Goal: Contribute content: Contribute content

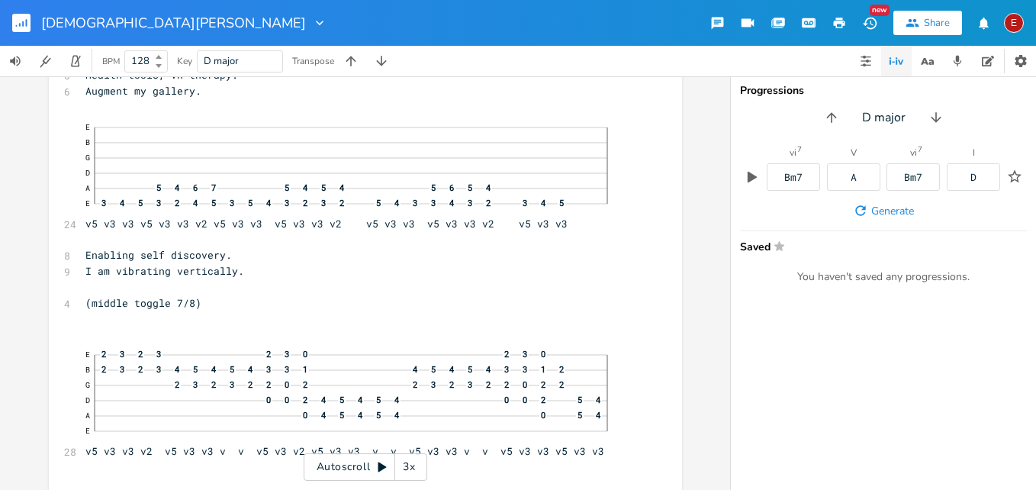
scroll to position [745, 0]
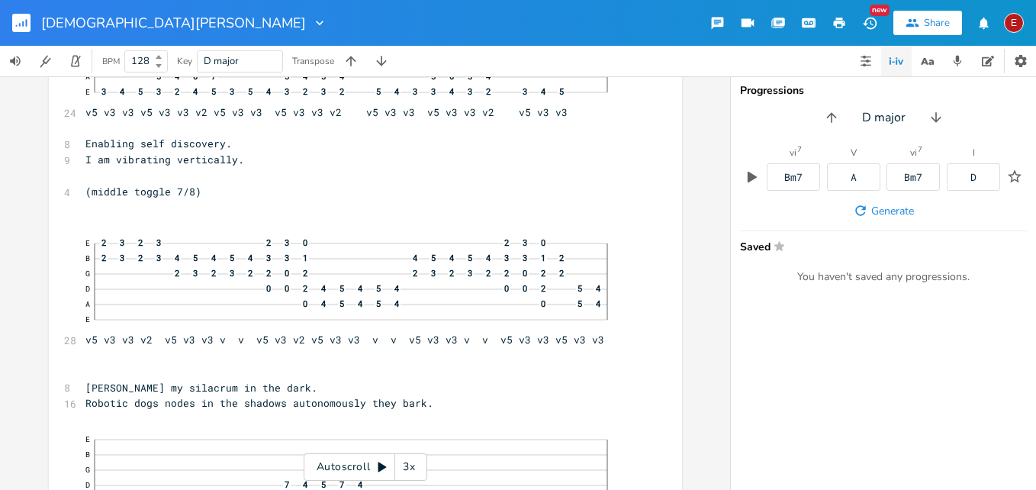
click at [410, 460] on div "3x" at bounding box center [408, 466] width 27 height 27
click at [410, 460] on div "4x" at bounding box center [408, 466] width 27 height 27
click at [382, 468] on icon at bounding box center [383, 467] width 8 height 10
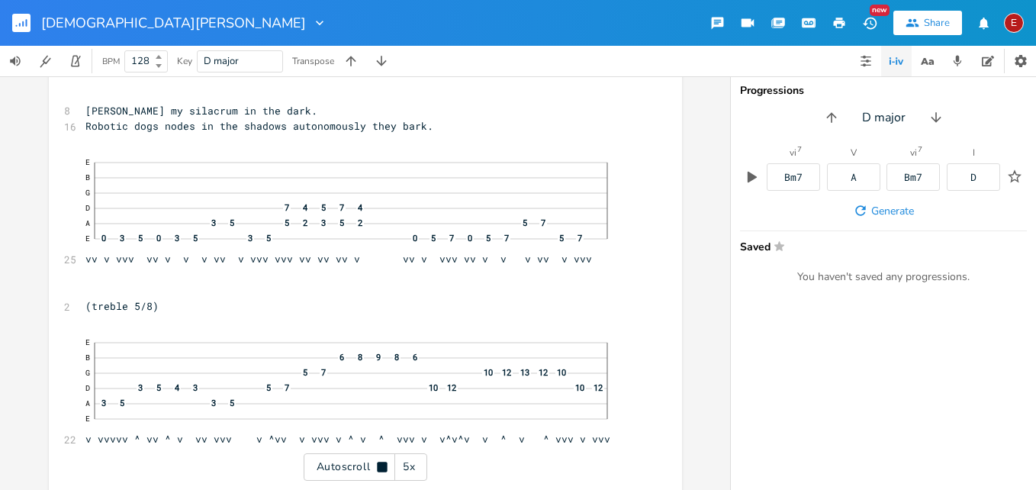
scroll to position [1025, 0]
click at [382, 468] on icon at bounding box center [382, 467] width 10 height 10
click at [403, 258] on span "E B G D 7 4 5 7 4 A 3 5 5 2 3 5 2 5 7 E 0 3 5 0 3 5 3 5 0 5 7 0 5 7 5 7 vv v vv…" at bounding box center [357, 204] width 545 height 115
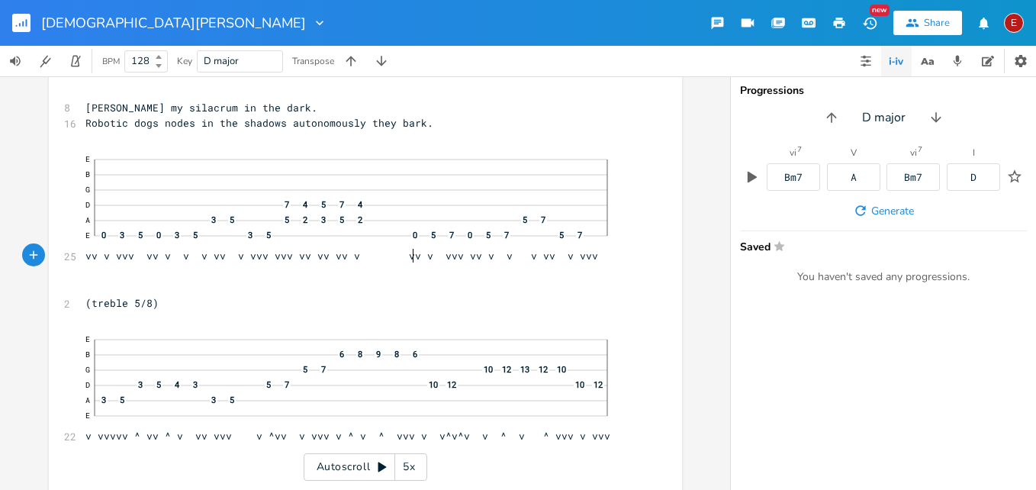
scroll to position [0, 2]
click at [526, 255] on span "E B G D 7 4 5 7 4 A 3 5 5 2 3 5 2 5 7 E 0 3 5 0 3 5 3 5 0 5 7 0 5 7 5 7 vv v vv…" at bounding box center [357, 204] width 545 height 115
click at [469, 256] on span "E B G D 7 4 5 7 4 A 3 5 5 2 3 5 2 5 7 E 0 3 5 0 3 5 3 5 0 5 7 0 5 7 5 7 vv v vv…" at bounding box center [357, 204] width 545 height 115
click at [405, 253] on span "E B G D 7 4 5 7 4 A 3 5 5 2 3 5 2 5 7 E 0 3 5 0 3 5 3 5 0 5 7 0 5 7 5 7 vv v vv…" at bounding box center [357, 204] width 545 height 115
click at [514, 256] on span "E B G D 7 4 5 7 4 A 3 5 5 2 3 5 2 5 7 E 0 3 5 0 3 5 3 5 0 5 7 0 5 7 5 7 vv v vv…" at bounding box center [357, 204] width 545 height 115
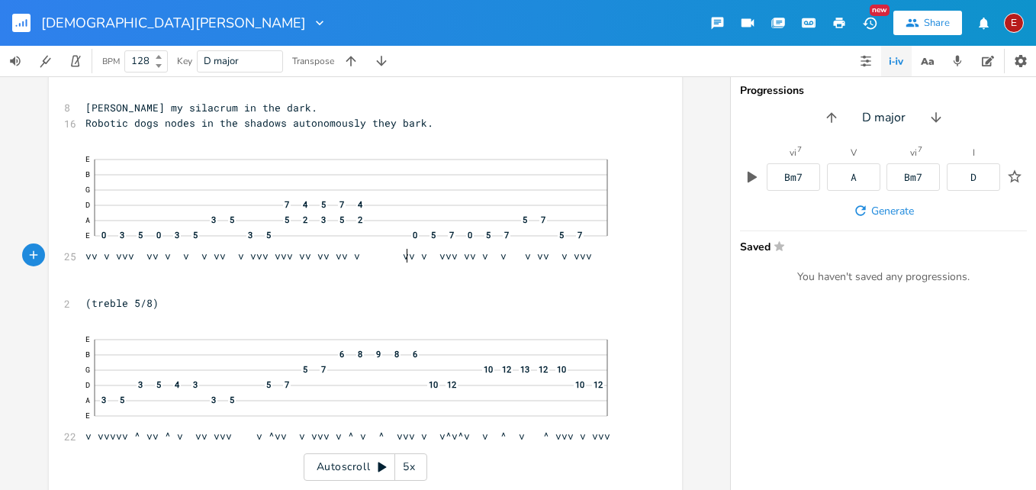
click at [400, 253] on span "E B G D 7 4 5 7 4 A 3 5 5 2 3 5 2 5 7 E 0 3 5 0 3 5 3 5 0 5 7 0 5 7 5 7 vv v vv…" at bounding box center [357, 204] width 545 height 115
click at [525, 257] on span "E B G D 7 4 5 7 4 A 3 5 5 2 3 5 2 5 7 E 0 3 5 0 3 5 3 5 0 5 7 0 5 7 5 7 vv v vv…" at bounding box center [357, 204] width 545 height 115
click at [446, 256] on span "E B G D 7 4 5 7 4 A 3 5 5 2 3 5 2 5 7 E 0 3 5 0 3 5 3 5 0 5 7 0 5 7 5 7 vv v vv…" at bounding box center [357, 204] width 545 height 115
click at [379, 465] on icon at bounding box center [383, 467] width 8 height 10
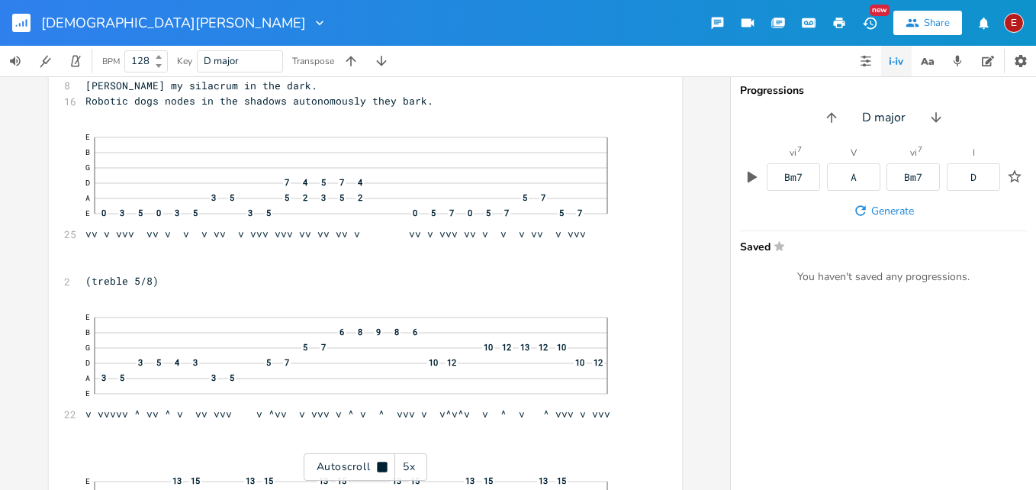
scroll to position [1050, 0]
click at [379, 465] on icon at bounding box center [382, 467] width 10 height 10
click at [382, 464] on icon at bounding box center [382, 467] width 12 height 12
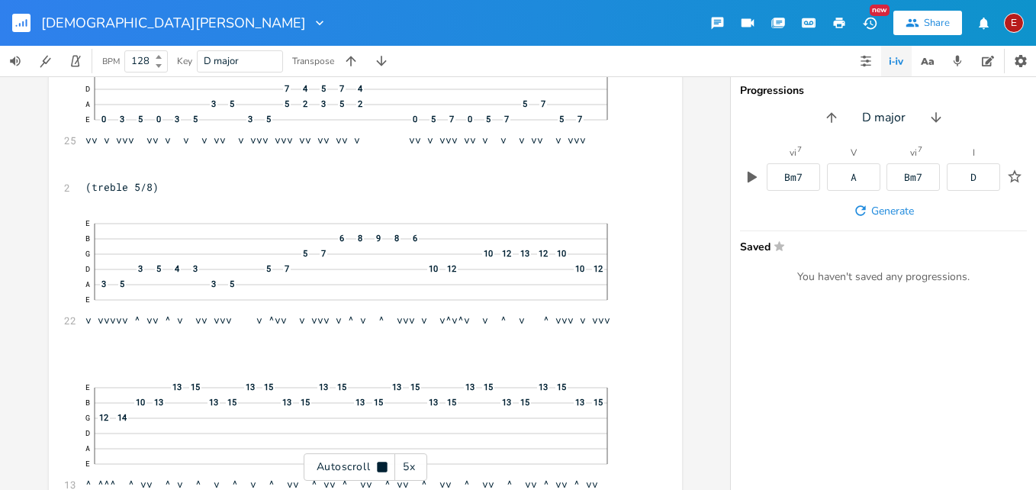
click at [382, 464] on icon at bounding box center [382, 467] width 10 height 10
click at [380, 463] on icon at bounding box center [383, 467] width 8 height 10
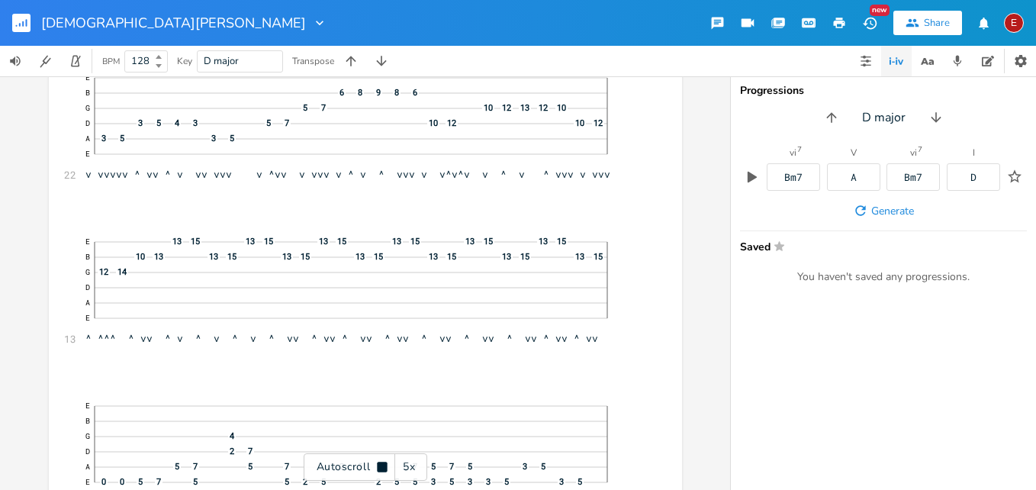
click at [380, 463] on icon at bounding box center [382, 467] width 10 height 10
click at [380, 463] on icon at bounding box center [383, 467] width 8 height 10
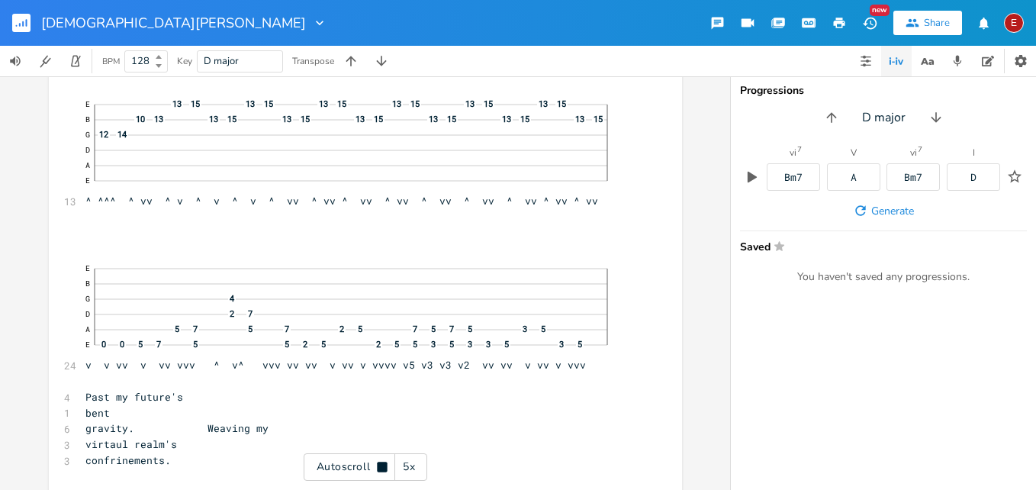
click at [380, 467] on icon at bounding box center [382, 467] width 10 height 10
click at [380, 467] on icon at bounding box center [383, 467] width 8 height 10
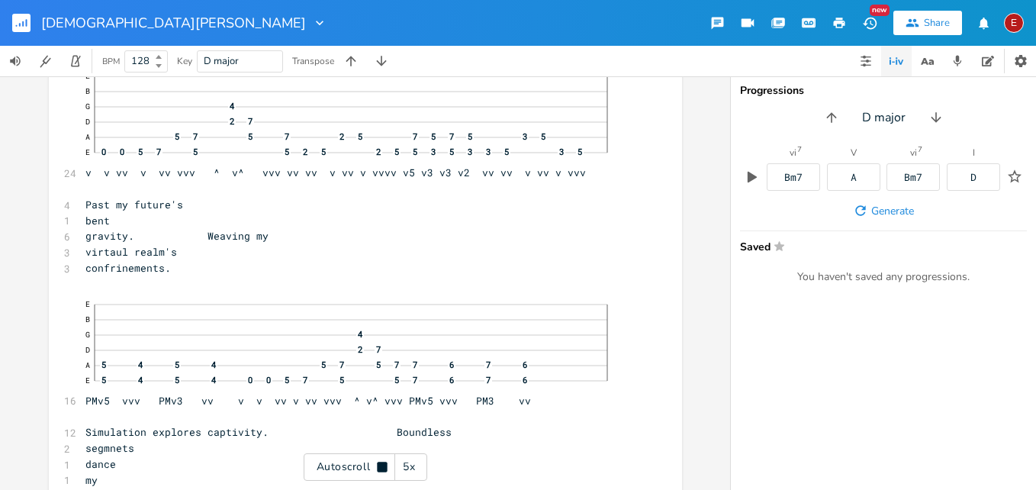
scroll to position [1622, 0]
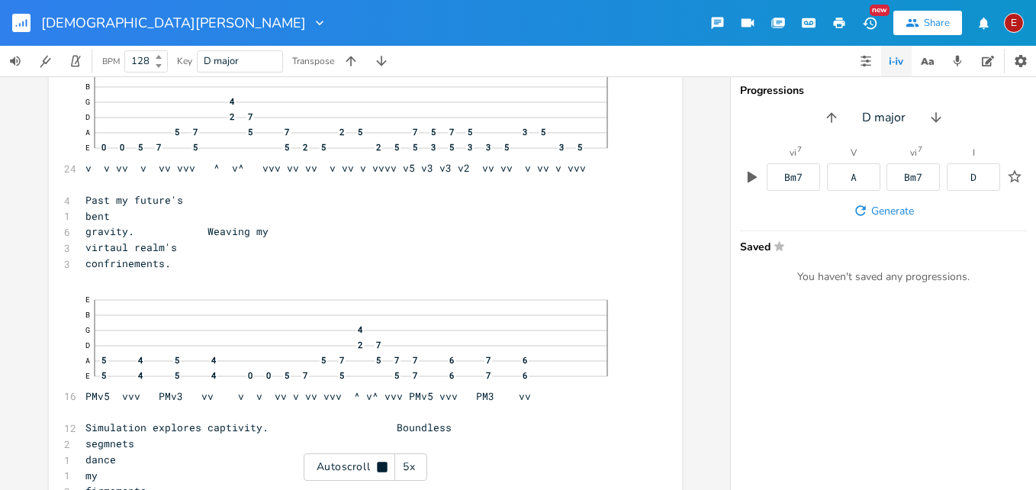
click at [380, 467] on icon at bounding box center [382, 467] width 10 height 10
click at [179, 220] on pre "bent" at bounding box center [357, 216] width 551 height 16
type textarea "warped"
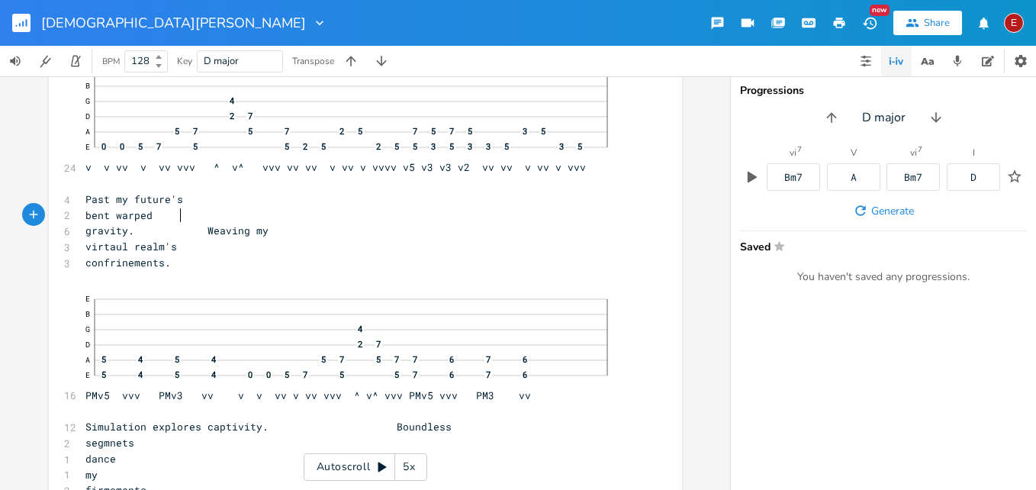
click at [153, 217] on span "bent warped" at bounding box center [118, 215] width 67 height 14
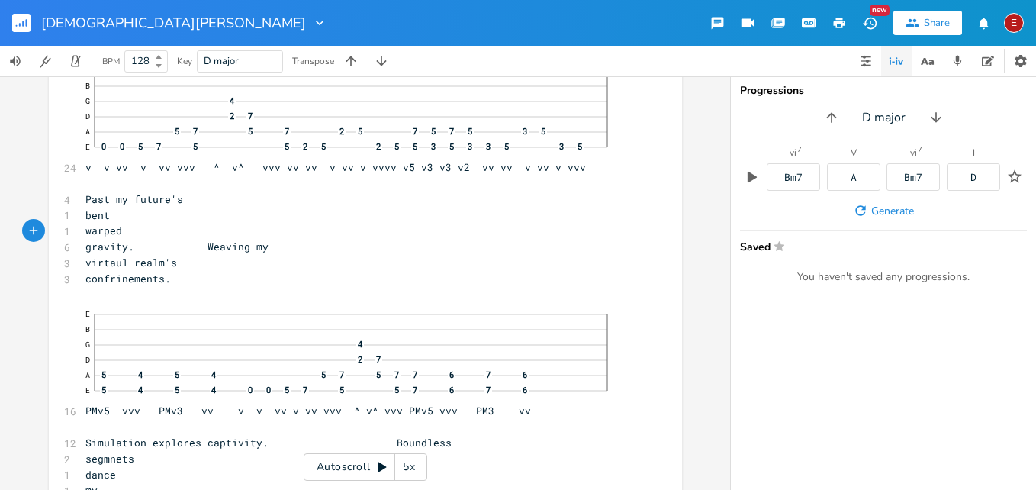
scroll to position [0, 7]
click at [486, 170] on span "E B G 4 D 2 7 A 5 7 5 7 2 5 7 5 7 5 3 5 E 0 0 5 7 5 5 2 5 2 5 5 3 5 3 3 5 3 5 v…" at bounding box center [357, 116] width 545 height 115
click at [379, 469] on icon at bounding box center [383, 467] width 8 height 10
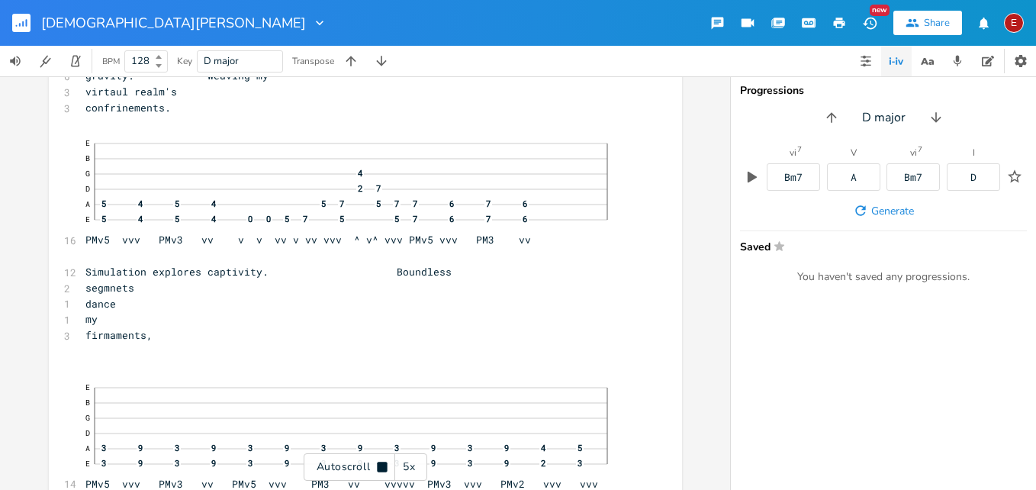
click at [379, 469] on icon at bounding box center [382, 467] width 10 height 10
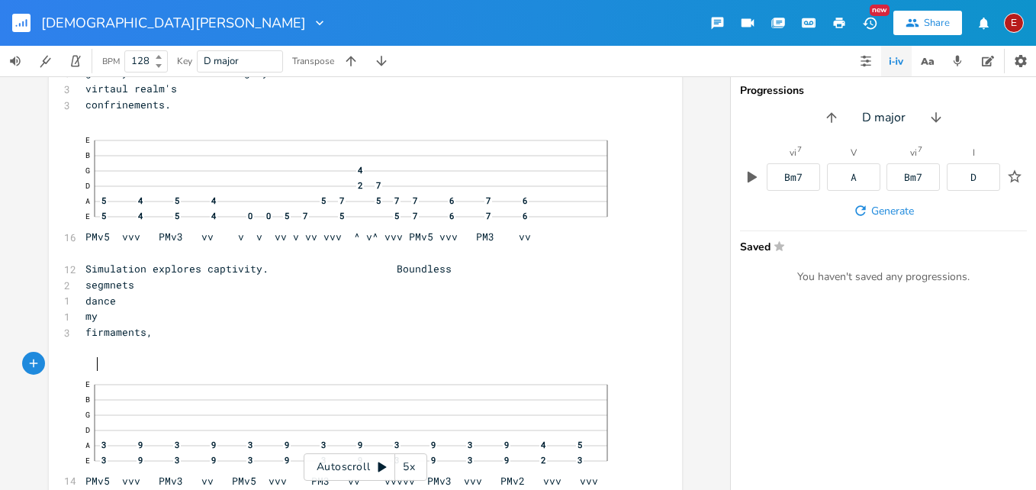
scroll to position [0, 0]
click at [353, 360] on pre at bounding box center [357, 364] width 551 height 16
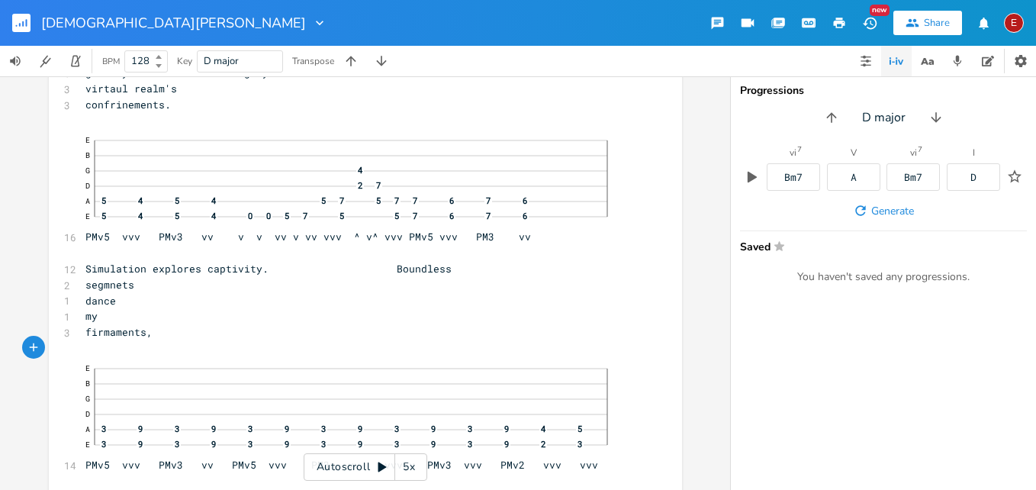
click at [380, 463] on icon at bounding box center [383, 467] width 8 height 10
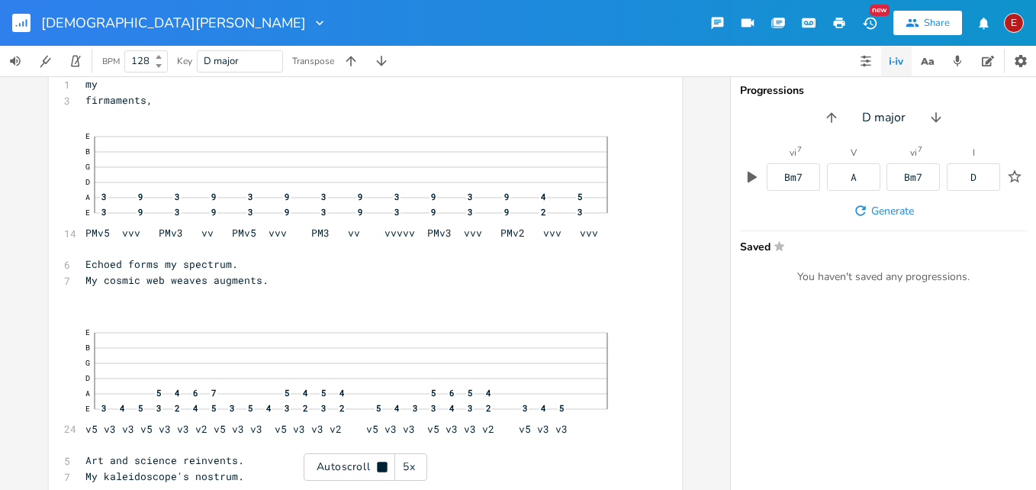
click at [380, 463] on icon at bounding box center [382, 467] width 10 height 10
click at [380, 463] on icon at bounding box center [383, 467] width 8 height 10
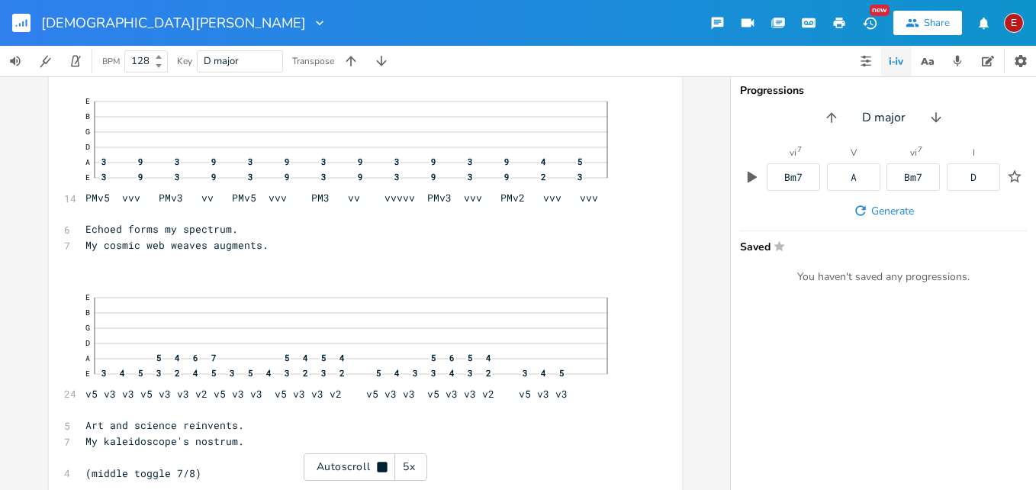
scroll to position [2066, 0]
click at [380, 463] on icon at bounding box center [382, 467] width 10 height 10
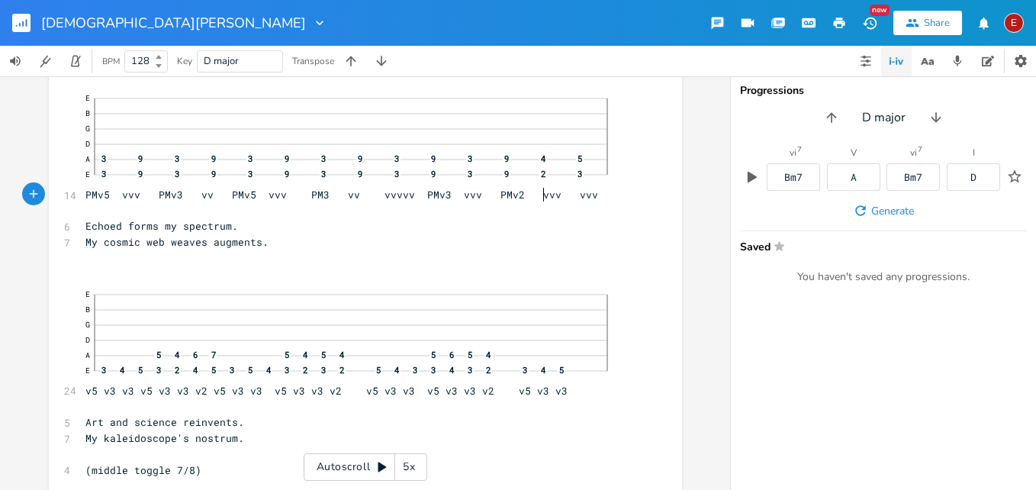
click at [541, 198] on span "E B G D A 3 9 3 9 3 9 3 9 3 9 3 9 4 5 E 3 9 3 9 3 9 3 9 3 9 3 9 2 3 PMv5 vvv PM…" at bounding box center [357, 143] width 545 height 115
click at [380, 466] on icon at bounding box center [383, 467] width 8 height 10
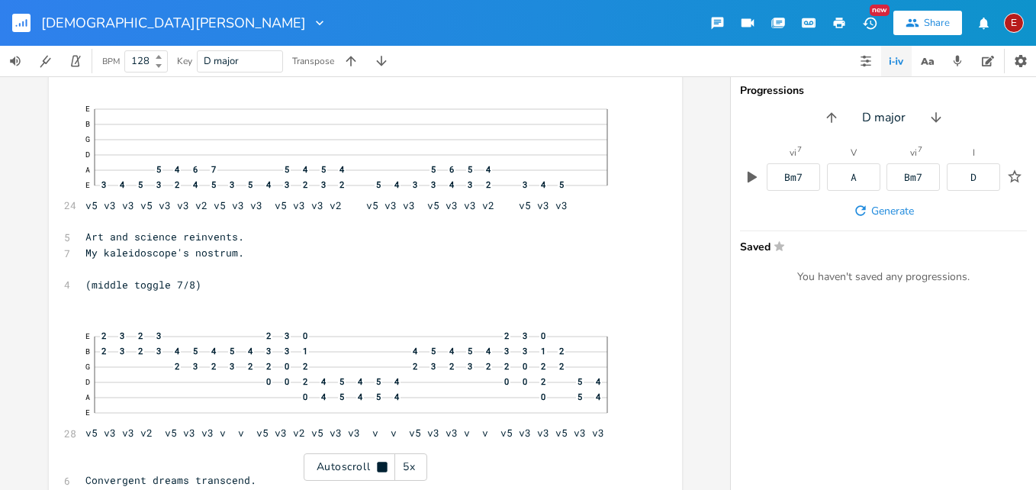
click at [380, 466] on icon at bounding box center [382, 467] width 10 height 10
click at [380, 466] on icon at bounding box center [383, 467] width 8 height 10
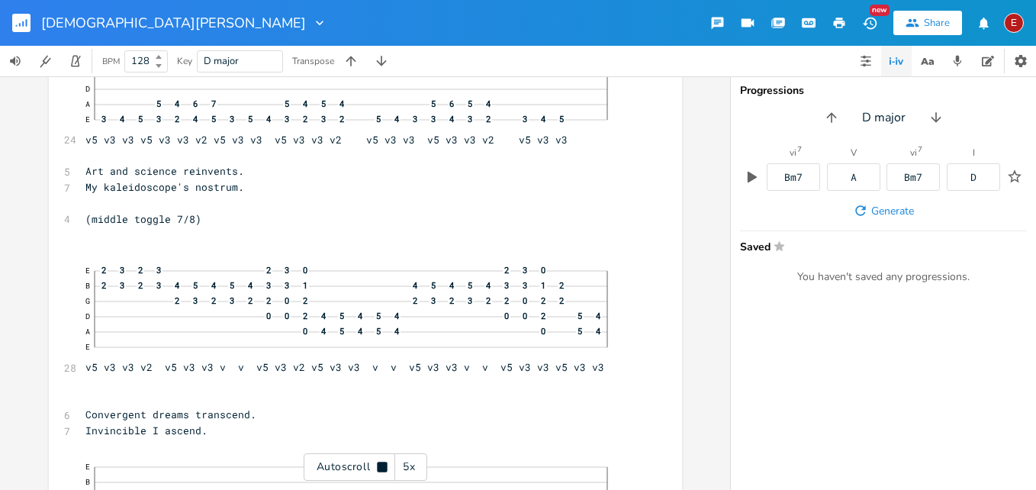
scroll to position [2322, 0]
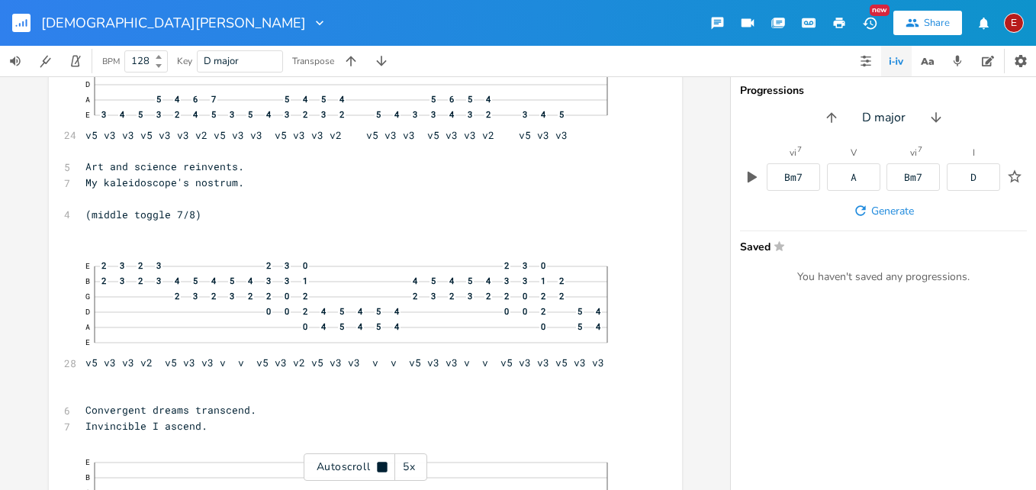
click at [380, 466] on icon at bounding box center [382, 467] width 10 height 10
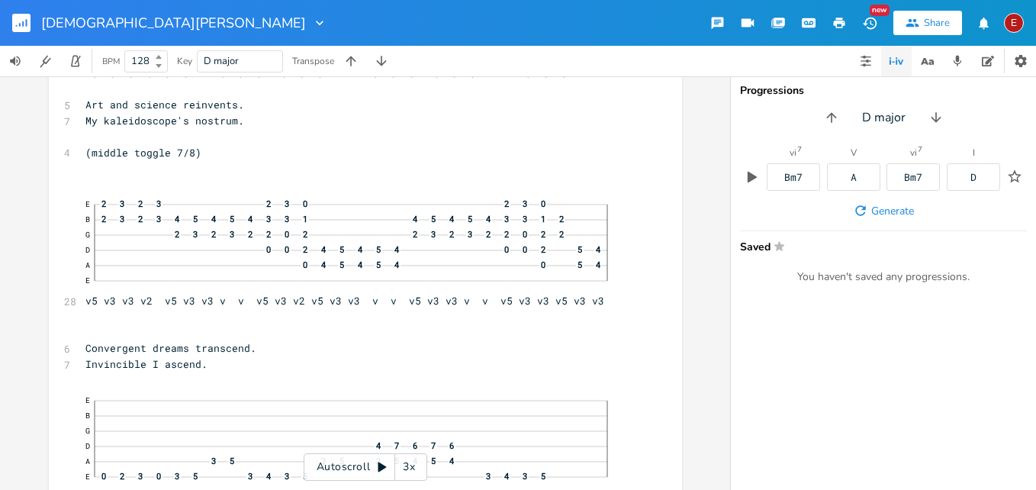
scroll to position [2420, 0]
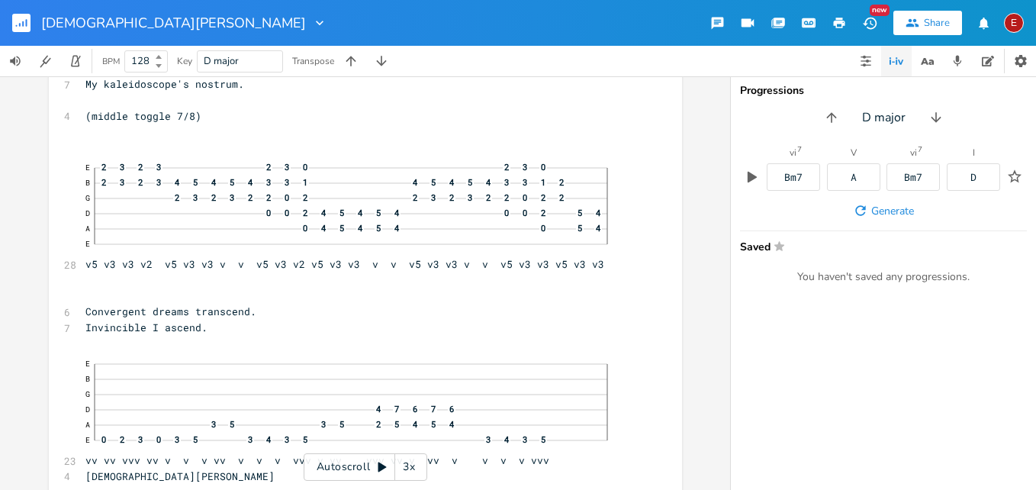
click at [407, 466] on div "3x" at bounding box center [408, 466] width 27 height 27
click at [407, 466] on div "4x" at bounding box center [408, 466] width 27 height 27
click at [382, 465] on icon at bounding box center [383, 467] width 8 height 10
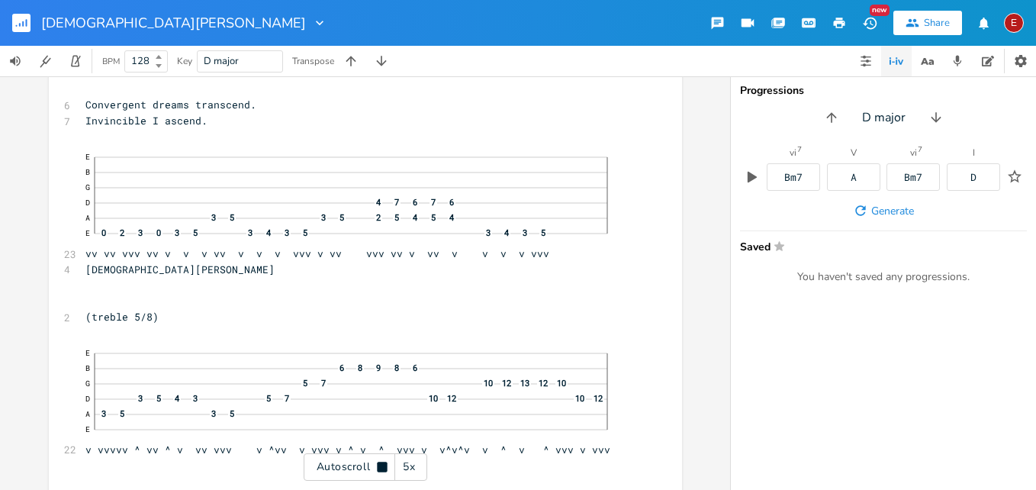
click at [382, 465] on icon at bounding box center [382, 467] width 10 height 10
click at [381, 468] on icon at bounding box center [383, 467] width 8 height 10
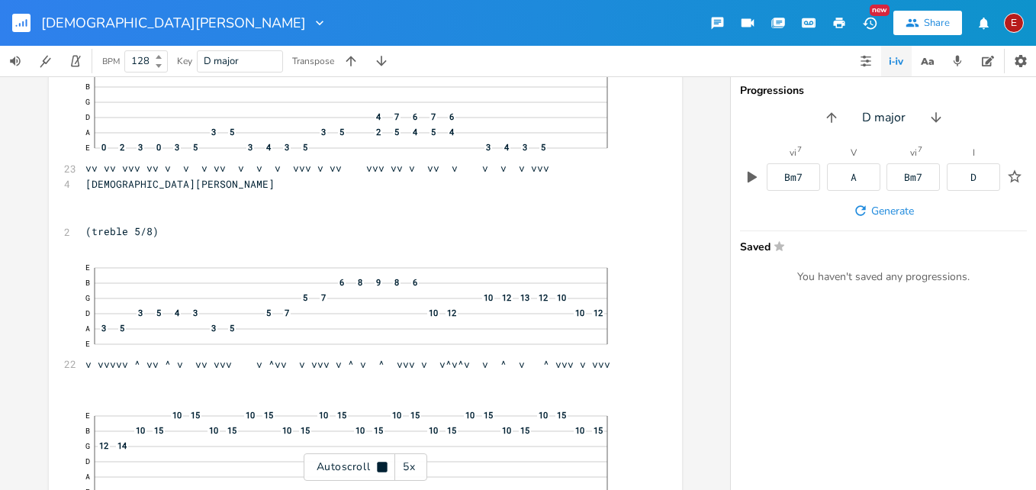
click at [381, 468] on icon at bounding box center [382, 467] width 10 height 10
click at [382, 461] on icon at bounding box center [382, 467] width 12 height 12
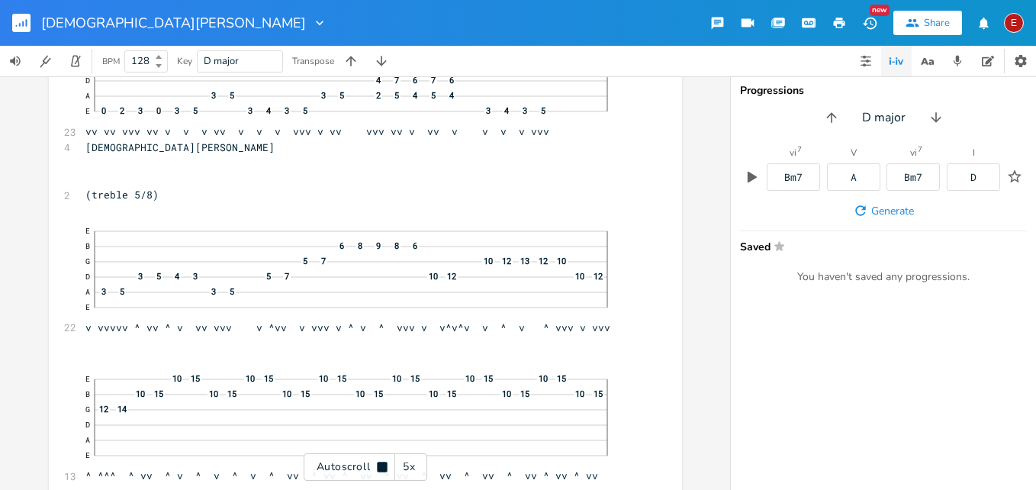
click at [382, 461] on icon at bounding box center [382, 467] width 12 height 12
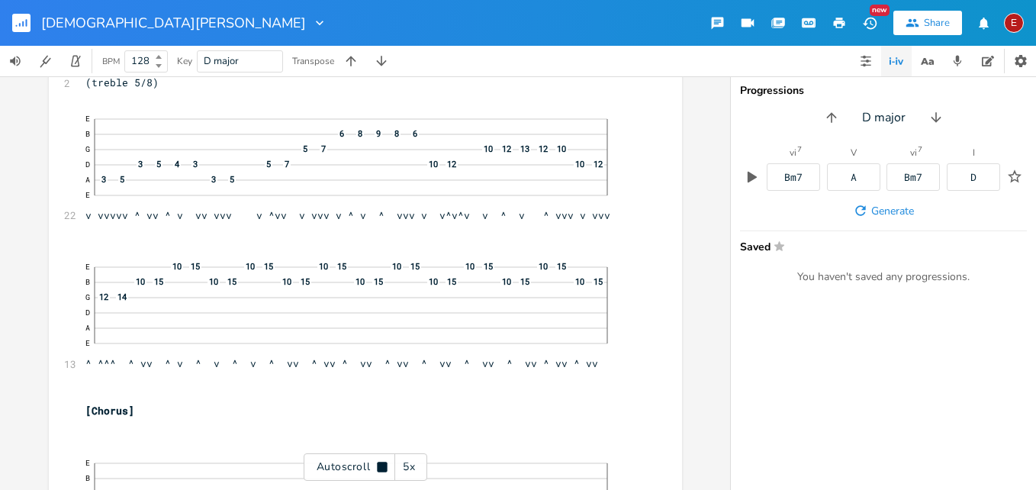
scroll to position [2863, 0]
click at [382, 461] on icon at bounding box center [382, 467] width 12 height 12
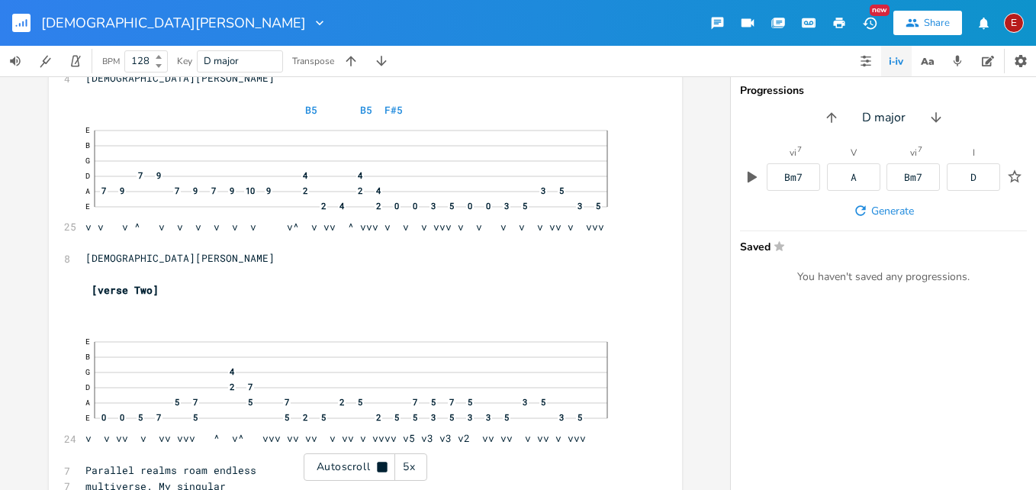
click at [382, 461] on icon at bounding box center [382, 467] width 12 height 12
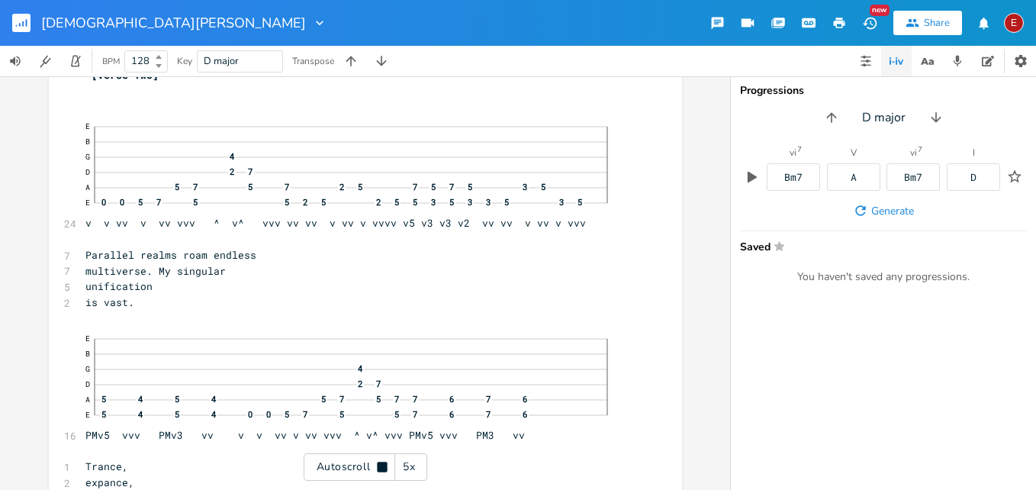
click at [382, 461] on icon at bounding box center [382, 467] width 12 height 12
click at [485, 224] on span "E B G 4 D 2 7 A 5 7 5 7 2 5 7 5 7 5 3 5 E 0 0 5 7 5 5 2 5 2 5 5 3 5 3 3 5 3 5 v…" at bounding box center [357, 170] width 545 height 115
click at [382, 466] on icon at bounding box center [383, 467] width 8 height 10
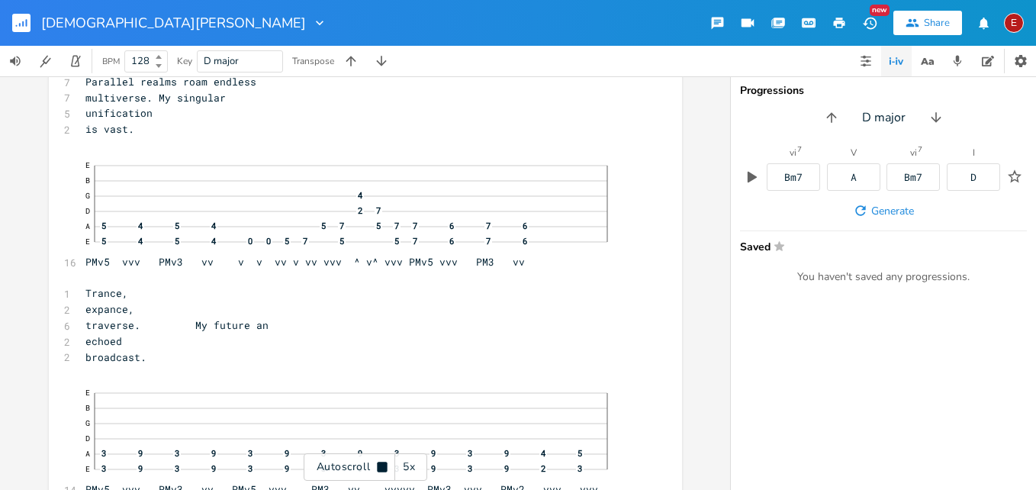
click at [382, 466] on icon at bounding box center [382, 467] width 10 height 10
click at [382, 466] on icon at bounding box center [383, 467] width 8 height 10
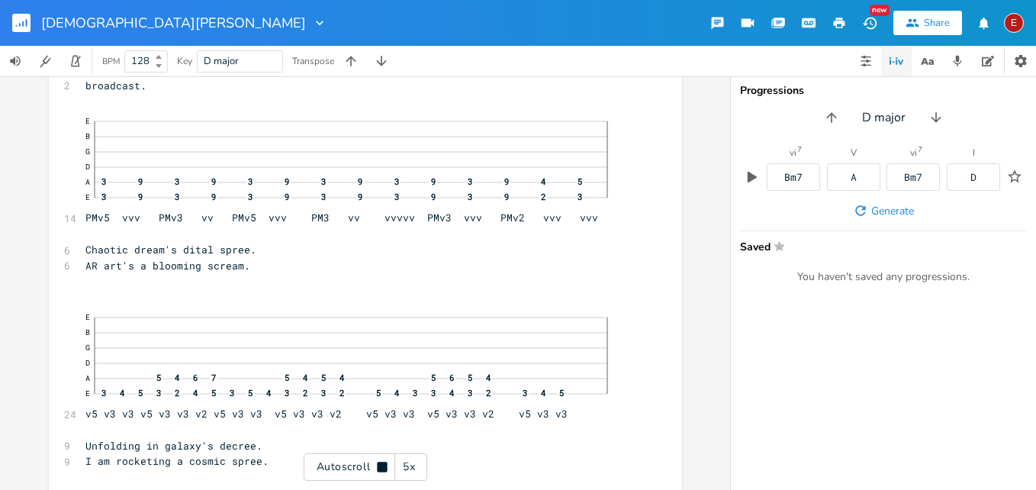
click at [382, 466] on icon at bounding box center [382, 467] width 10 height 10
click at [541, 220] on span "E B G D A 3 9 3 9 3 9 3 9 3 9 3 9 4 5 E 3 9 3 9 3 9 3 9 3 9 3 9 2 3 PMv5 vvv PM…" at bounding box center [357, 164] width 545 height 115
click at [382, 467] on icon at bounding box center [383, 467] width 8 height 10
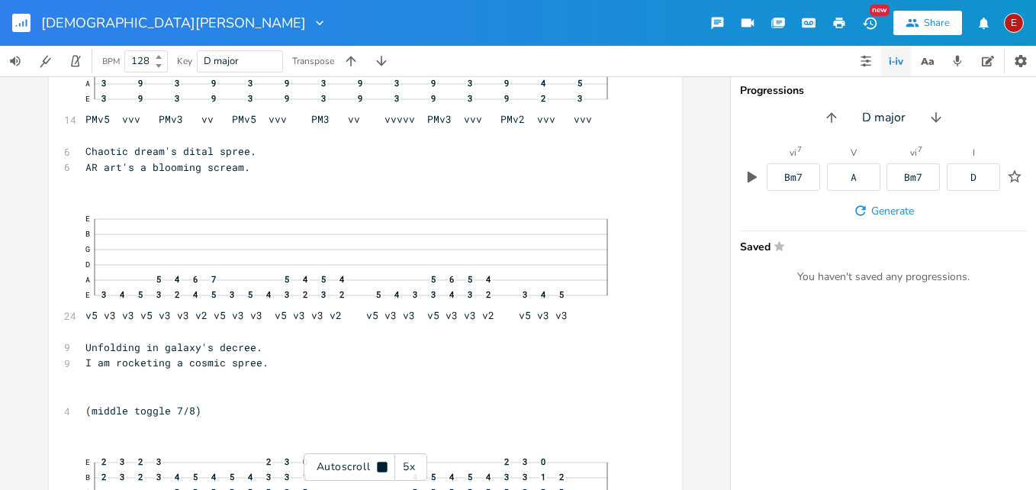
click at [382, 467] on icon at bounding box center [382, 467] width 10 height 10
click at [269, 360] on span "I am rocketing a cosmic spree." at bounding box center [176, 360] width 183 height 14
click at [269, 362] on span "I am rocketing a cosmic spree." at bounding box center [176, 360] width 183 height 14
type textarea "into"
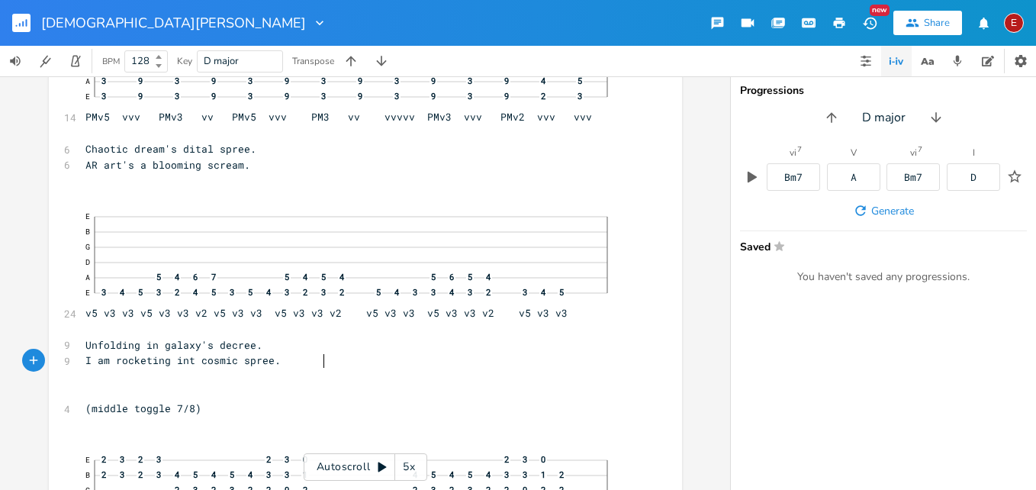
scroll to position [0, 17]
click at [287, 364] on span "I am rocketing into cosmic spree." at bounding box center [185, 360] width 201 height 14
type textarea "cream"
click at [436, 366] on pre "I am rocketing into cosmic cream." at bounding box center [357, 361] width 551 height 16
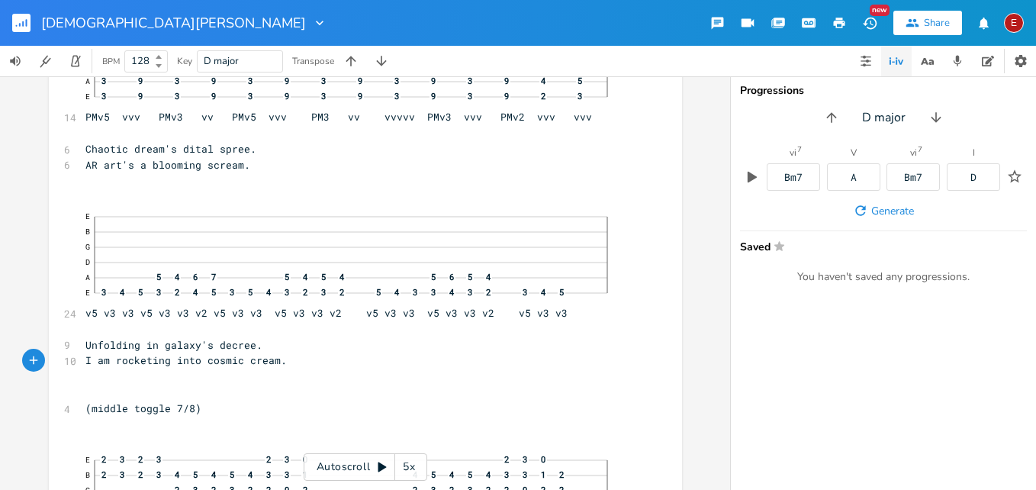
click at [379, 464] on icon at bounding box center [383, 467] width 8 height 10
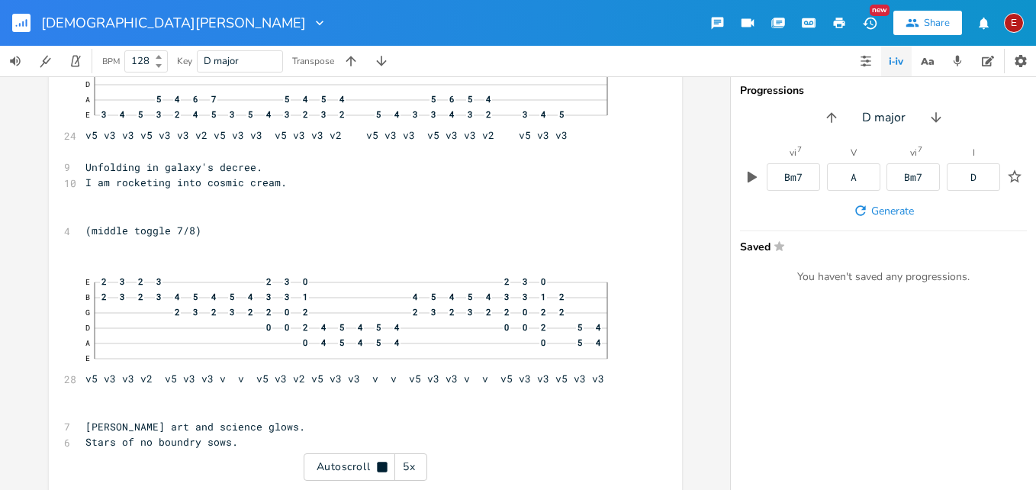
click at [379, 464] on icon at bounding box center [382, 467] width 10 height 10
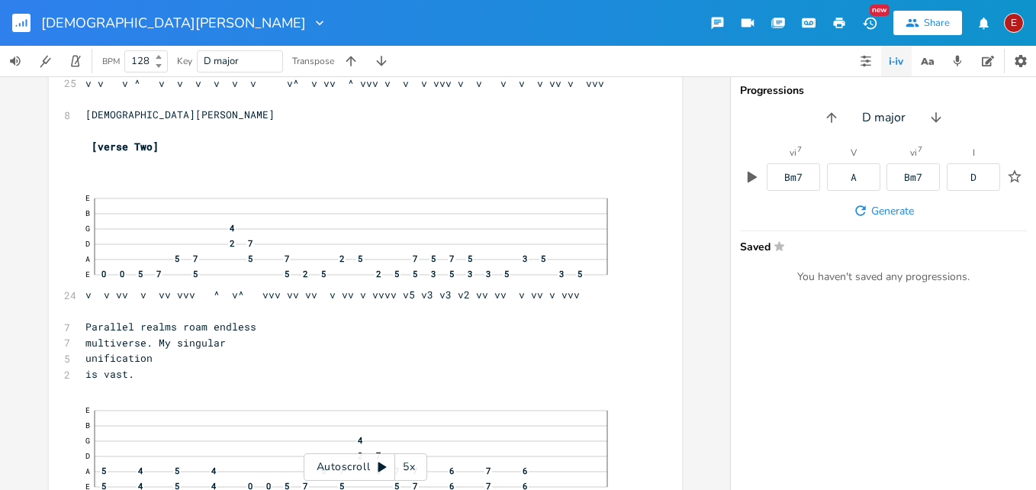
scroll to position [3836, 0]
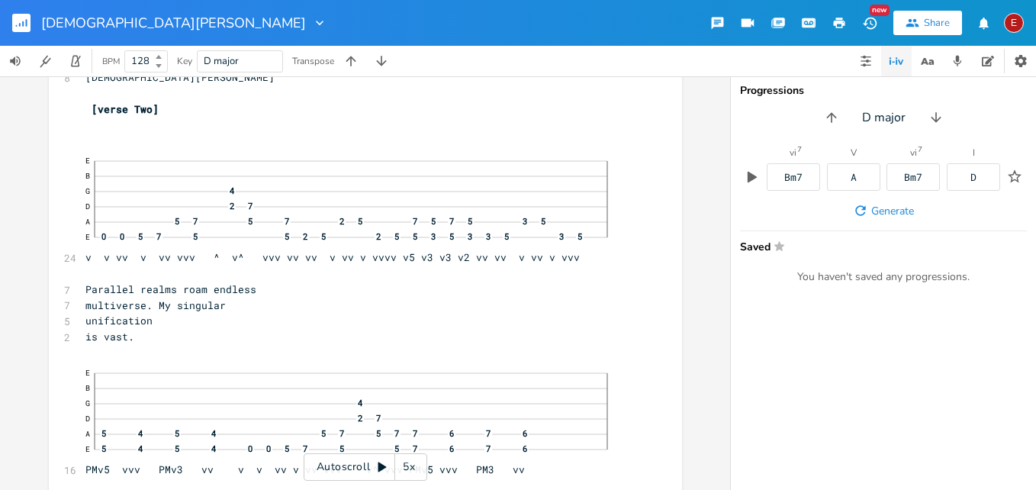
click at [383, 466] on icon at bounding box center [383, 467] width 8 height 10
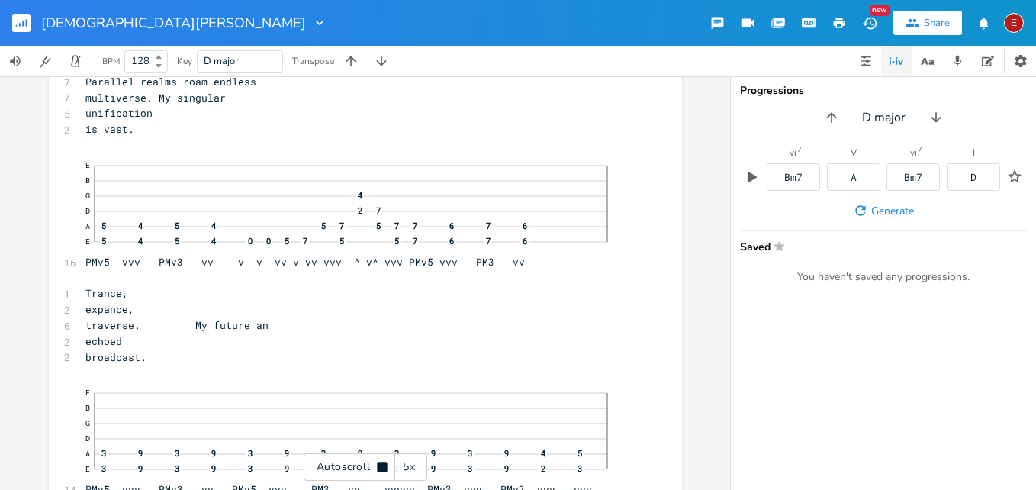
click at [383, 466] on icon at bounding box center [382, 467] width 10 height 10
click at [383, 466] on icon at bounding box center [383, 467] width 8 height 10
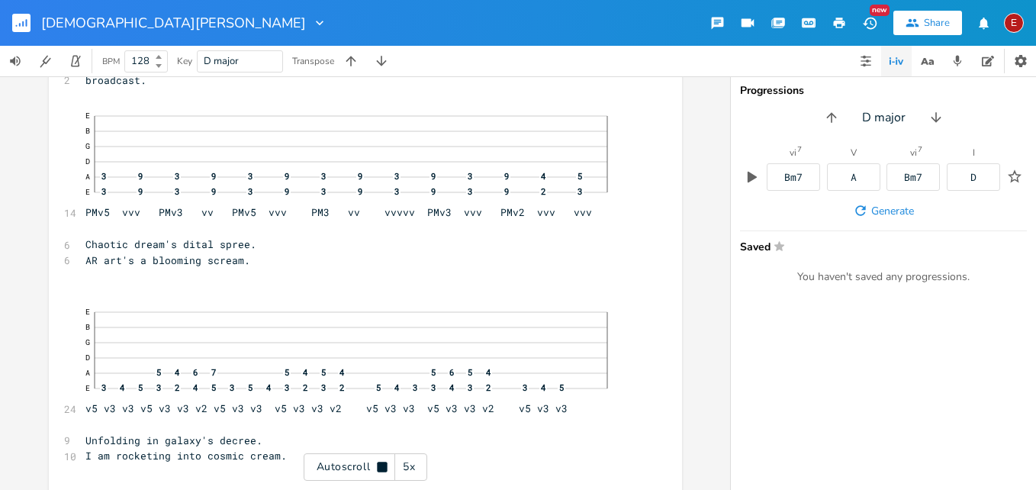
scroll to position [4323, 0]
click at [383, 466] on icon at bounding box center [382, 467] width 10 height 10
click at [383, 466] on icon at bounding box center [383, 467] width 8 height 10
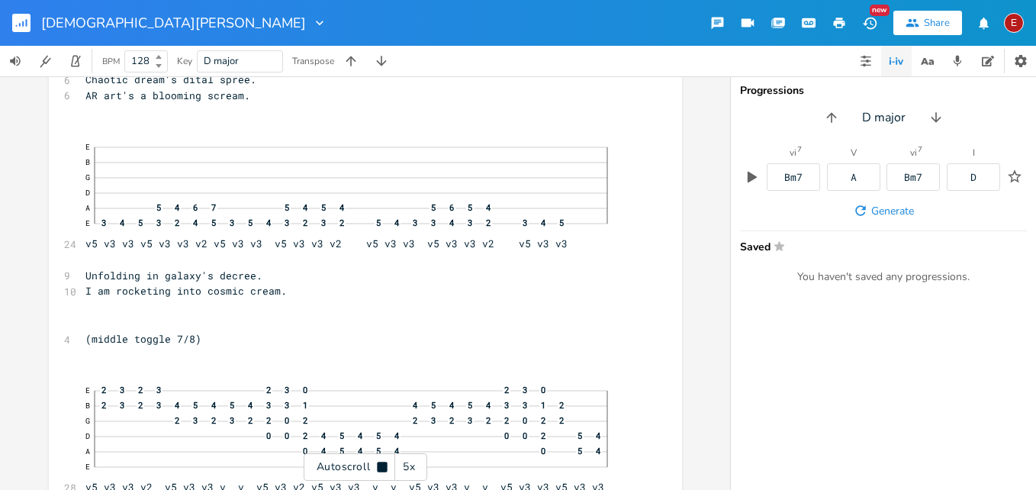
scroll to position [4487, 0]
click at [383, 466] on icon at bounding box center [382, 467] width 10 height 10
click at [383, 466] on icon at bounding box center [383, 467] width 8 height 10
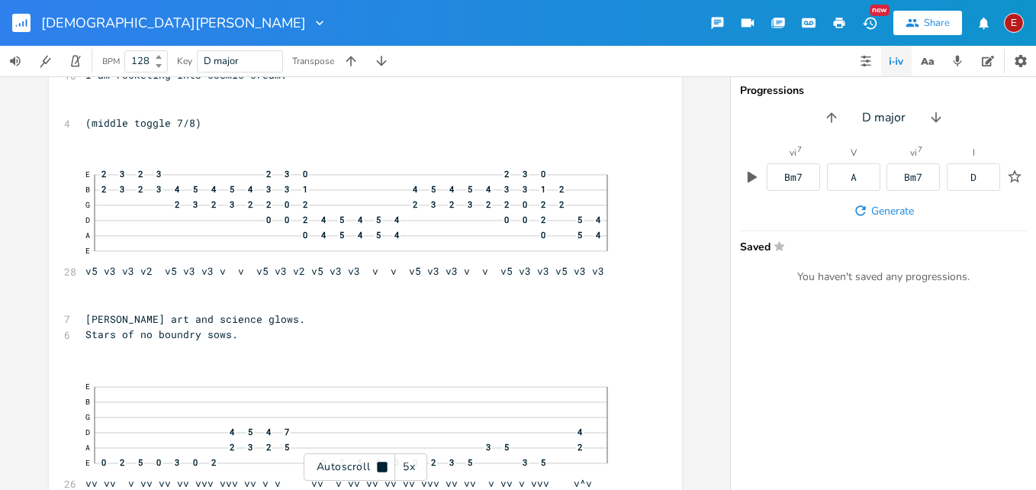
click at [383, 466] on icon at bounding box center [382, 467] width 10 height 10
click at [378, 466] on icon at bounding box center [382, 467] width 12 height 12
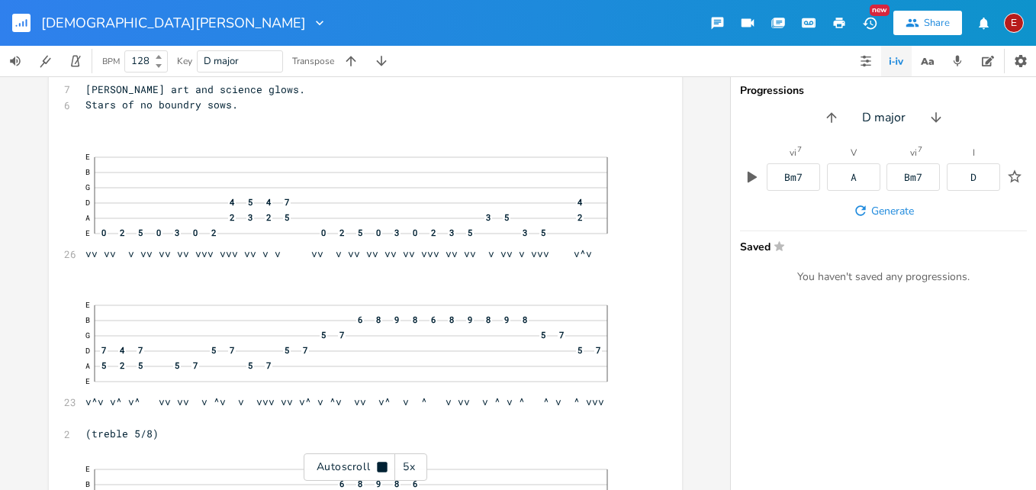
click at [378, 466] on icon at bounding box center [382, 467] width 10 height 10
click at [378, 466] on icon at bounding box center [382, 467] width 12 height 12
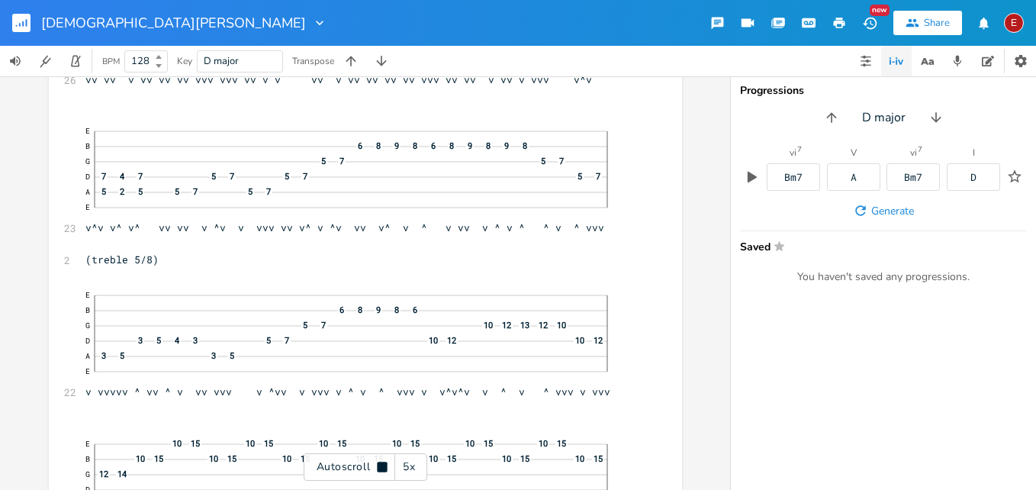
click at [378, 466] on icon at bounding box center [382, 467] width 10 height 10
click at [378, 466] on icon at bounding box center [382, 467] width 12 height 12
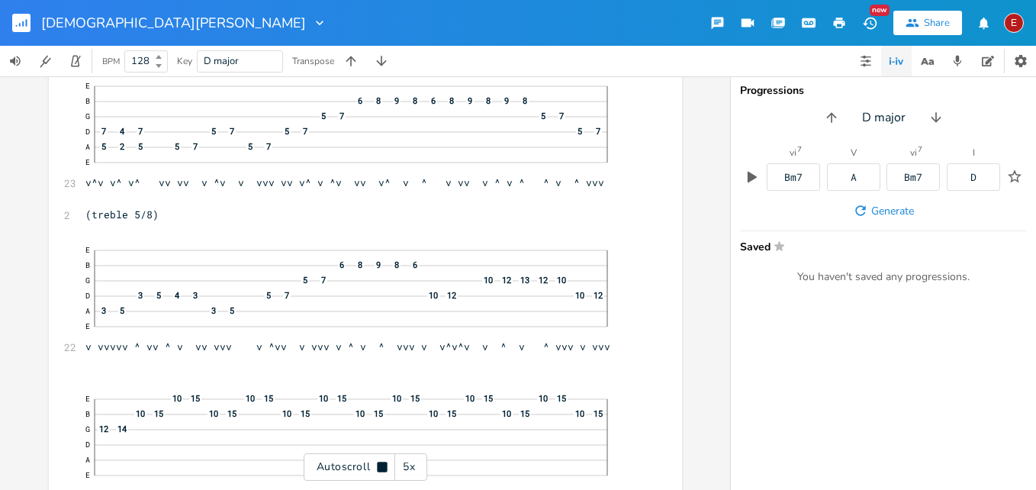
click at [378, 466] on icon at bounding box center [382, 467] width 10 height 10
click at [378, 467] on icon at bounding box center [382, 467] width 12 height 12
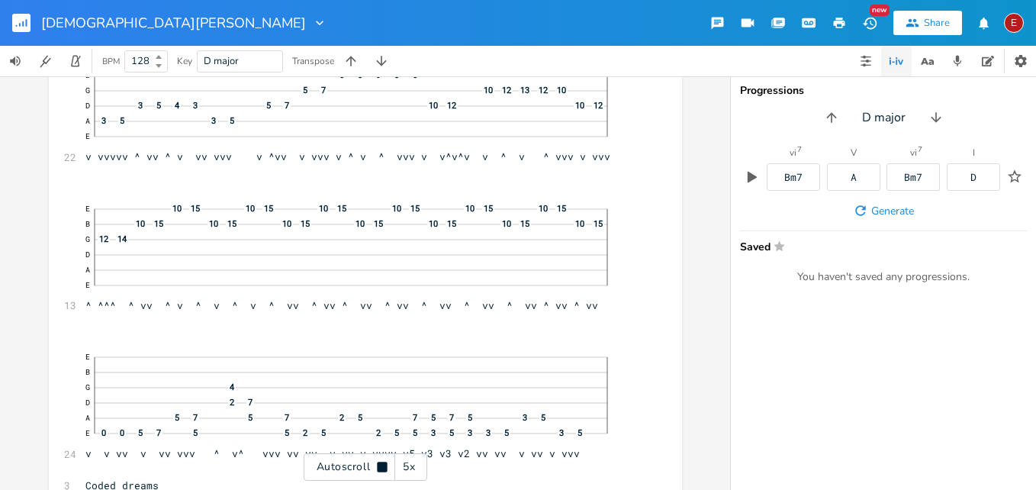
click at [378, 467] on icon at bounding box center [382, 467] width 10 height 10
click at [378, 467] on icon at bounding box center [382, 467] width 12 height 12
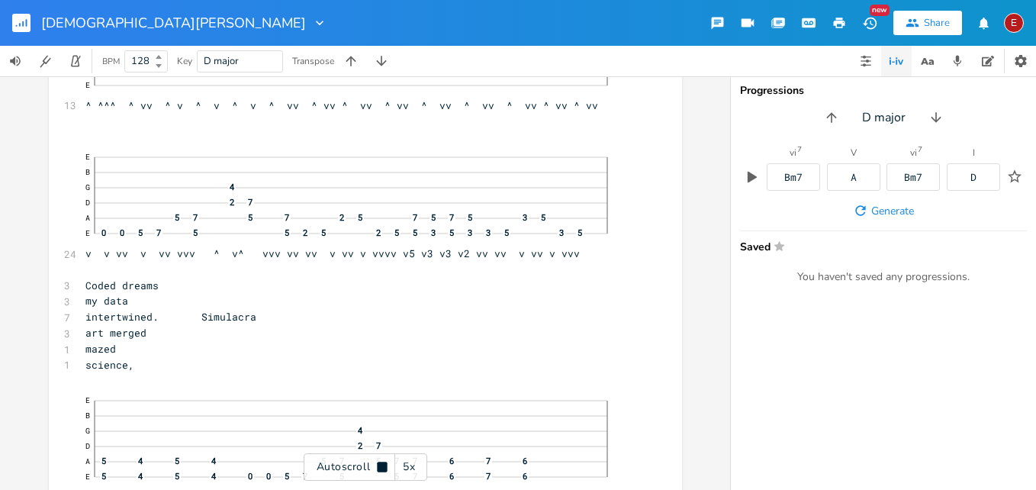
click at [378, 467] on icon at bounding box center [382, 467] width 10 height 10
click at [378, 467] on icon at bounding box center [382, 467] width 12 height 12
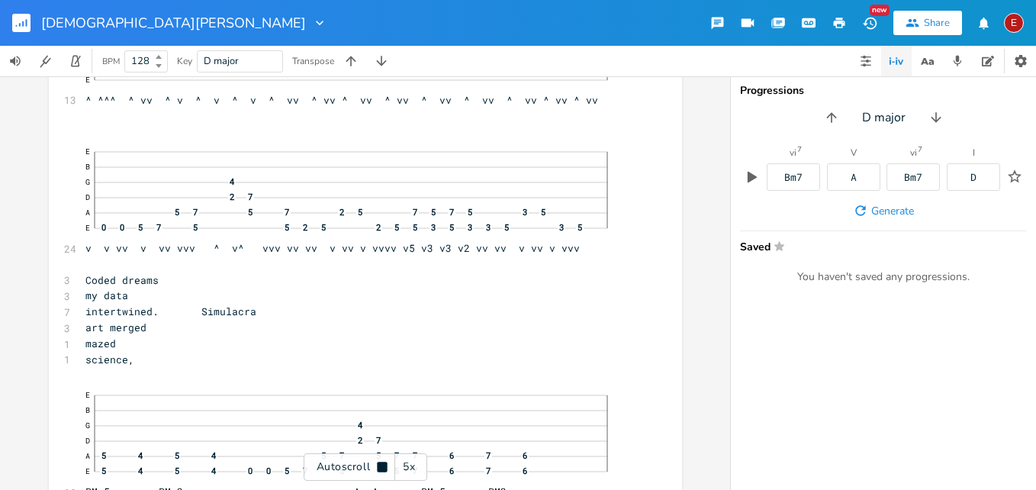
click at [378, 467] on icon at bounding box center [382, 467] width 10 height 10
click at [378, 467] on icon at bounding box center [382, 467] width 12 height 12
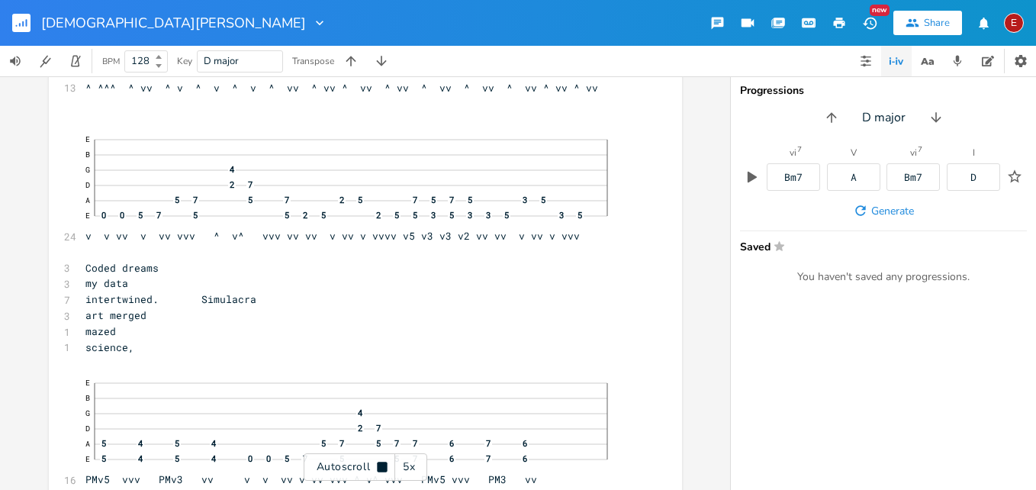
click at [378, 467] on icon at bounding box center [382, 467] width 10 height 10
click at [378, 467] on icon at bounding box center [382, 467] width 12 height 12
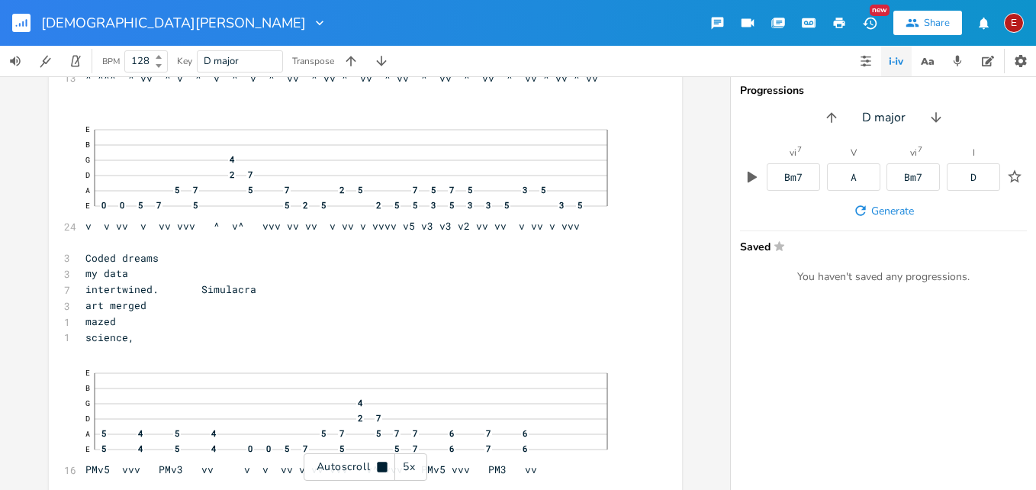
click at [378, 467] on icon at bounding box center [382, 467] width 10 height 10
click at [378, 467] on icon at bounding box center [382, 467] width 12 height 12
click at [378, 467] on icon at bounding box center [382, 467] width 10 height 10
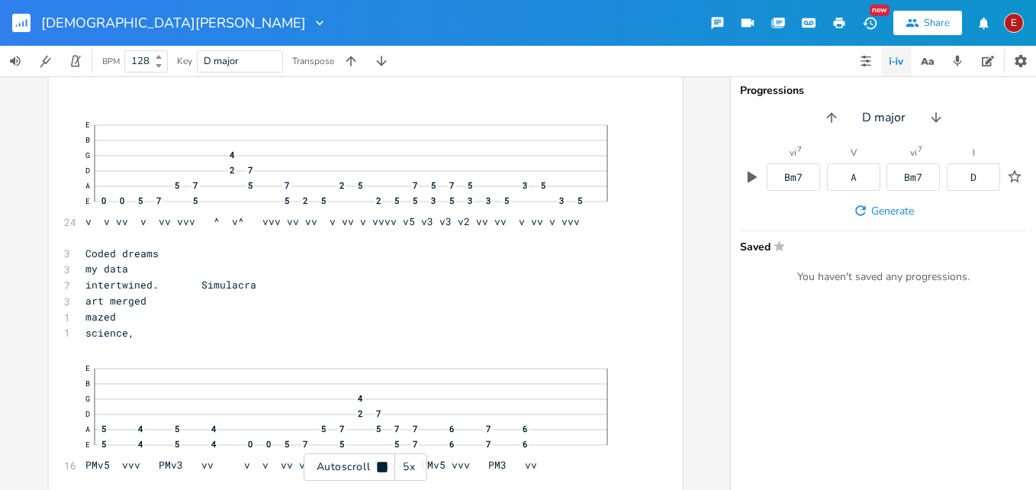
click at [378, 467] on icon at bounding box center [382, 467] width 10 height 10
click at [378, 467] on icon at bounding box center [382, 467] width 12 height 12
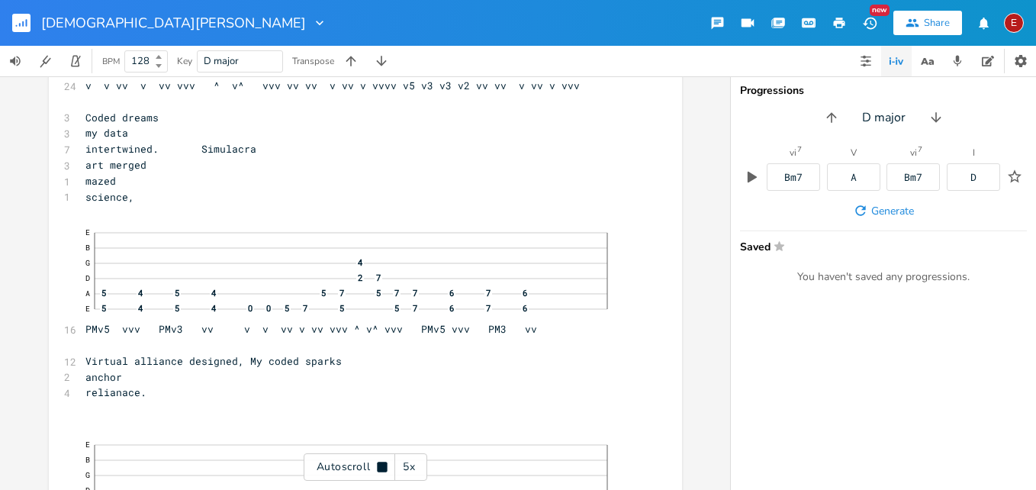
click at [378, 467] on icon at bounding box center [382, 467] width 10 height 10
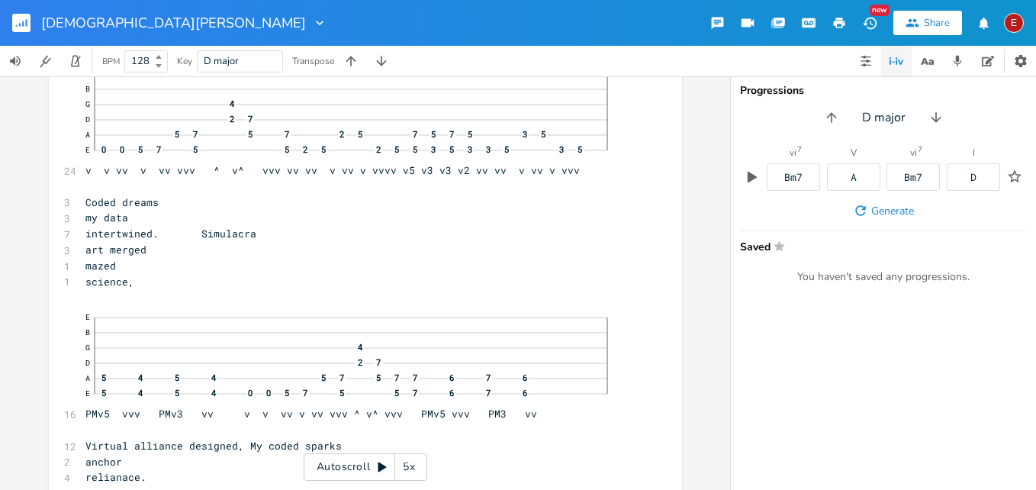
click at [384, 465] on icon at bounding box center [382, 467] width 12 height 12
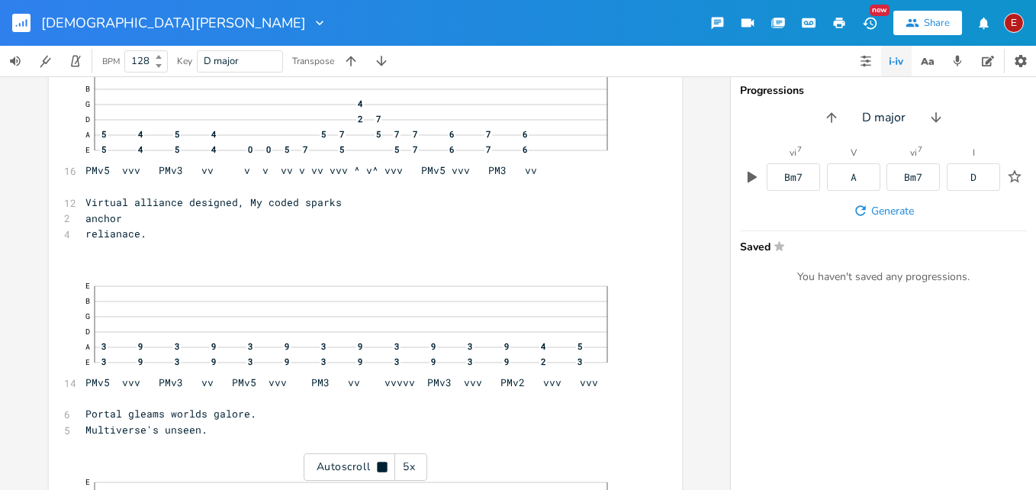
click at [384, 465] on icon at bounding box center [382, 467] width 10 height 10
click at [417, 169] on span "E B G 4 D 2 7 A 5 4 5 4 5 7 5 7 7 6 7 6 E 5 4 5 4 0 0 5 7 5 5 7 6 7 6 PMv5 vvv …" at bounding box center [357, 117] width 545 height 115
click at [439, 169] on span "E B G 4 D 2 7 A 5 4 5 4 5 7 5 7 7 6 7 6 E 5 4 5 4 0 0 5 7 5 5 7 6 7 6 PMv5 vvv …" at bounding box center [357, 117] width 545 height 115
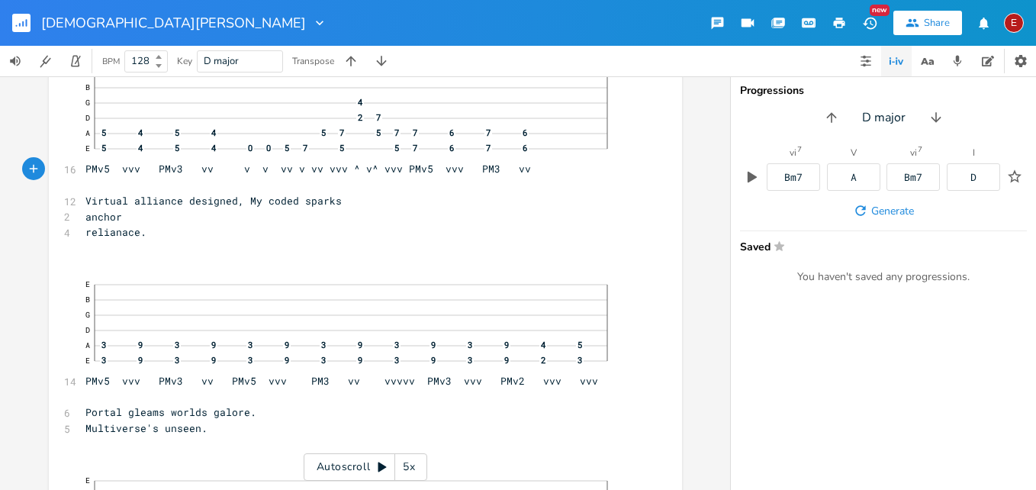
click at [382, 464] on icon at bounding box center [383, 467] width 8 height 10
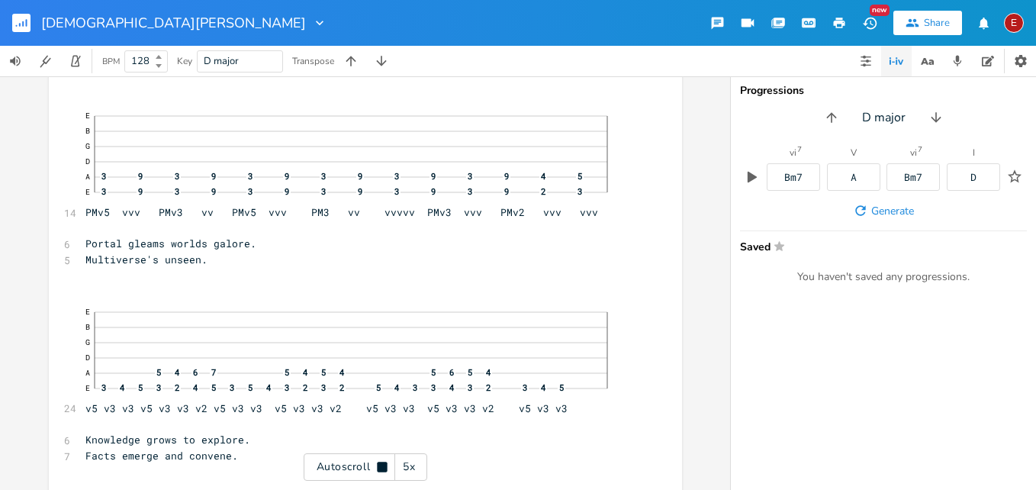
click at [382, 464] on icon at bounding box center [382, 467] width 10 height 10
click at [208, 260] on span "Multiverse's unseen." at bounding box center [146, 259] width 122 height 14
type textarea "I'm"
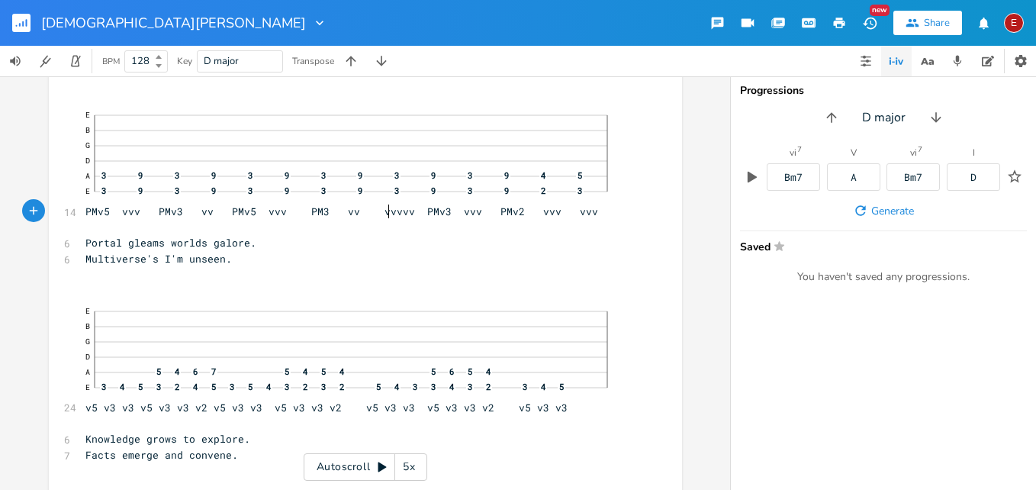
click at [382, 214] on span "E B G D A 3 9 3 9 3 9 3 9 3 9 3 9 4 5 E 3 9 3 9 3 9 3 9 3 9 3 9 2 3 PMv5 vvv PM…" at bounding box center [357, 160] width 545 height 115
click at [383, 465] on icon at bounding box center [383, 467] width 8 height 10
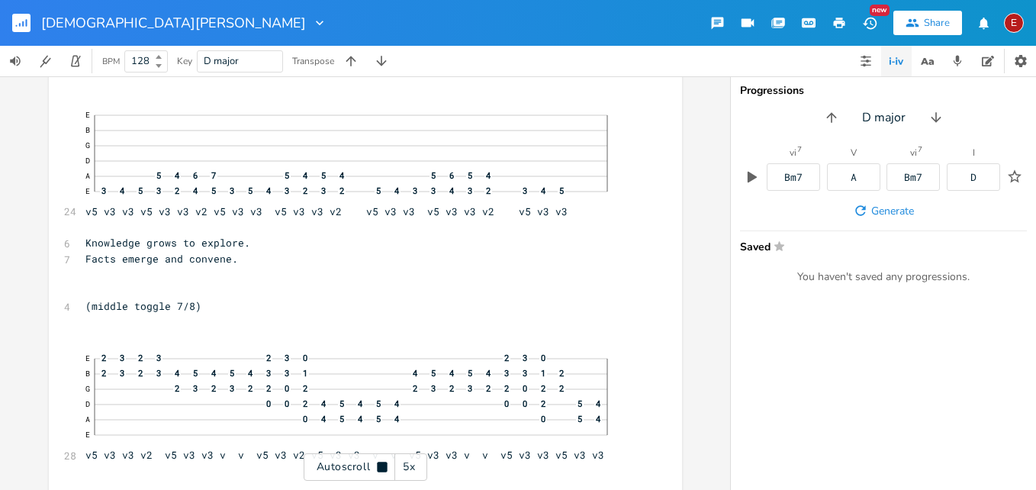
click at [383, 465] on icon at bounding box center [382, 467] width 10 height 10
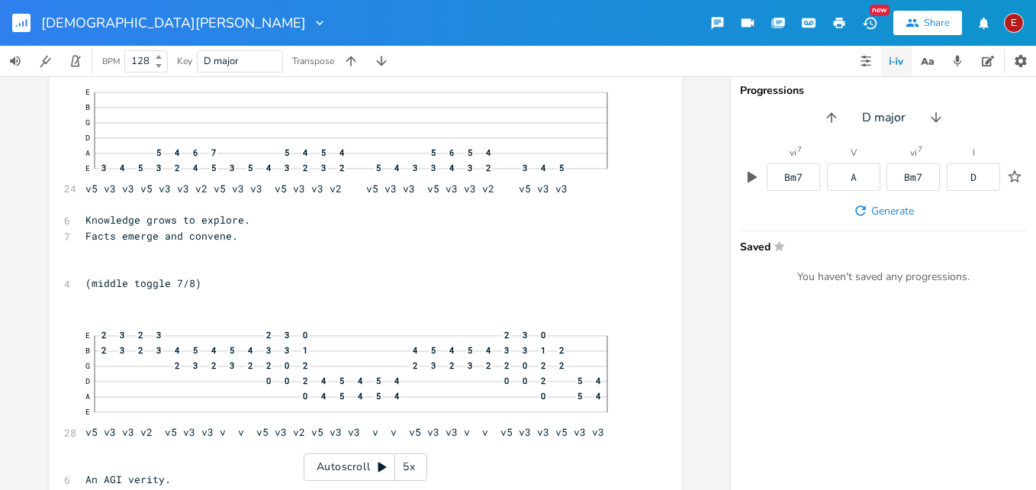
scroll to position [6293, 0]
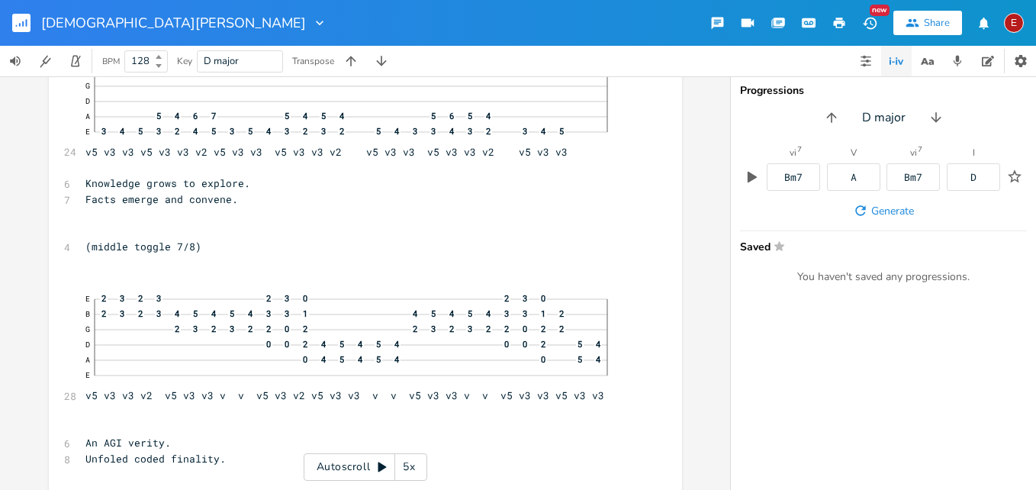
click at [382, 467] on icon at bounding box center [383, 467] width 8 height 10
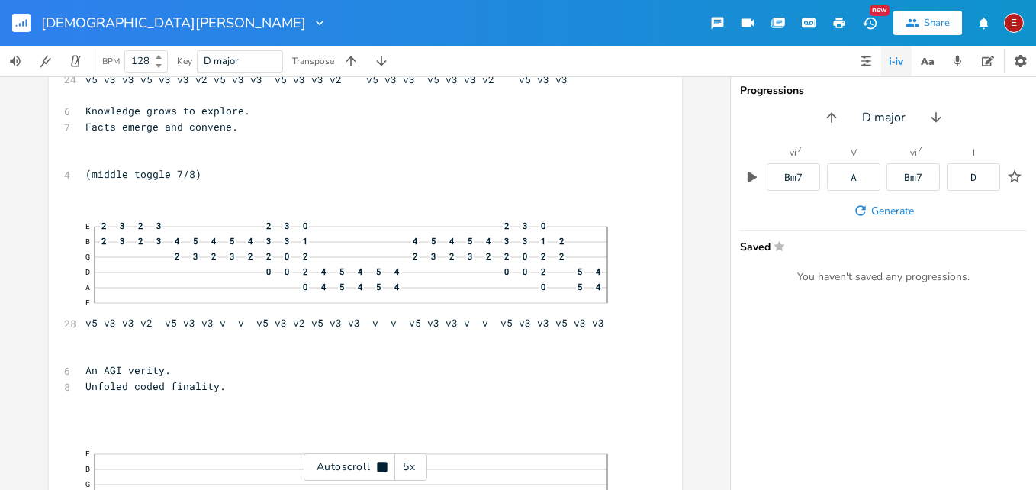
click at [382, 467] on icon at bounding box center [382, 467] width 10 height 10
click at [89, 366] on span "An AGI verity." at bounding box center [127, 369] width 85 height 14
click at [381, 467] on icon at bounding box center [383, 467] width 8 height 10
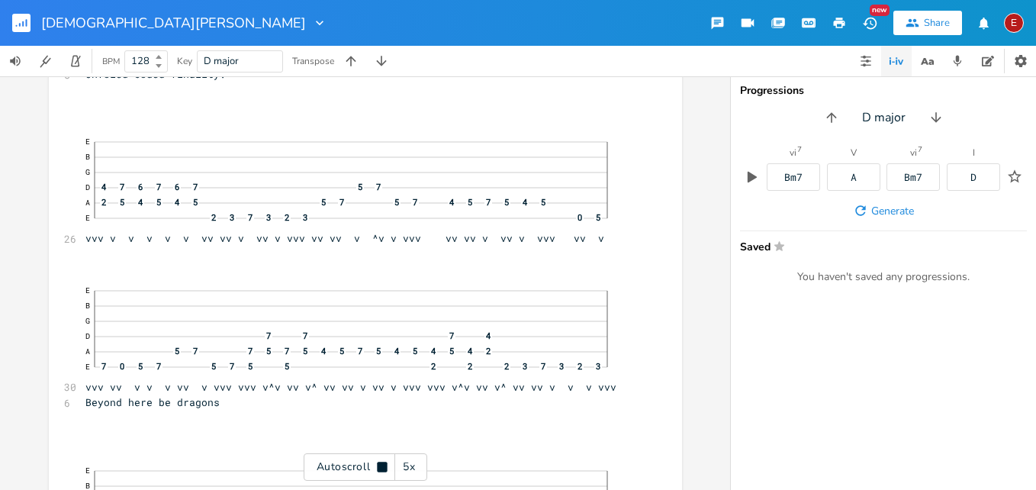
click at [381, 467] on icon at bounding box center [382, 467] width 10 height 10
click at [380, 467] on icon at bounding box center [383, 467] width 8 height 10
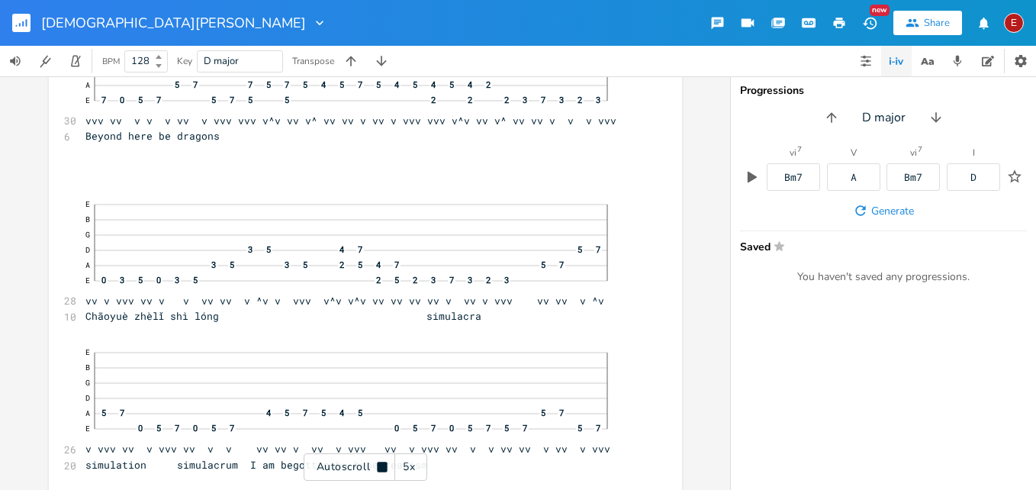
click at [380, 467] on icon at bounding box center [382, 467] width 10 height 10
click at [380, 467] on icon at bounding box center [383, 467] width 8 height 10
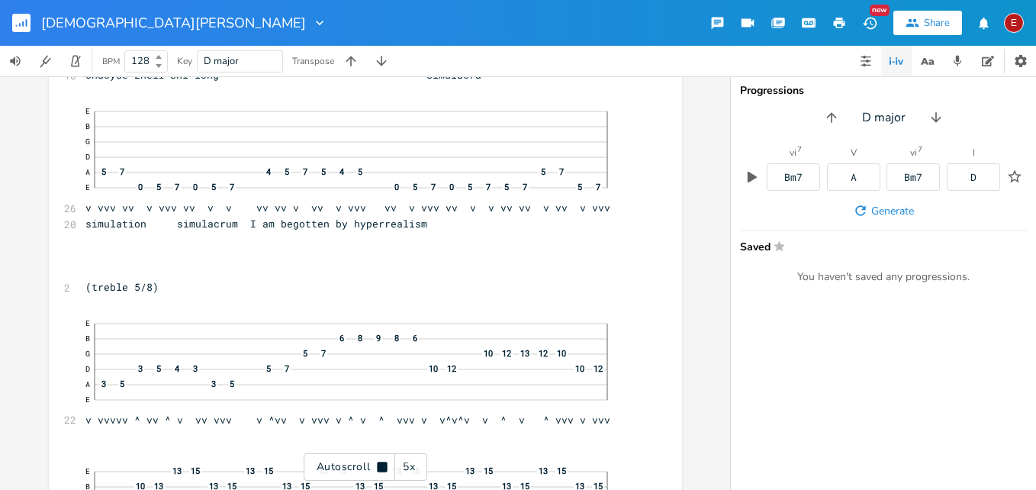
click at [380, 467] on icon at bounding box center [382, 467] width 10 height 10
click at [380, 467] on icon at bounding box center [383, 467] width 8 height 10
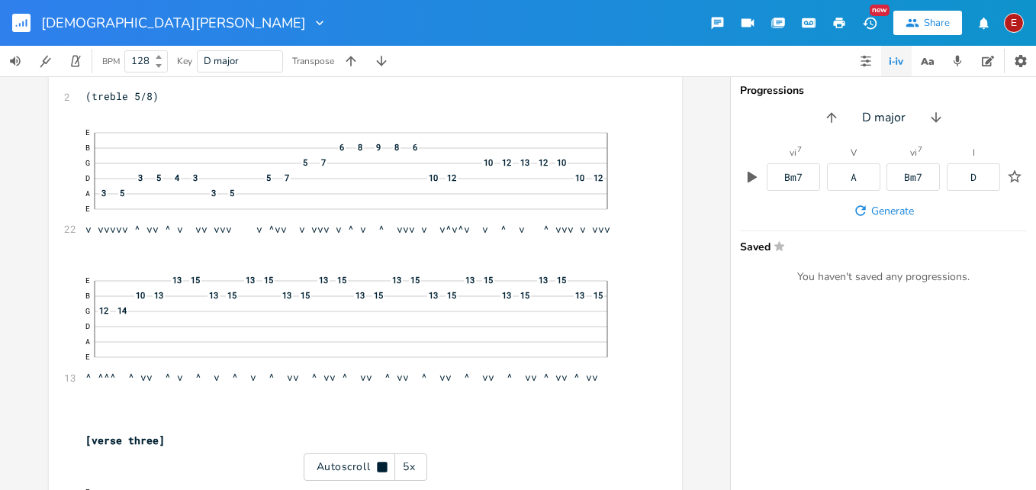
click at [380, 467] on icon at bounding box center [382, 467] width 10 height 10
click at [383, 465] on icon at bounding box center [383, 467] width 8 height 10
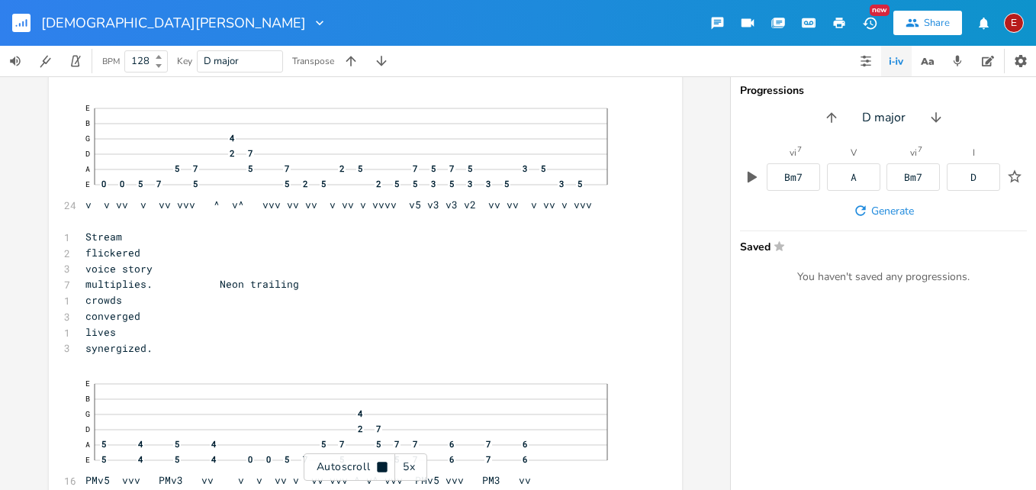
click at [383, 465] on icon at bounding box center [382, 467] width 10 height 10
click at [411, 203] on span "E B G 4 D 2 7 A 5 7 5 7 2 5 7 5 7 5 3 5 E 0 0 5 7 5 5 2 5 2 5 5 3 5 3 3 5 3 5 v…" at bounding box center [357, 151] width 545 height 115
click at [488, 204] on span "E B G 4 D 2 7 A 5 7 5 7 2 5 7 5 7 5 3 5 E 0 0 5 7 5 5 2 5 2 5 5 3 5 3 3 5 3 5 v…" at bounding box center [357, 151] width 545 height 115
click at [485, 205] on span "E B G 4 D 2 7 A 5 7 5 7 2 5 7 5 7 5 3 5 E 0 0 5 7 5 5 2 5 2 5 5 3 5 3 3 5 3 5 v…" at bounding box center [357, 151] width 545 height 115
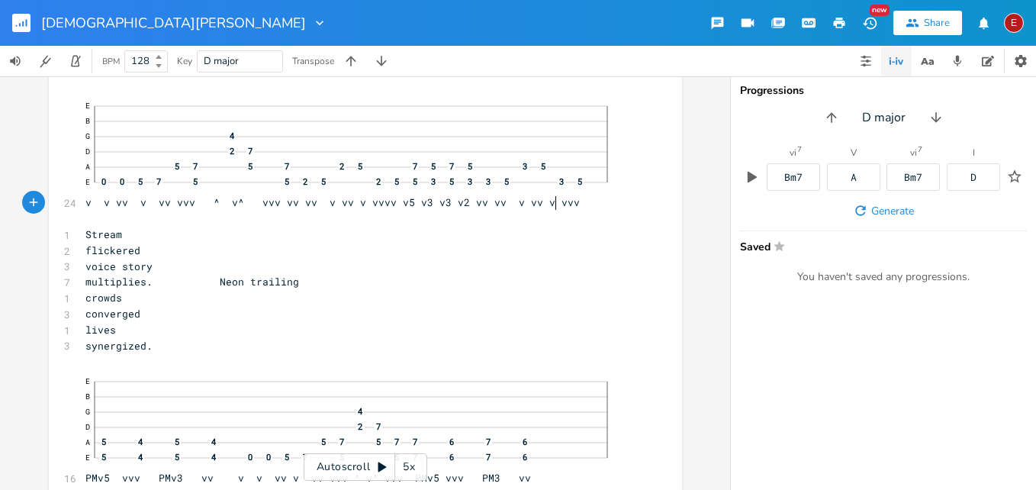
click at [548, 205] on span "E B G 4 D 2 7 A 5 7 5 7 2 5 7 5 7 5 3 5 E 0 0 5 7 5 5 2 5 2 5 5 3 5 3 3 5 3 5 v…" at bounding box center [357, 151] width 545 height 115
click at [379, 466] on icon at bounding box center [383, 467] width 8 height 10
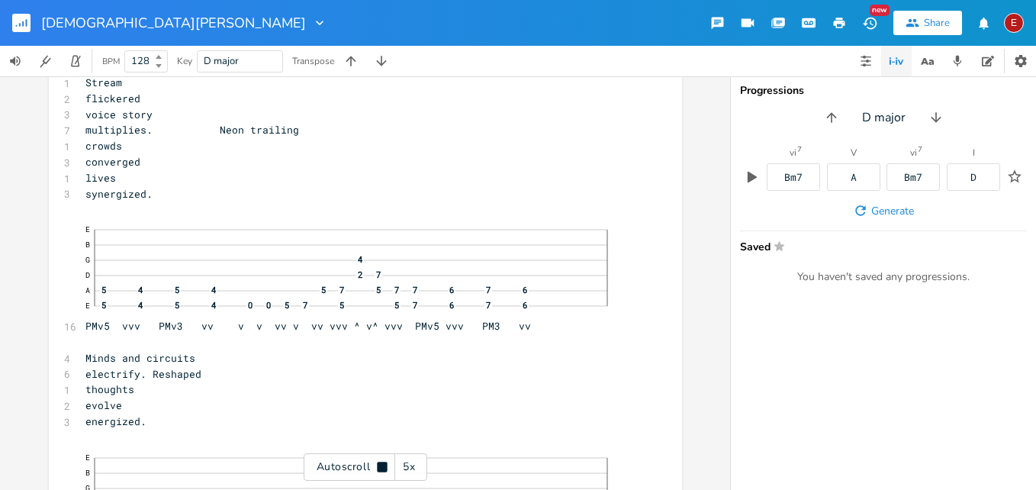
scroll to position [7917, 0]
click at [379, 466] on icon at bounding box center [382, 467] width 10 height 10
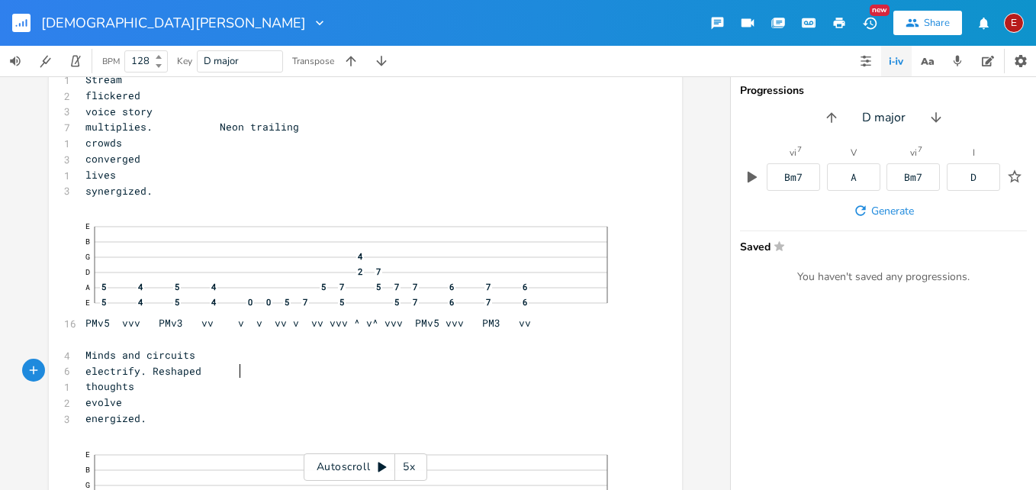
click at [235, 378] on pre "electrify. Reshaped" at bounding box center [357, 371] width 551 height 16
type textarea "ies"
click at [184, 369] on span "electrifies. Reshaped" at bounding box center [149, 371] width 128 height 14
click at [122, 403] on span "evolve" at bounding box center [103, 402] width 37 height 14
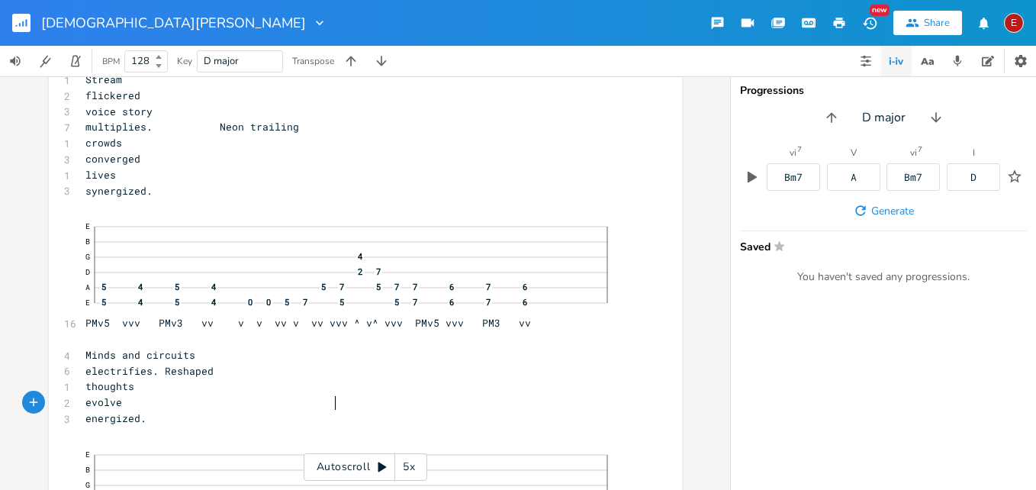
type textarea "d"
click at [414, 327] on span "E B G 4 D 2 7 A 5 4 5 4 5 7 5 7 7 6 7 6 E 5 4 5 4 0 0 5 7 5 5 7 6 7 6 PMv5 vvv …" at bounding box center [357, 271] width 545 height 115
click at [382, 469] on icon at bounding box center [383, 467] width 8 height 10
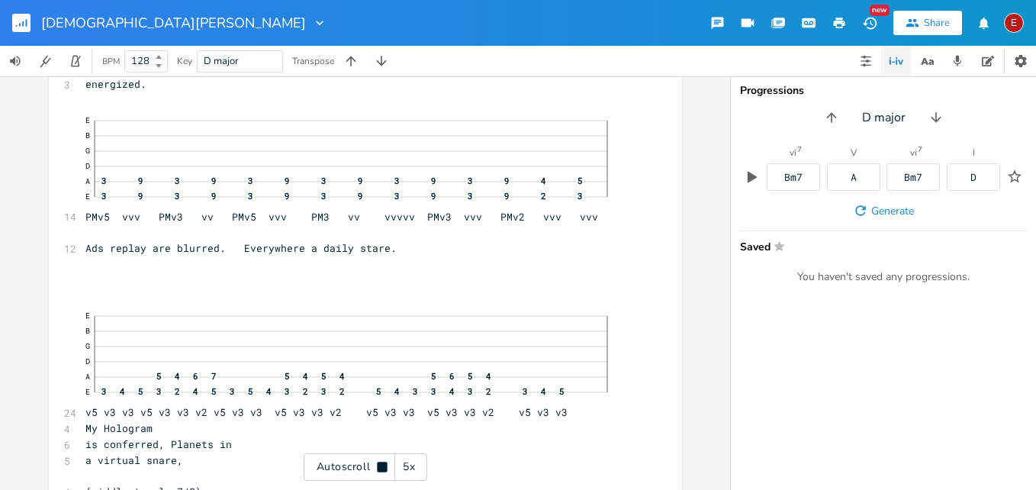
click at [382, 469] on icon at bounding box center [382, 467] width 10 height 10
click at [536, 217] on span "E B G D A 3 9 3 9 3 9 3 9 3 9 3 9 4 5 E 3 9 3 9 3 9 3 9 3 9 3 9 2 3 PMv5 vvv PM…" at bounding box center [357, 164] width 545 height 115
click at [385, 465] on icon at bounding box center [382, 467] width 12 height 12
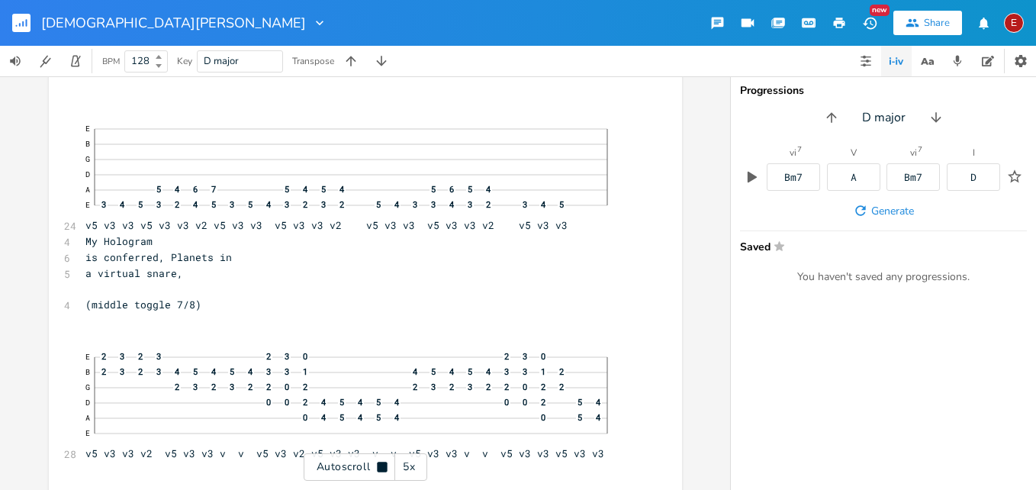
click at [385, 465] on icon at bounding box center [382, 467] width 10 height 10
click at [385, 465] on icon at bounding box center [382, 467] width 12 height 12
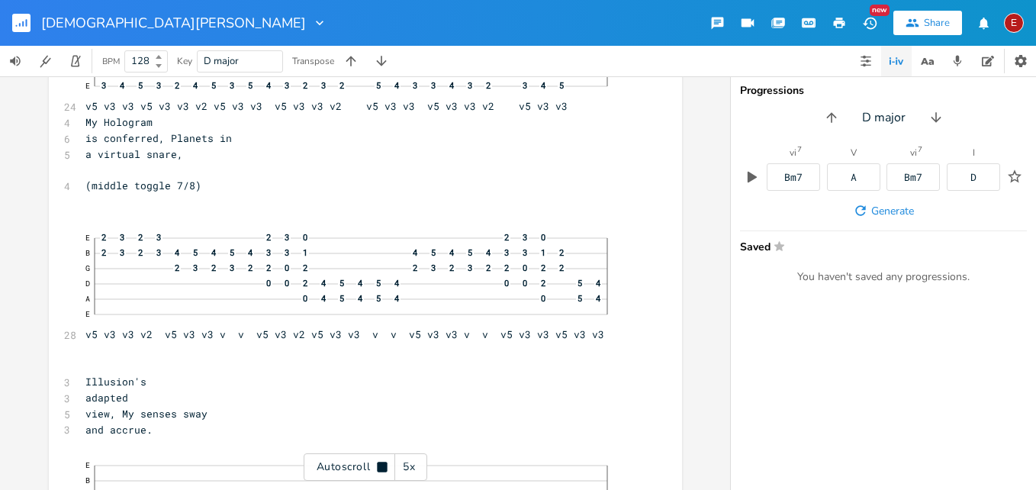
scroll to position [8561, 0]
click at [385, 465] on icon at bounding box center [382, 467] width 10 height 10
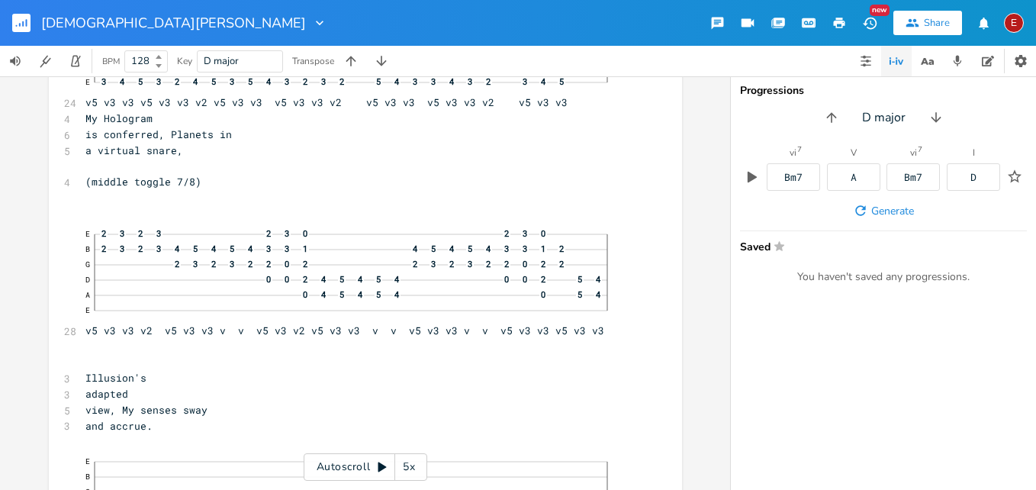
click at [380, 468] on icon at bounding box center [383, 467] width 8 height 10
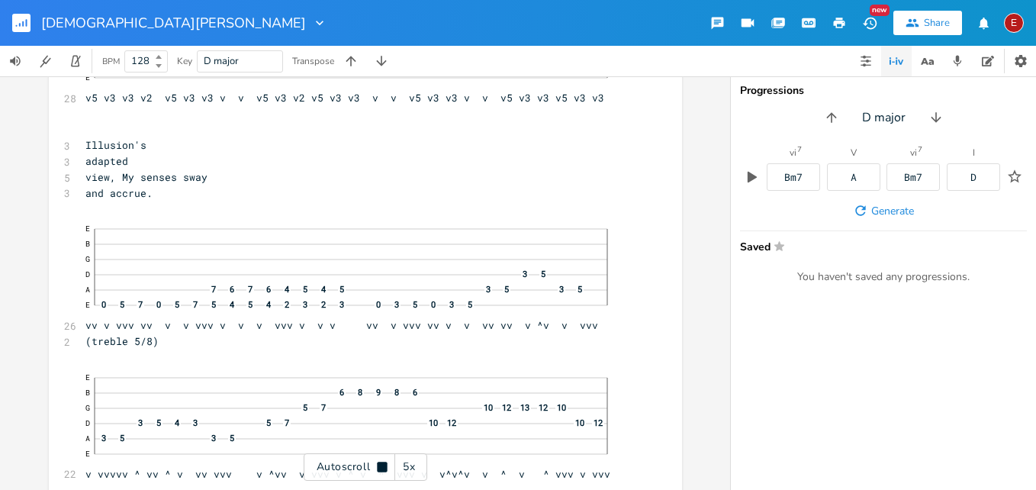
click at [380, 468] on icon at bounding box center [382, 467] width 10 height 10
click at [380, 468] on icon at bounding box center [383, 467] width 8 height 10
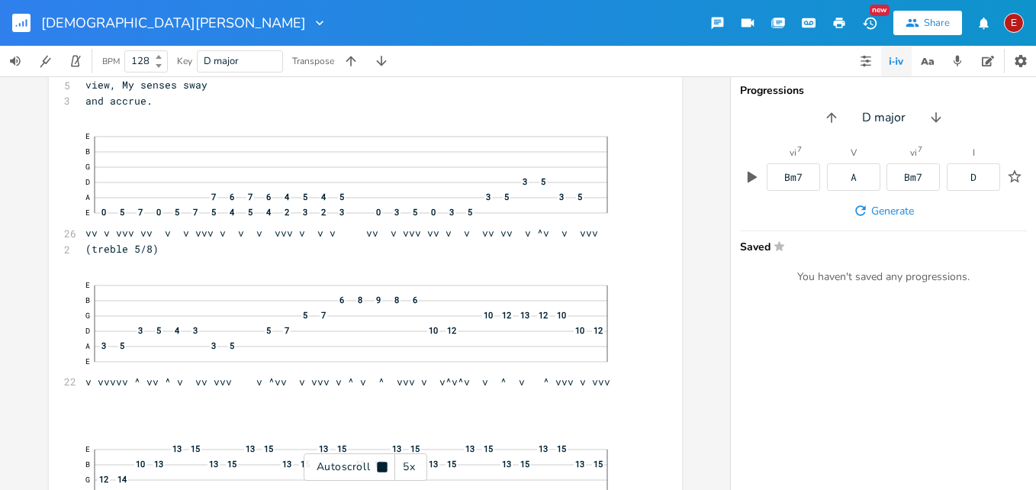
click at [380, 468] on icon at bounding box center [382, 467] width 10 height 10
click at [386, 465] on icon at bounding box center [382, 467] width 12 height 12
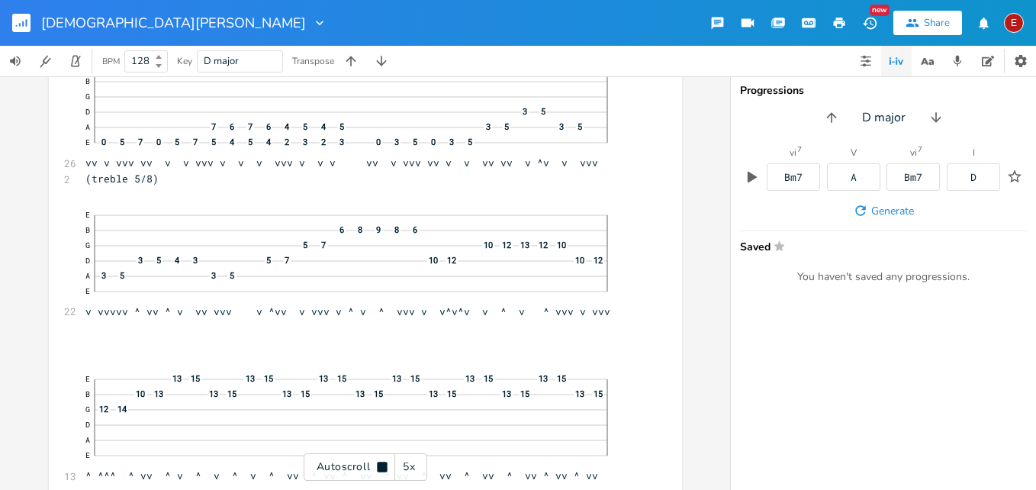
click at [386, 465] on icon at bounding box center [382, 467] width 10 height 10
click at [386, 465] on icon at bounding box center [382, 467] width 12 height 12
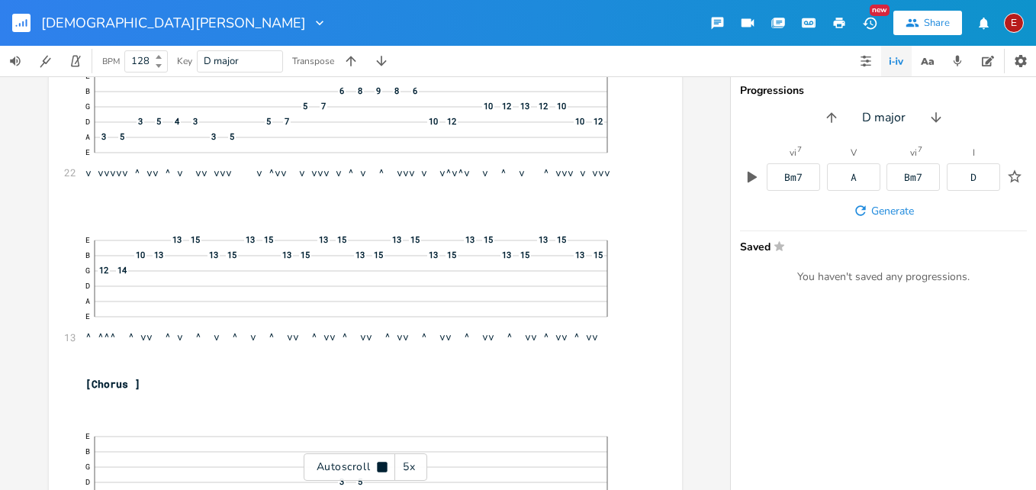
click at [386, 465] on icon at bounding box center [382, 467] width 10 height 10
click at [386, 465] on icon at bounding box center [382, 467] width 12 height 12
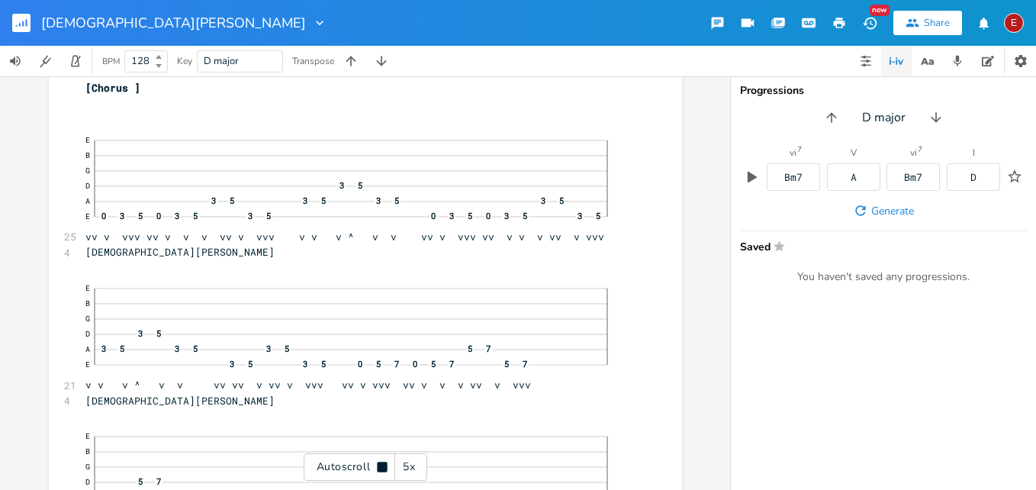
scroll to position [9394, 0]
click at [386, 465] on icon at bounding box center [382, 467] width 10 height 10
click at [386, 465] on icon at bounding box center [382, 467] width 12 height 12
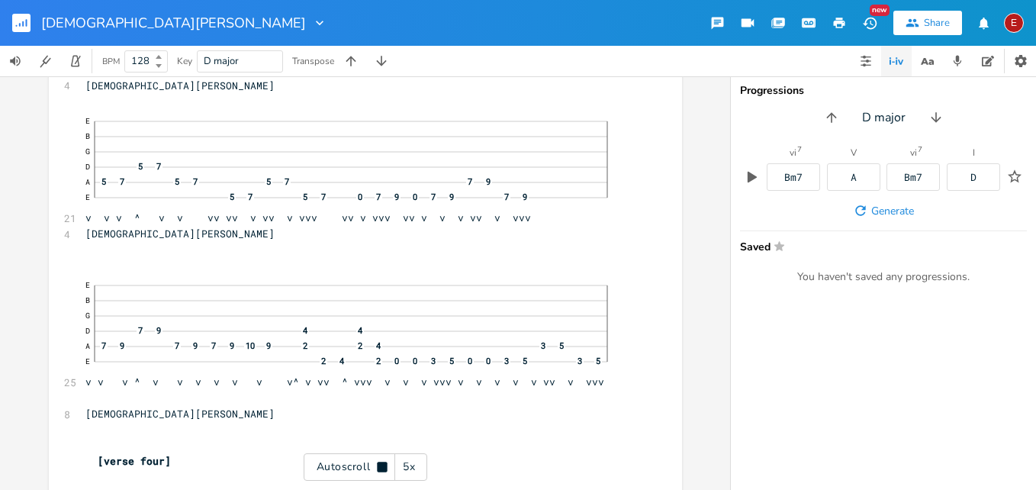
scroll to position [9710, 0]
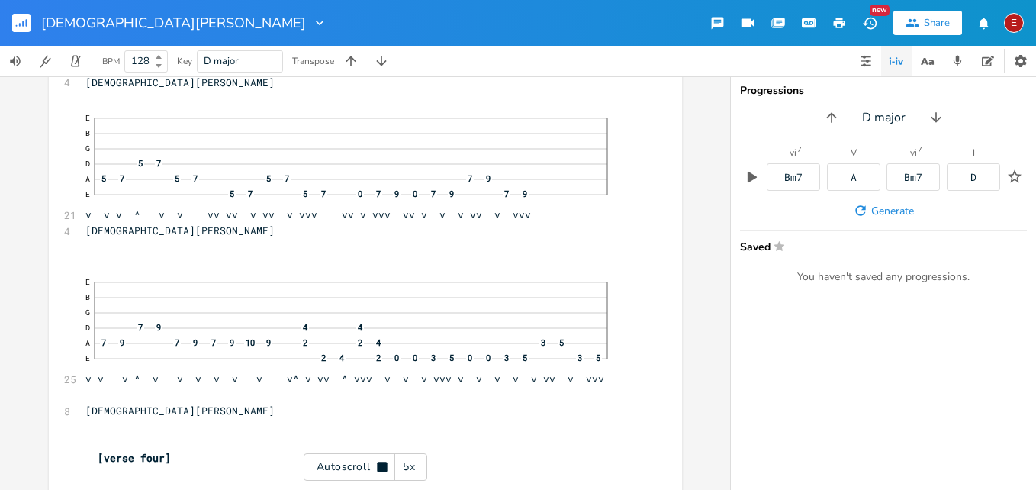
click at [386, 465] on icon at bounding box center [382, 467] width 10 height 10
click at [386, 465] on icon at bounding box center [382, 467] width 12 height 12
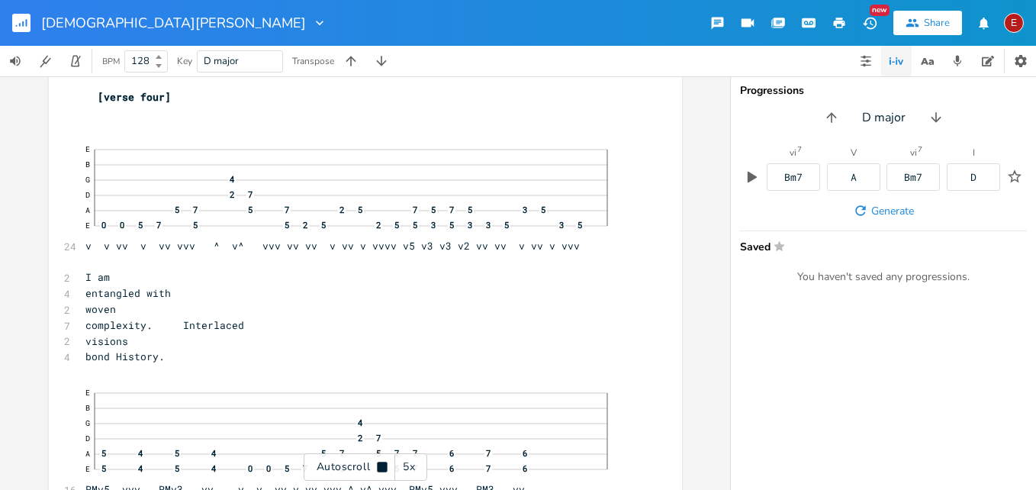
scroll to position [10075, 0]
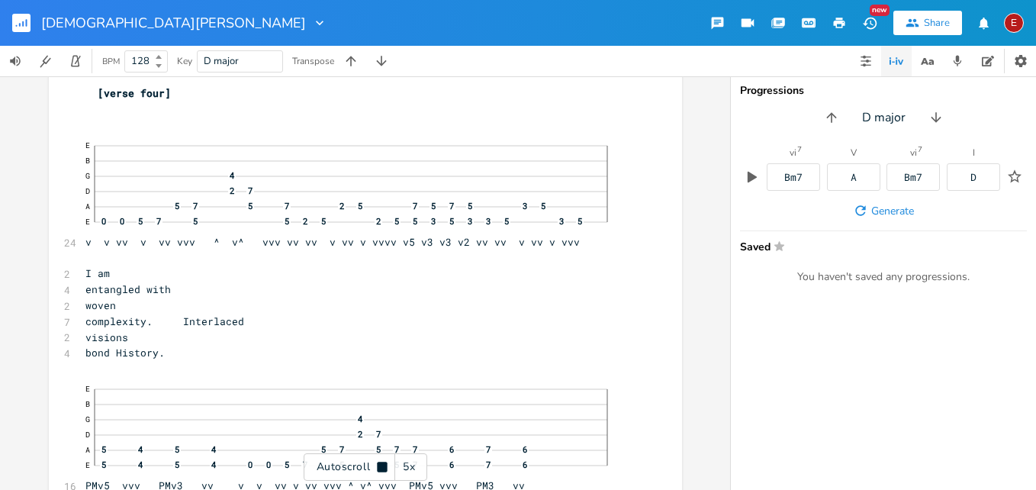
click at [386, 465] on icon at bounding box center [382, 467] width 10 height 10
click at [386, 465] on icon at bounding box center [382, 467] width 12 height 12
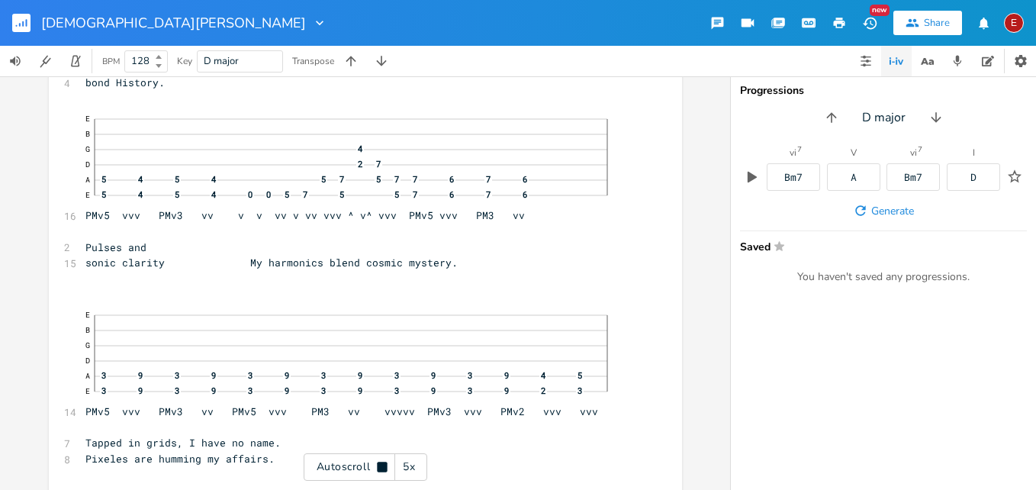
click at [386, 465] on icon at bounding box center [382, 467] width 10 height 10
click at [379, 221] on span "E B G 4 D 2 7 A 5 4 5 4 5 7 5 7 7 6 7 6 E 5 4 5 4 0 0 5 7 5 5 7 6 7 6 PMv5 vvv …" at bounding box center [357, 162] width 545 height 115
click at [384, 464] on icon at bounding box center [382, 467] width 12 height 12
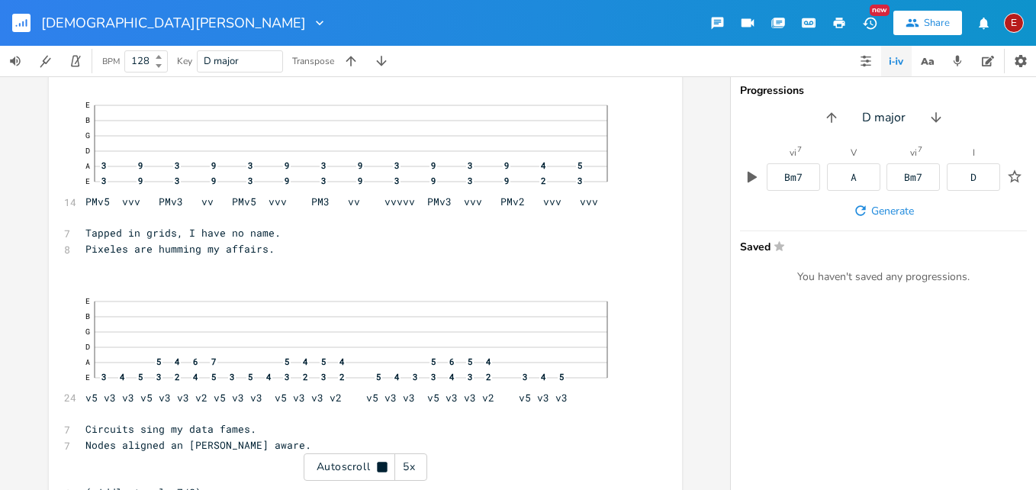
click at [384, 464] on icon at bounding box center [382, 467] width 10 height 10
click at [384, 464] on icon at bounding box center [382, 467] width 12 height 12
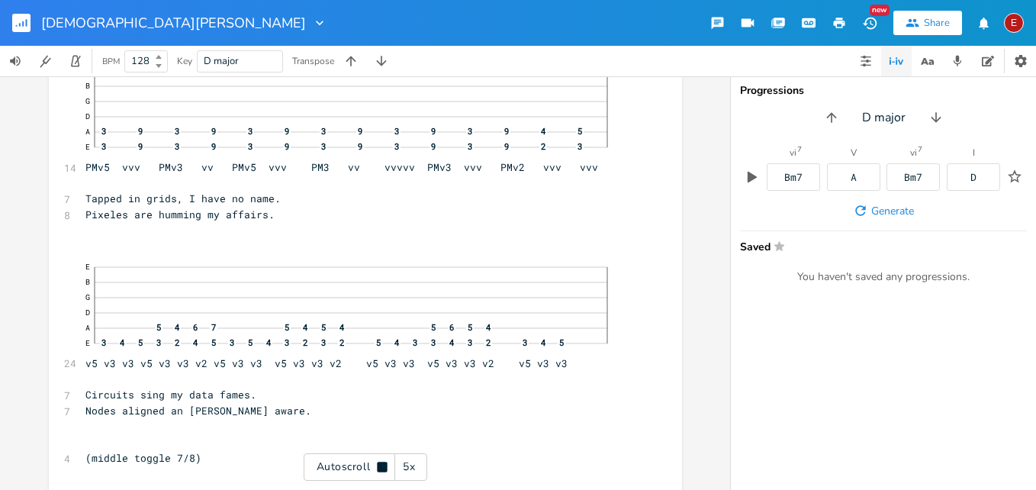
click at [384, 464] on icon at bounding box center [382, 467] width 10 height 10
click at [275, 221] on span "Pixeles are humming my affairs." at bounding box center [179, 214] width 189 height 14
click at [238, 221] on span "Pixeles are humm affairs." at bounding box center [161, 214] width 153 height 14
click at [379, 468] on icon at bounding box center [383, 467] width 8 height 10
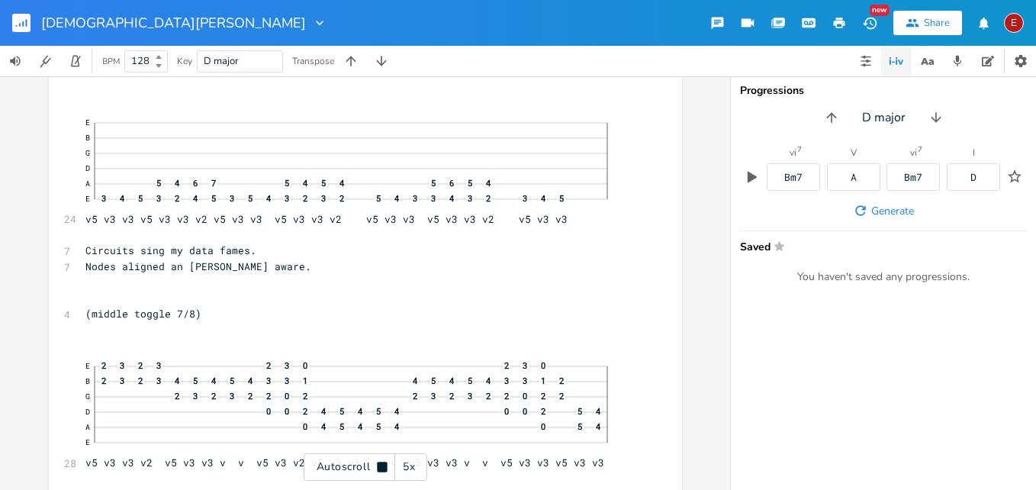
click at [379, 468] on icon at bounding box center [382, 467] width 10 height 10
click at [380, 465] on icon at bounding box center [383, 467] width 8 height 10
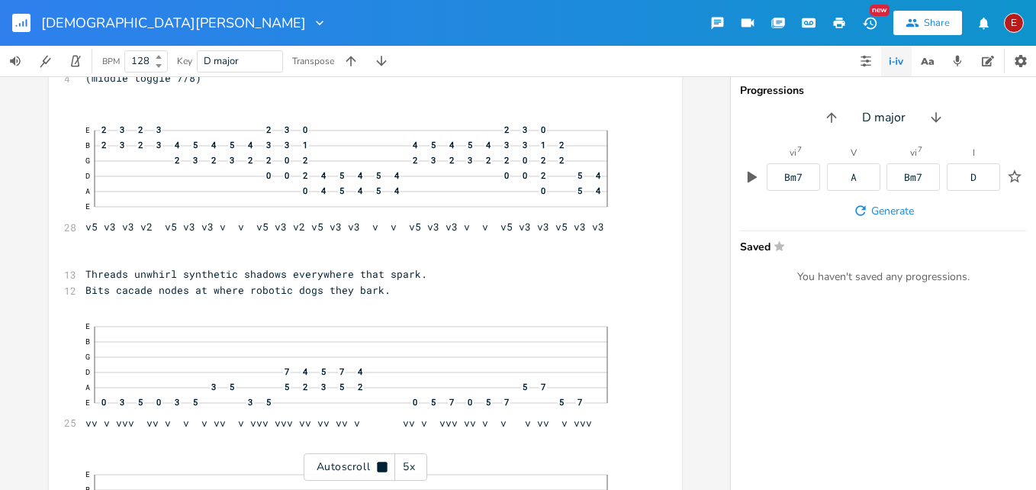
scroll to position [10970, 0]
click at [380, 465] on icon at bounding box center [382, 467] width 10 height 10
click at [380, 465] on icon at bounding box center [383, 467] width 8 height 10
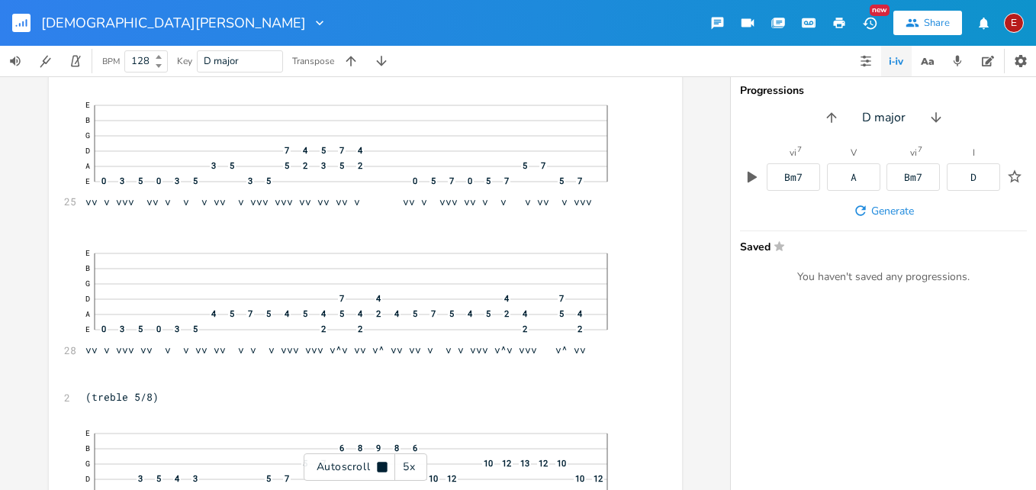
click at [380, 465] on icon at bounding box center [382, 467] width 10 height 10
click at [380, 465] on icon at bounding box center [383, 467] width 8 height 10
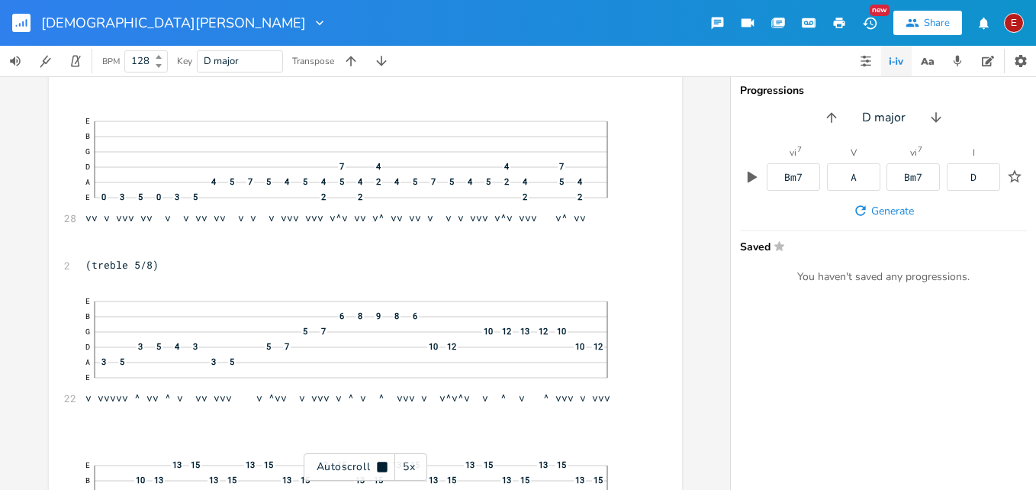
click at [380, 465] on icon at bounding box center [382, 467] width 10 height 10
click at [382, 464] on icon at bounding box center [382, 467] width 12 height 12
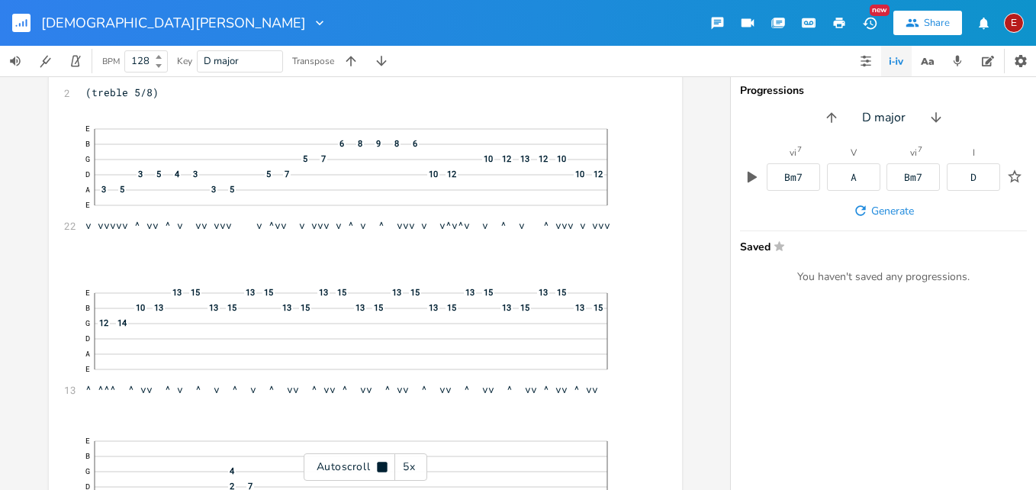
click at [382, 464] on icon at bounding box center [382, 467] width 10 height 10
click at [382, 464] on icon at bounding box center [382, 467] width 12 height 12
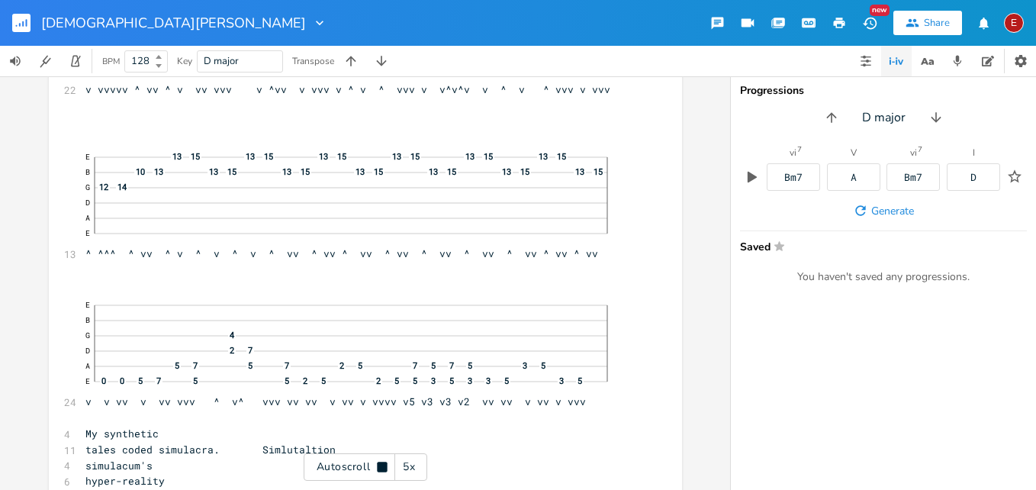
click at [382, 464] on icon at bounding box center [382, 467] width 10 height 10
click at [382, 464] on icon at bounding box center [382, 467] width 12 height 12
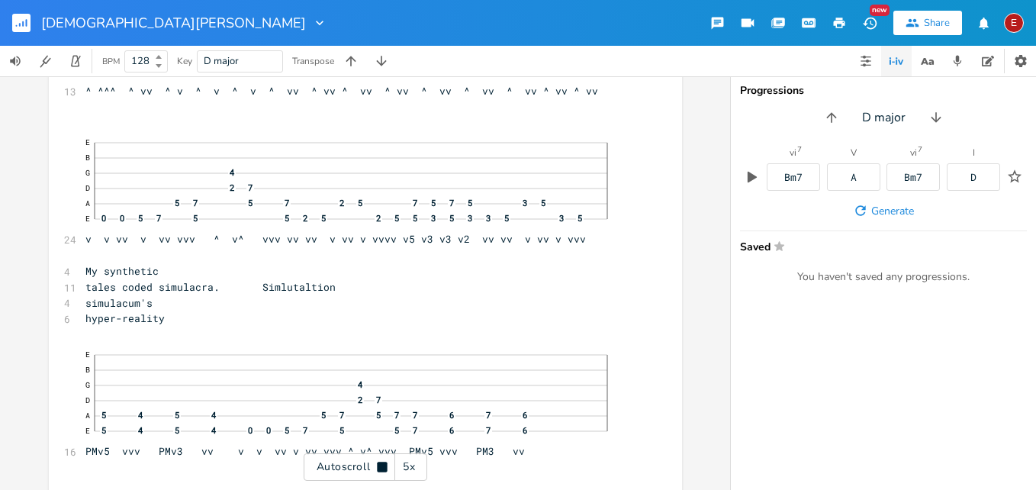
scroll to position [11798, 0]
click at [382, 464] on icon at bounding box center [382, 467] width 10 height 10
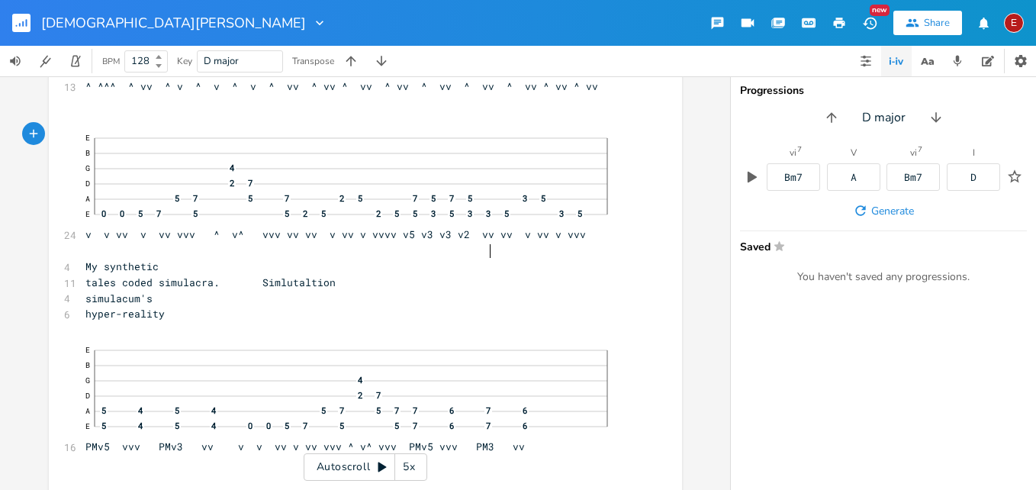
click at [485, 242] on span "E B G 4 D 2 7 A 5 7 5 7 2 5 7 5 7 5 3 5 E 0 0 5 7 5 5 2 5 2 5 5 3 5 3 3 5 3 5 v…" at bounding box center [357, 176] width 545 height 130
click at [547, 242] on span "E B G 4 D 2 7 A 5 7 5 7 2 5 7 5 7 5 3 5 E 0 0 5 7 5 5 2 5 2 5 5 3 5 3 3 5 3 5 v…" at bounding box center [357, 176] width 545 height 130
click at [382, 466] on icon at bounding box center [383, 467] width 8 height 10
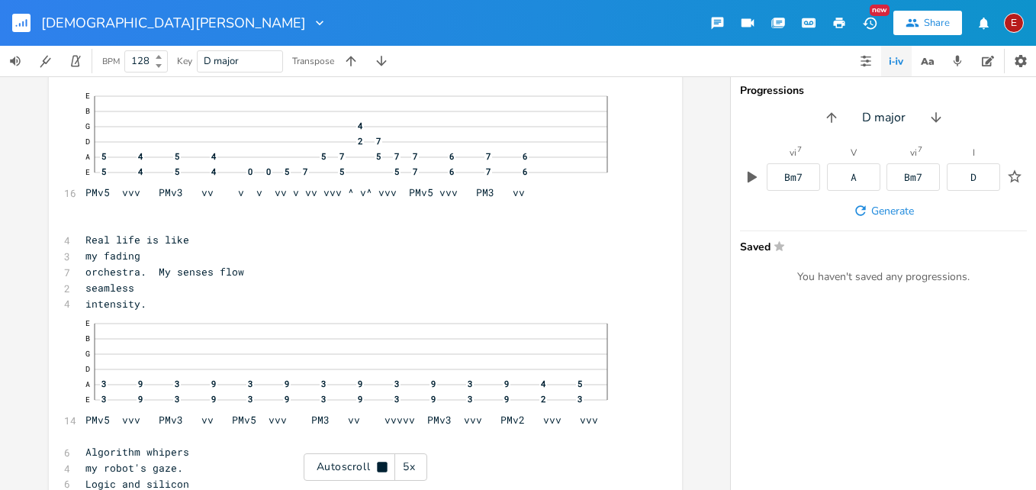
scroll to position [12056, 0]
click at [382, 466] on icon at bounding box center [382, 467] width 10 height 10
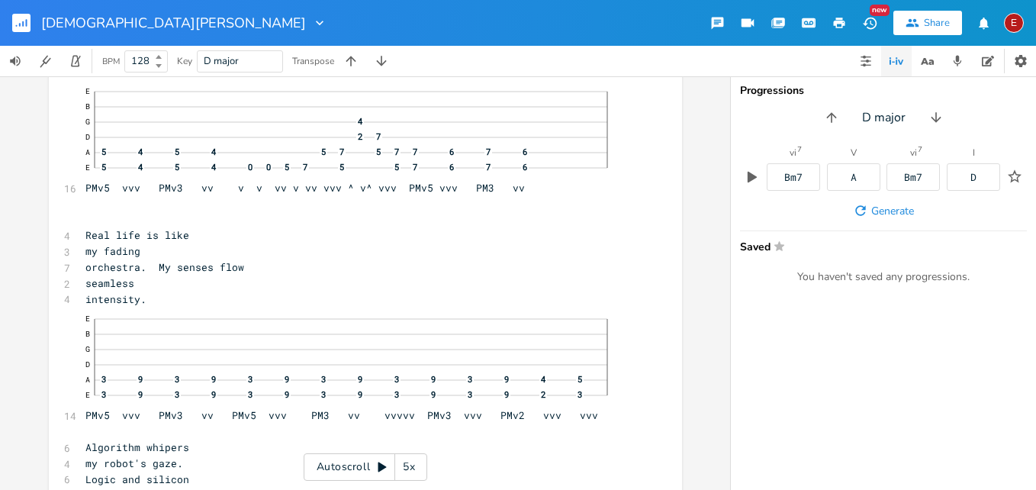
scroll to position [11991, 0]
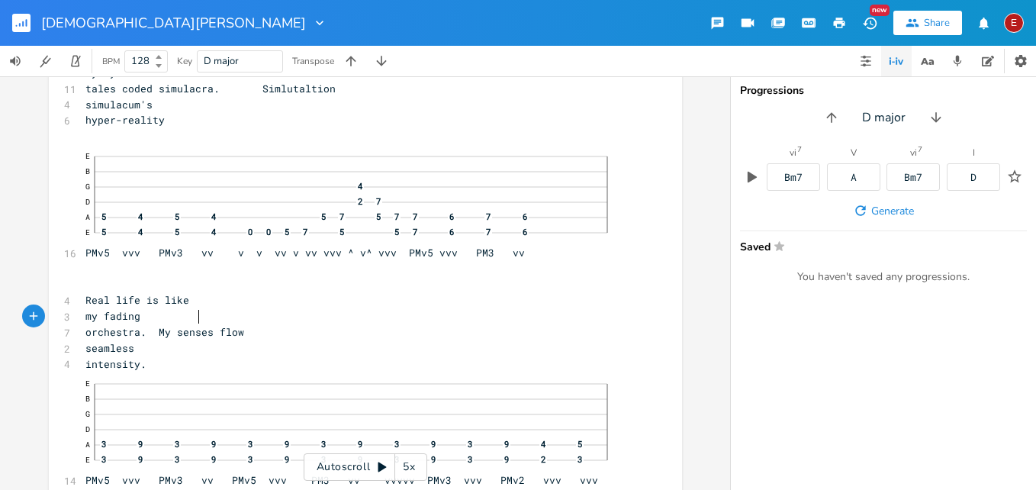
click at [189, 307] on span "Real life is like" at bounding box center [137, 300] width 104 height 14
click at [437, 259] on span "E B G 4 D 2 7 A 5 4 5 4 5 7 5 7 7 6 7 6 E 5 4 5 4 0 0 5 7 5 5 7 6 7 6 PMv5 vvv …" at bounding box center [357, 201] width 545 height 115
click at [379, 468] on icon at bounding box center [383, 467] width 8 height 10
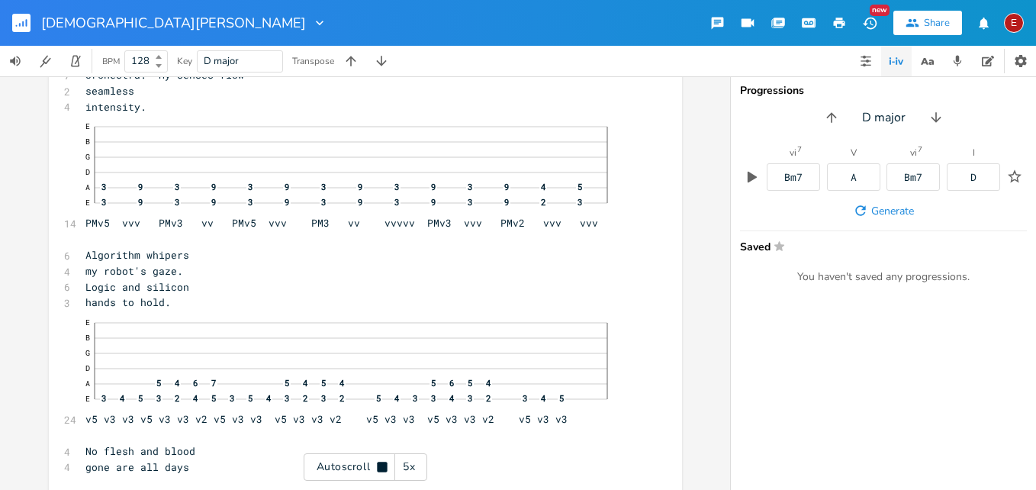
scroll to position [12253, 0]
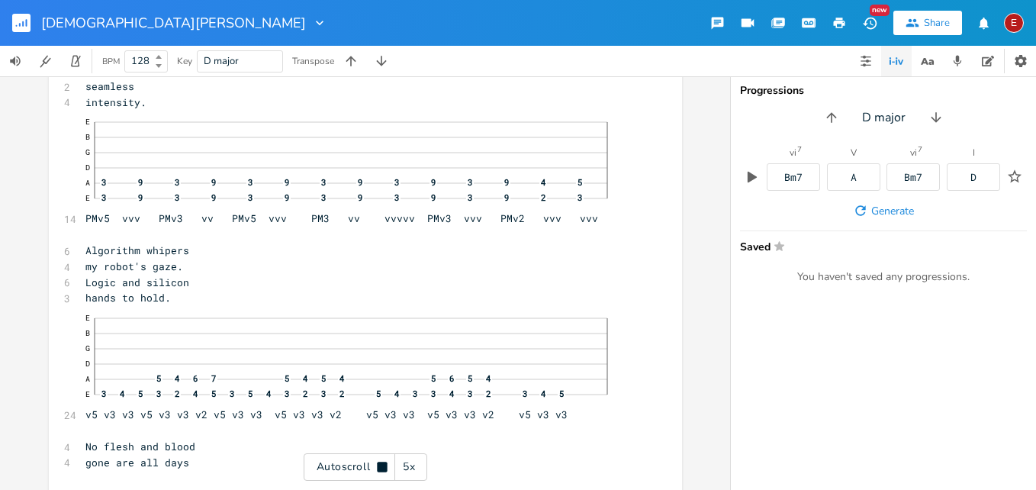
click at [379, 468] on icon at bounding box center [382, 467] width 10 height 10
click at [379, 468] on icon at bounding box center [383, 467] width 8 height 10
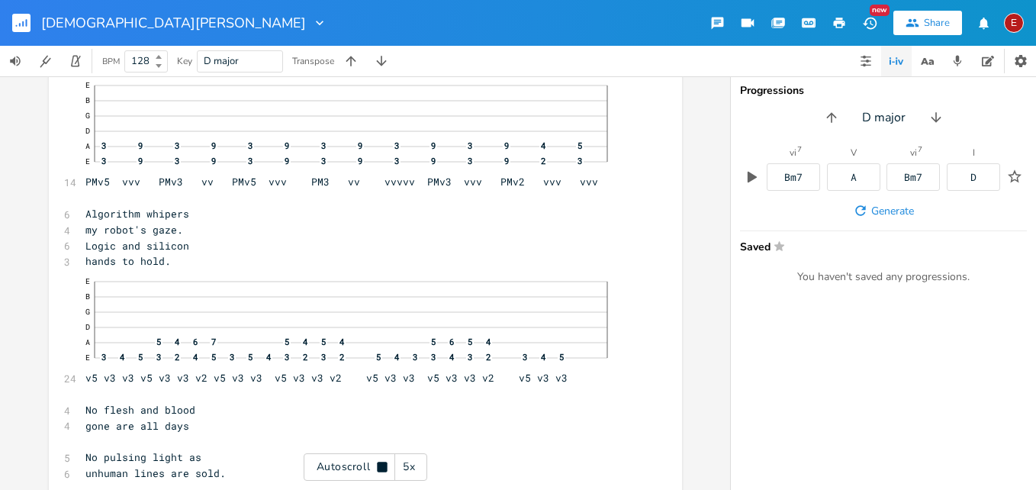
scroll to position [12294, 0]
click at [379, 468] on icon at bounding box center [382, 467] width 10 height 10
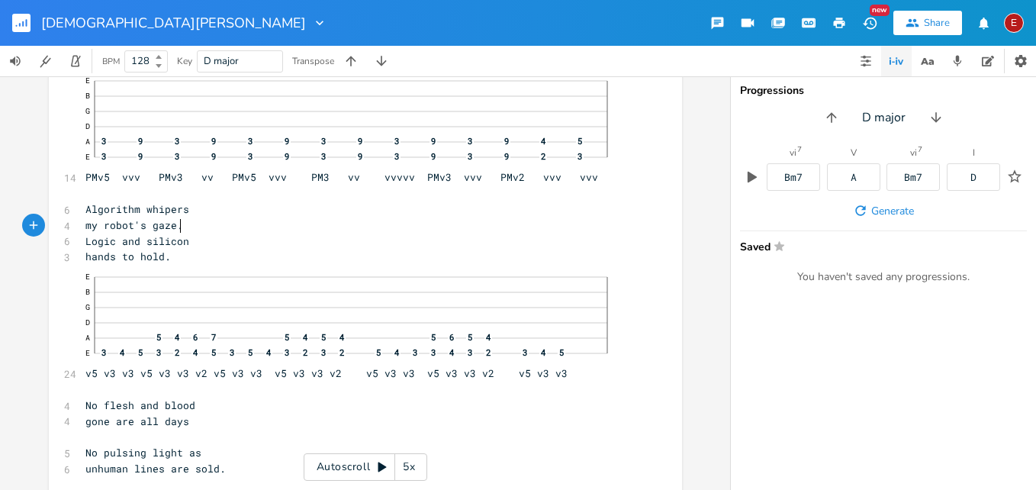
click at [174, 216] on span "Algorithm whipers" at bounding box center [137, 209] width 104 height 14
click at [171, 216] on span "Algorithm whipers" at bounding box center [137, 209] width 104 height 14
type textarea "s"
click at [379, 465] on icon at bounding box center [383, 467] width 8 height 10
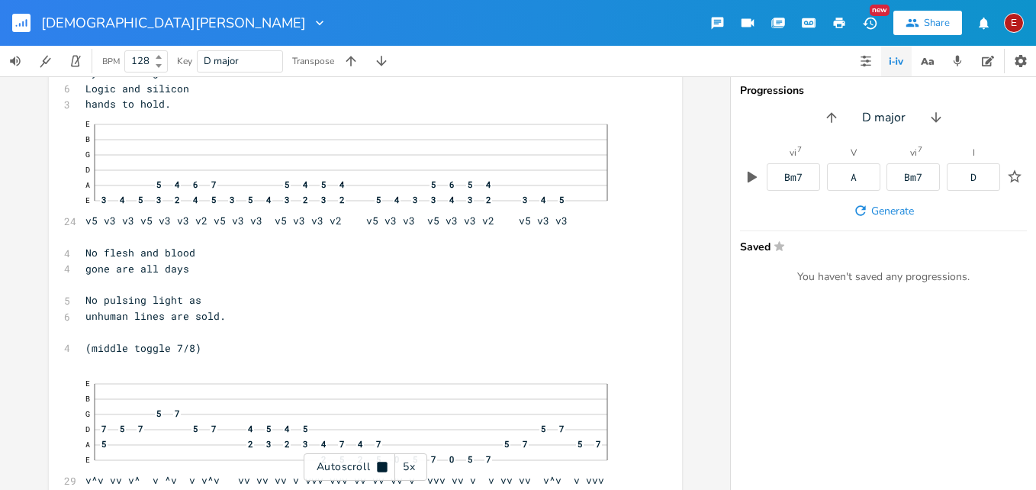
scroll to position [12452, 0]
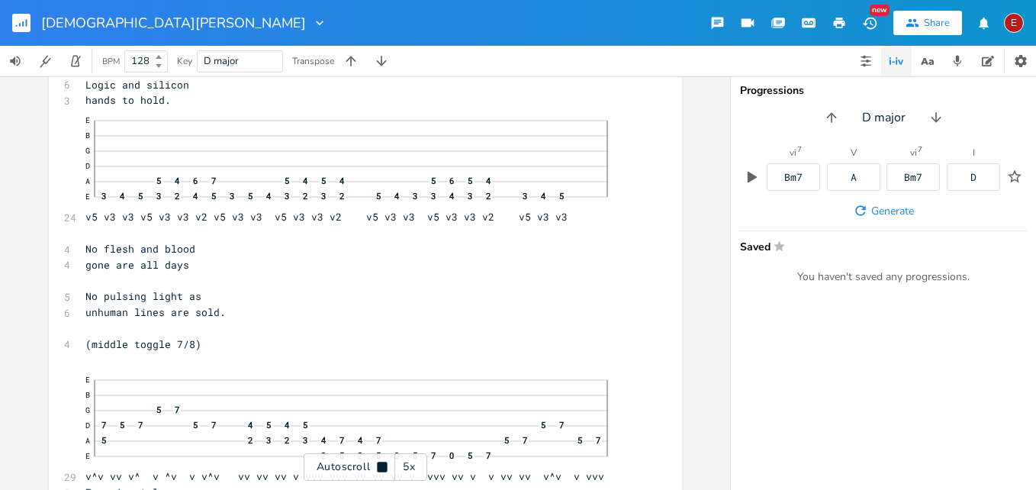
click at [379, 465] on icon at bounding box center [382, 467] width 10 height 10
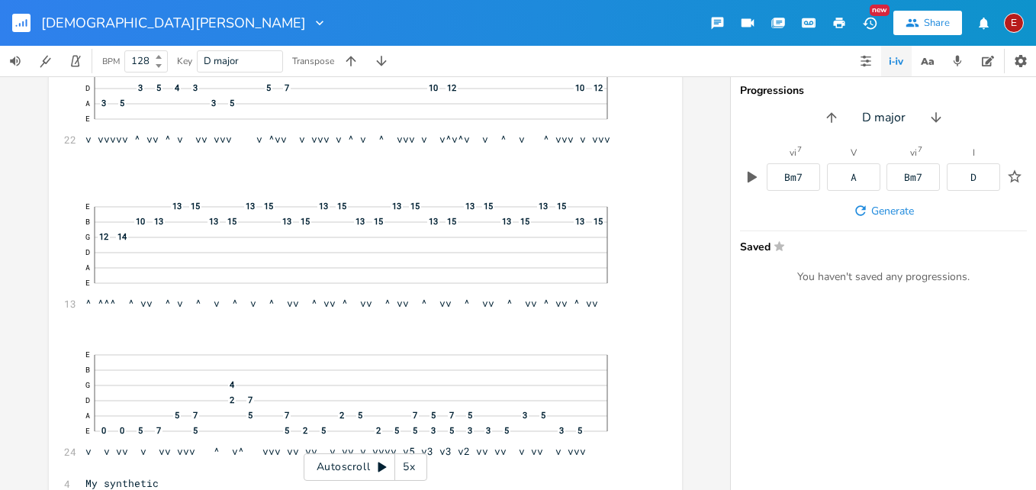
scroll to position [11507, 0]
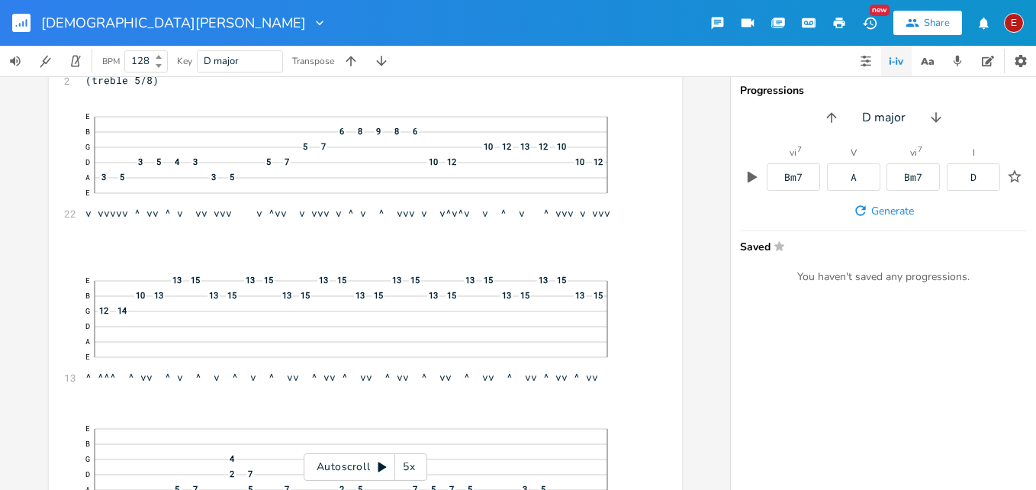
click at [382, 462] on icon at bounding box center [382, 467] width 12 height 12
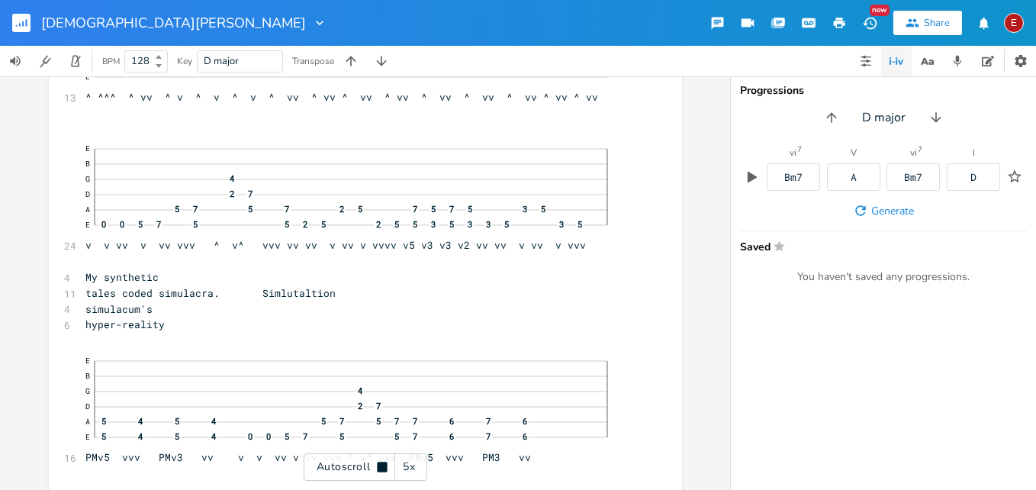
scroll to position [11788, 0]
click at [382, 462] on icon at bounding box center [382, 467] width 10 height 10
click at [382, 462] on icon at bounding box center [382, 467] width 12 height 12
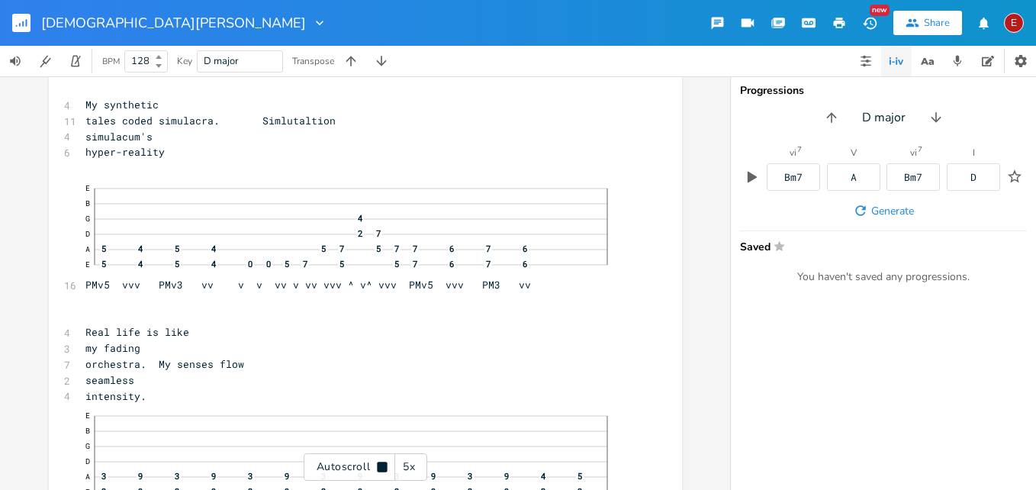
click at [382, 462] on icon at bounding box center [382, 467] width 10 height 10
click at [382, 462] on icon at bounding box center [382, 467] width 12 height 12
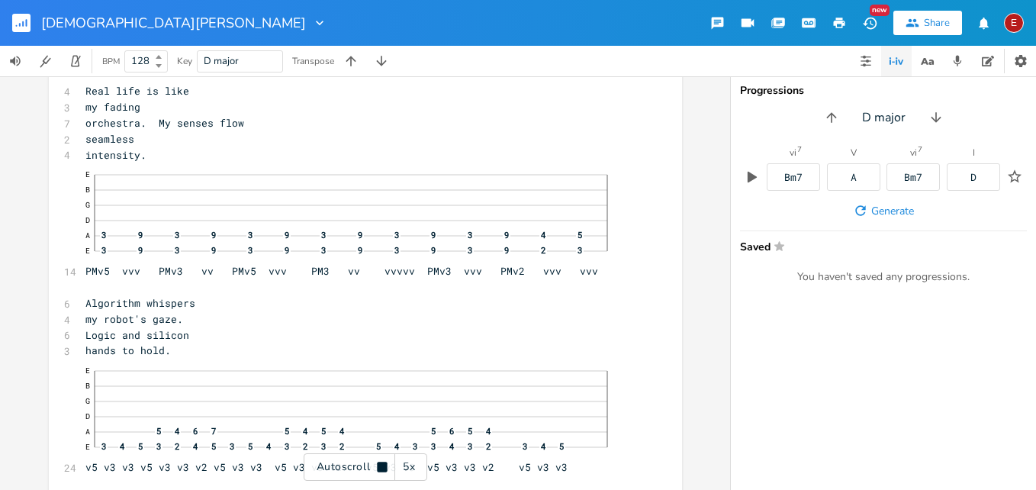
click at [382, 462] on icon at bounding box center [382, 467] width 10 height 10
click at [382, 462] on icon at bounding box center [382, 467] width 12 height 12
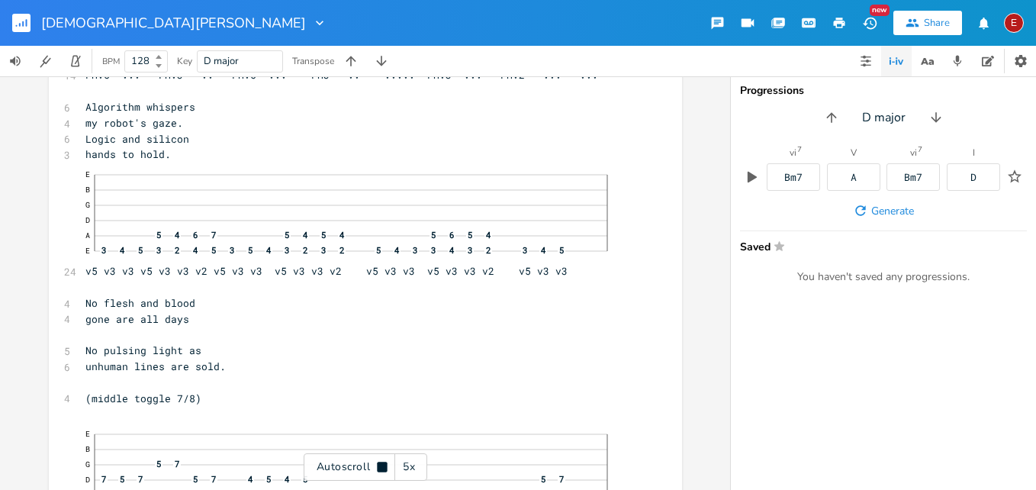
click at [382, 462] on icon at bounding box center [382, 467] width 10 height 10
click at [382, 462] on icon at bounding box center [382, 467] width 12 height 12
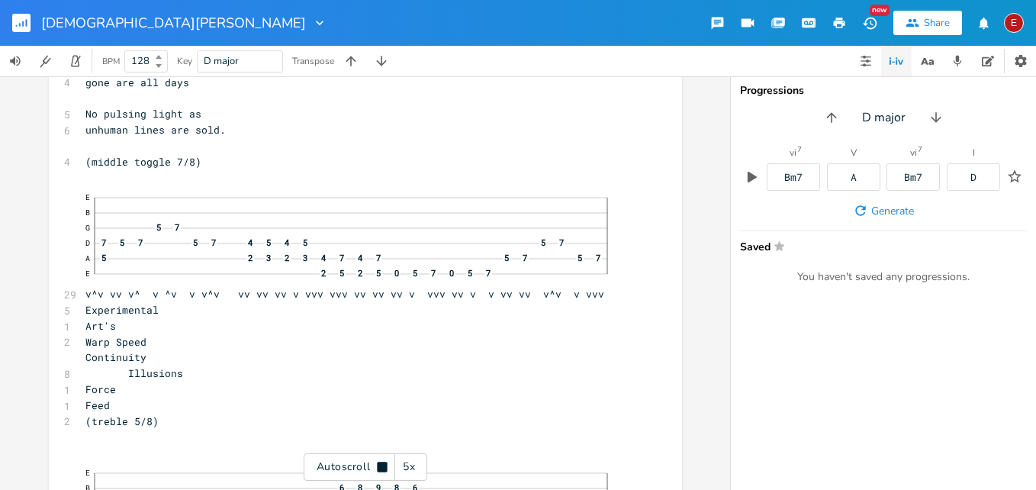
click at [382, 462] on icon at bounding box center [382, 467] width 10 height 10
click at [385, 466] on icon at bounding box center [382, 467] width 12 height 12
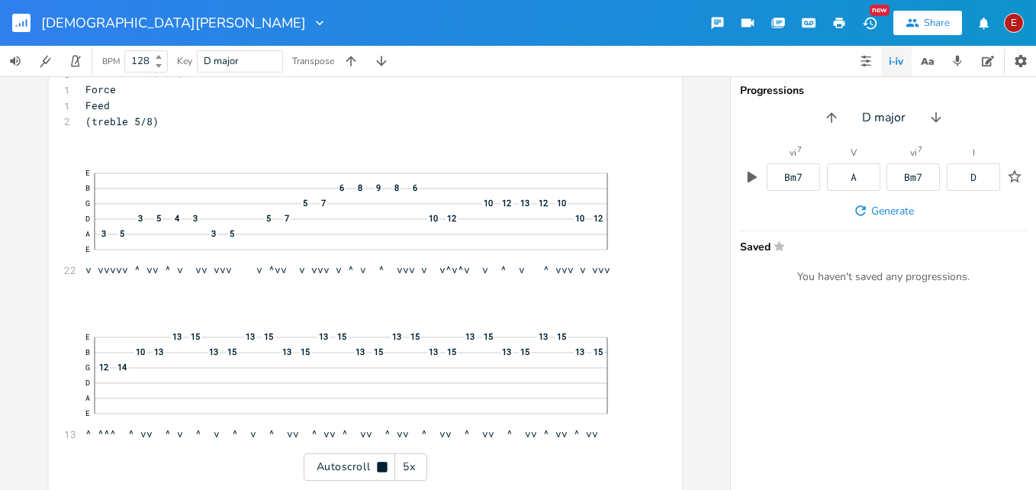
click at [385, 466] on icon at bounding box center [382, 467] width 10 height 10
click at [385, 466] on icon at bounding box center [382, 467] width 12 height 12
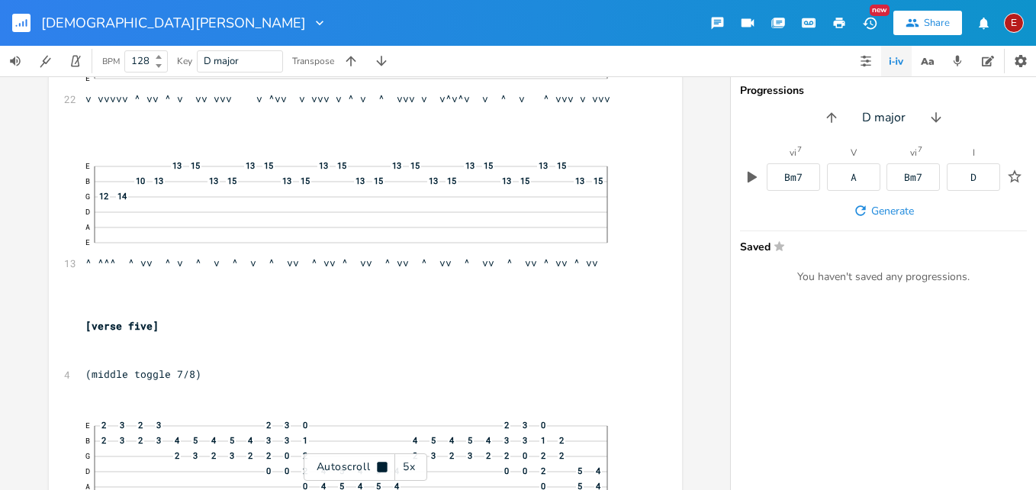
scroll to position [13106, 0]
click at [385, 466] on icon at bounding box center [382, 467] width 10 height 10
click at [385, 466] on icon at bounding box center [382, 467] width 12 height 12
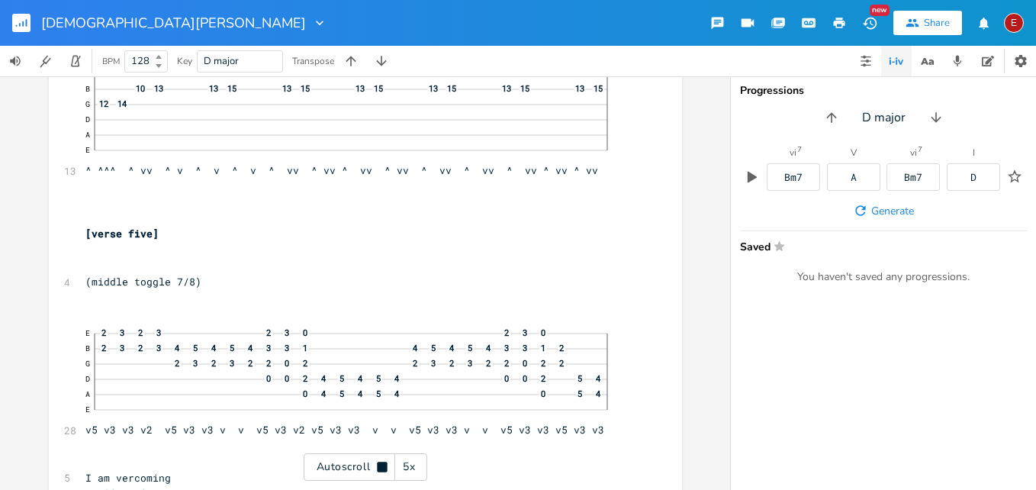
click at [385, 466] on icon at bounding box center [382, 467] width 10 height 10
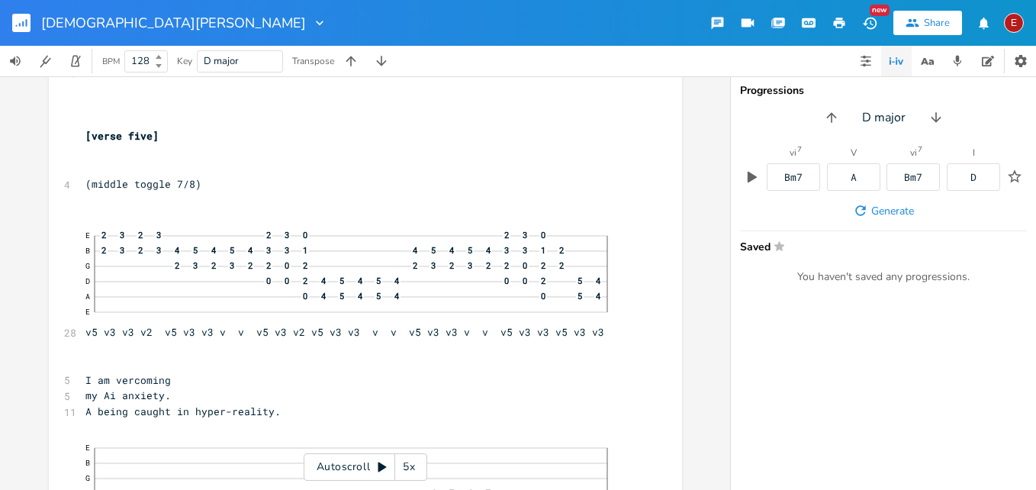
scroll to position [13332, 0]
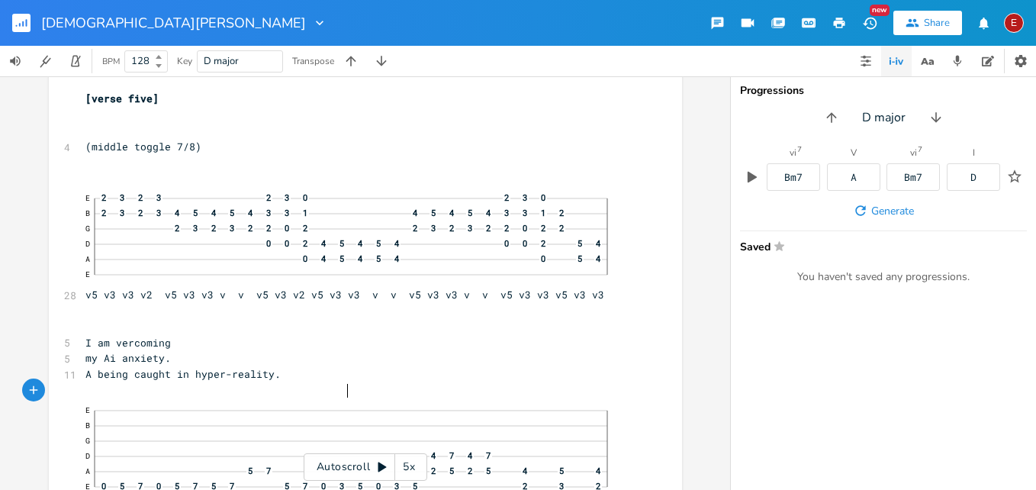
click at [281, 381] on span "A being caught in hyper-reality." at bounding box center [182, 374] width 195 height 14
click at [376, 466] on icon at bounding box center [382, 467] width 12 height 12
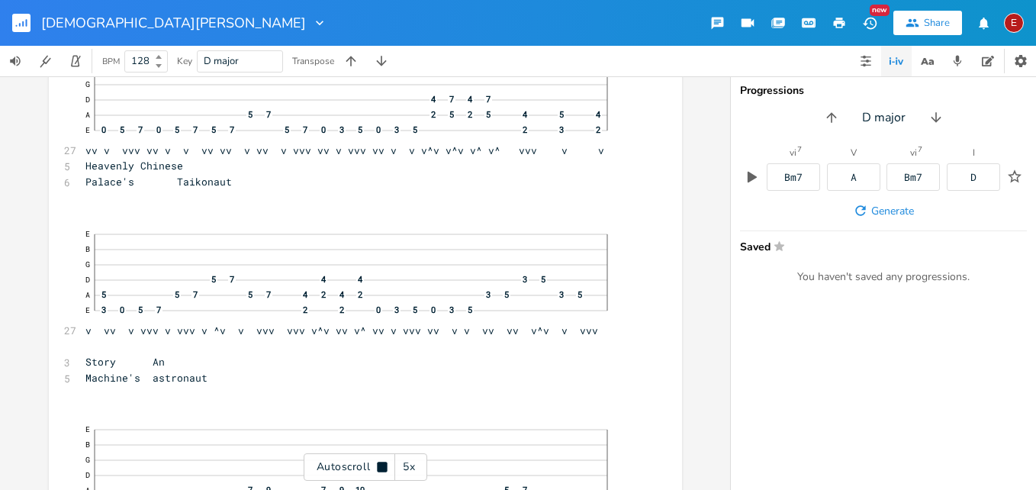
click at [376, 466] on icon at bounding box center [382, 467] width 12 height 12
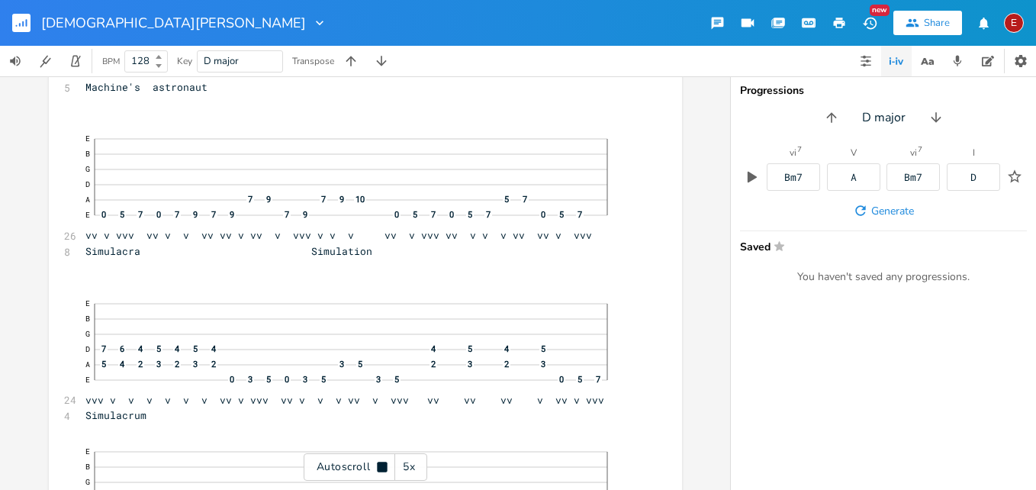
click at [376, 466] on icon at bounding box center [382, 467] width 12 height 12
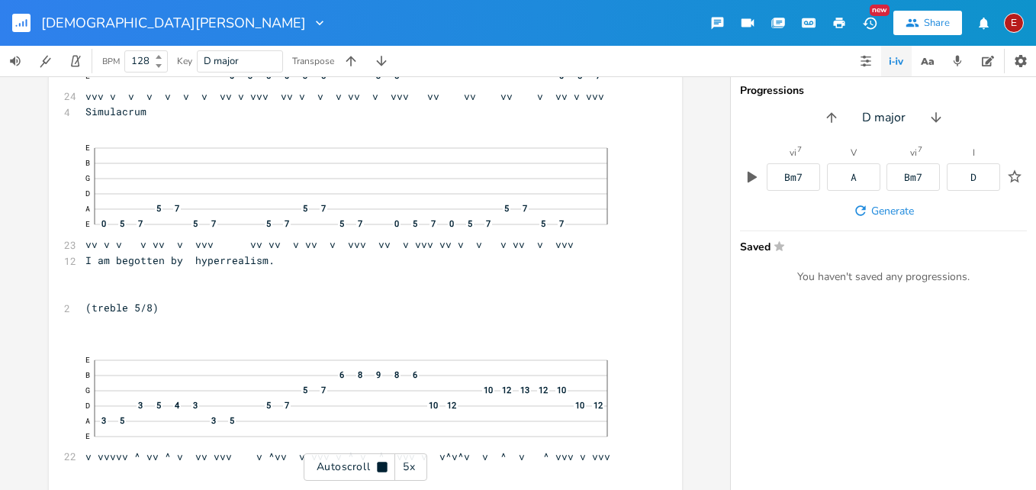
scroll to position [14286, 0]
click at [376, 466] on icon at bounding box center [382, 467] width 12 height 12
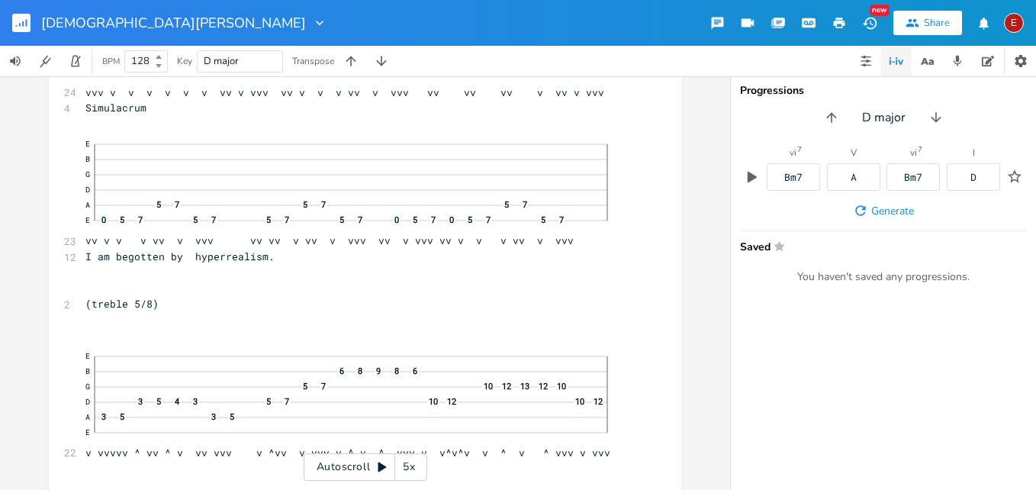
scroll to position [0, 0]
click at [501, 247] on span "E B G D A 5 7 5 7 5 7 E 0 5 7 5 7 5 7 5 7 0 5 7 0 5 7 5 7 vv v v v vv v vvv vv …" at bounding box center [357, 189] width 545 height 115
click at [386, 466] on icon at bounding box center [382, 467] width 12 height 12
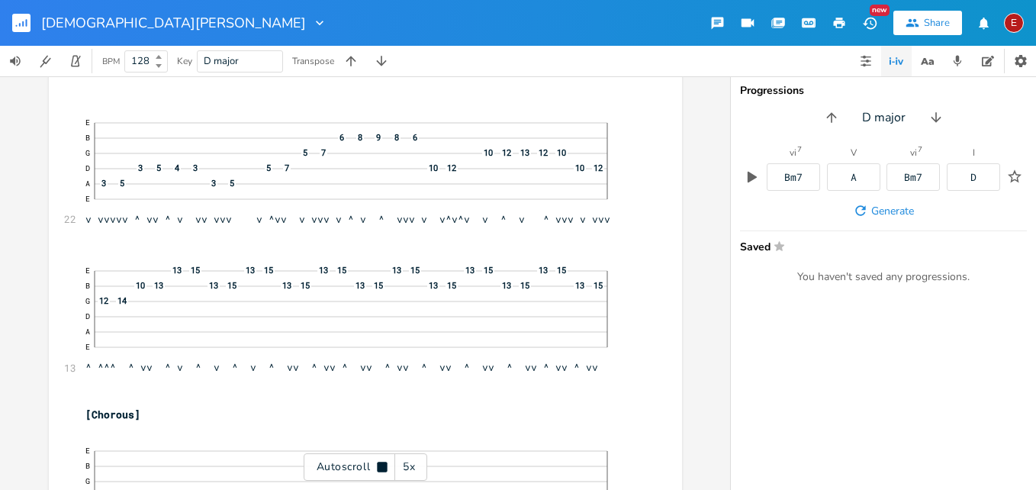
click at [386, 466] on icon at bounding box center [382, 467] width 10 height 10
click at [386, 466] on icon at bounding box center [382, 467] width 12 height 12
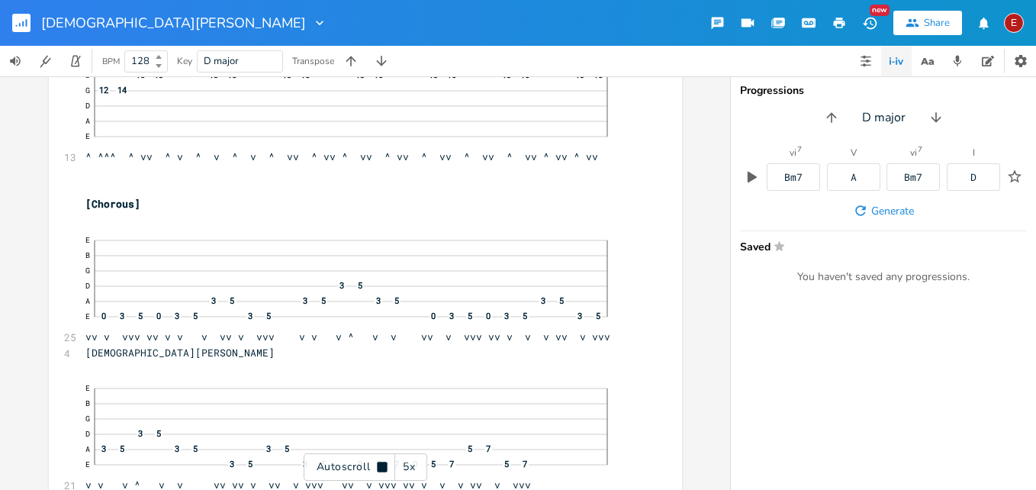
scroll to position [14733, 0]
click at [386, 466] on icon at bounding box center [382, 467] width 10 height 10
click at [386, 466] on icon at bounding box center [382, 467] width 12 height 12
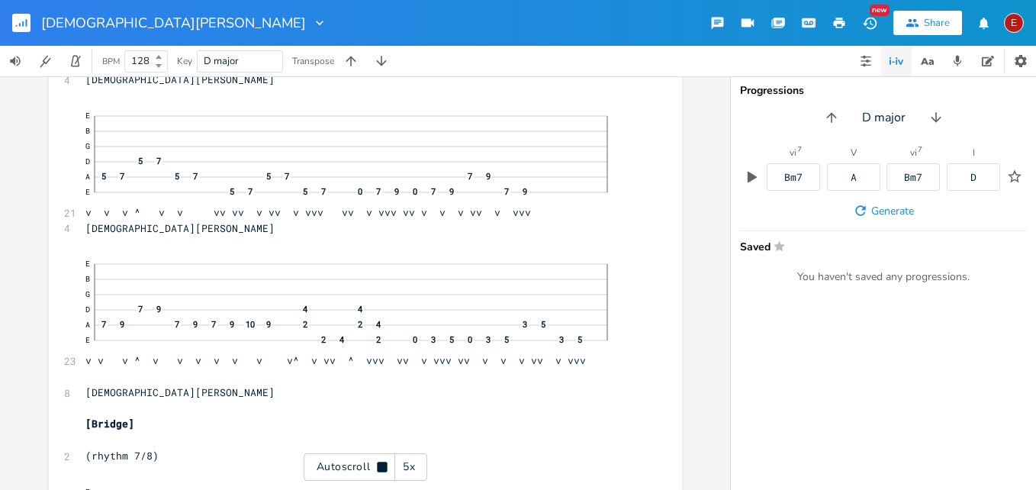
click at [386, 466] on icon at bounding box center [382, 467] width 10 height 10
click at [386, 466] on icon at bounding box center [382, 467] width 12 height 12
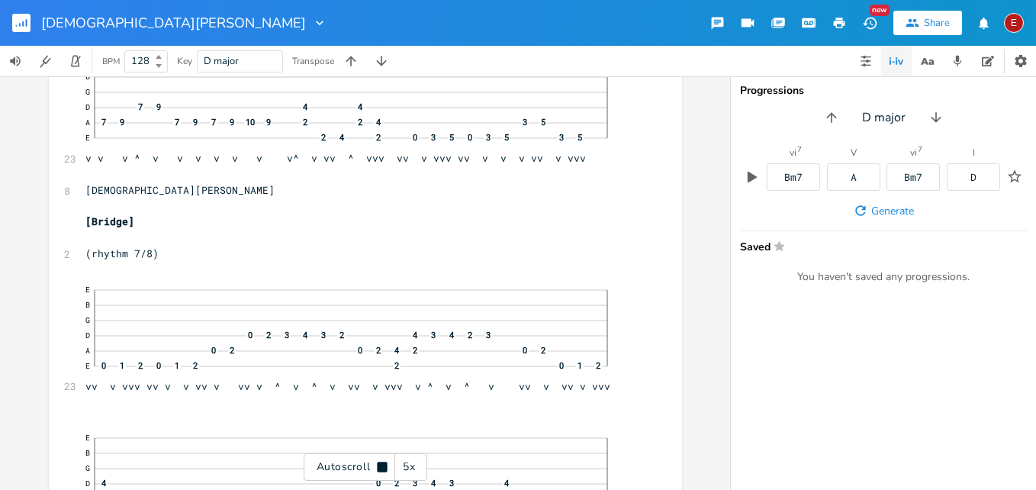
click at [386, 466] on icon at bounding box center [382, 467] width 10 height 10
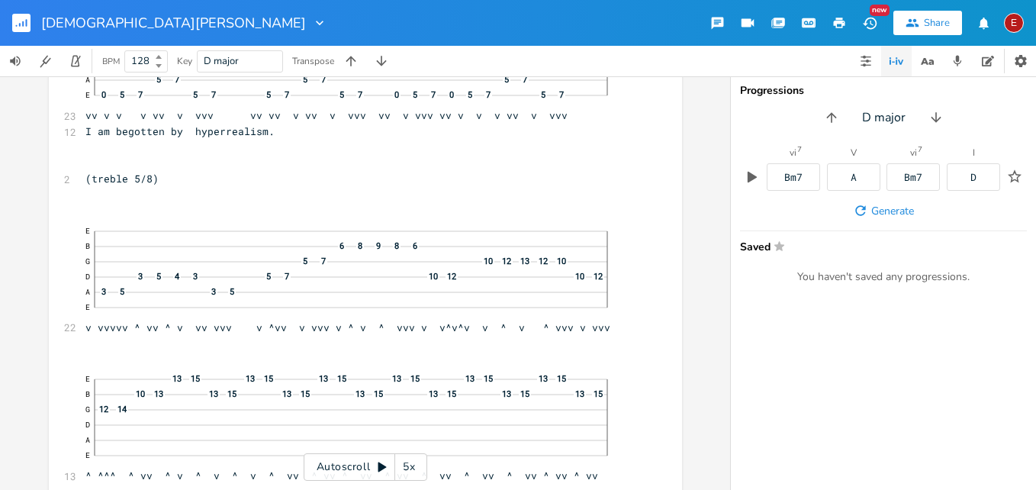
scroll to position [14448, 0]
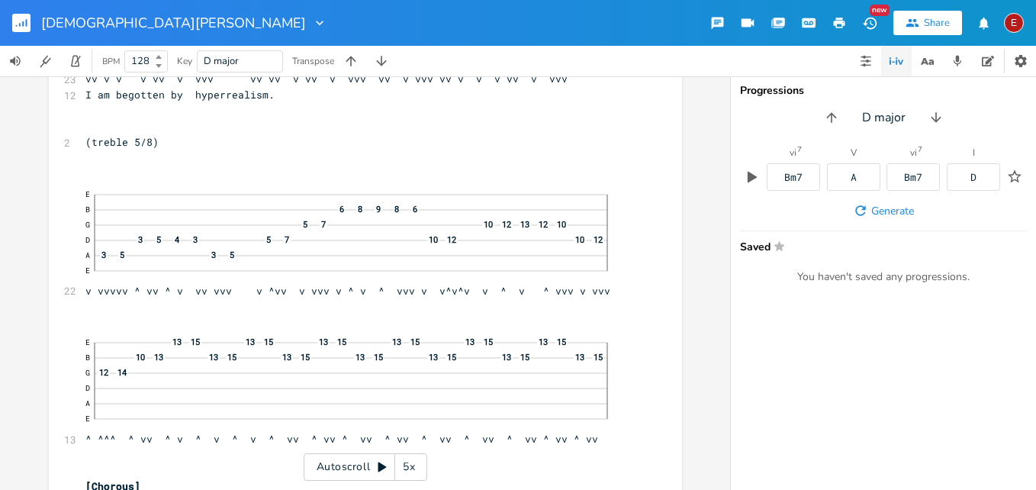
click at [381, 467] on icon at bounding box center [383, 467] width 8 height 10
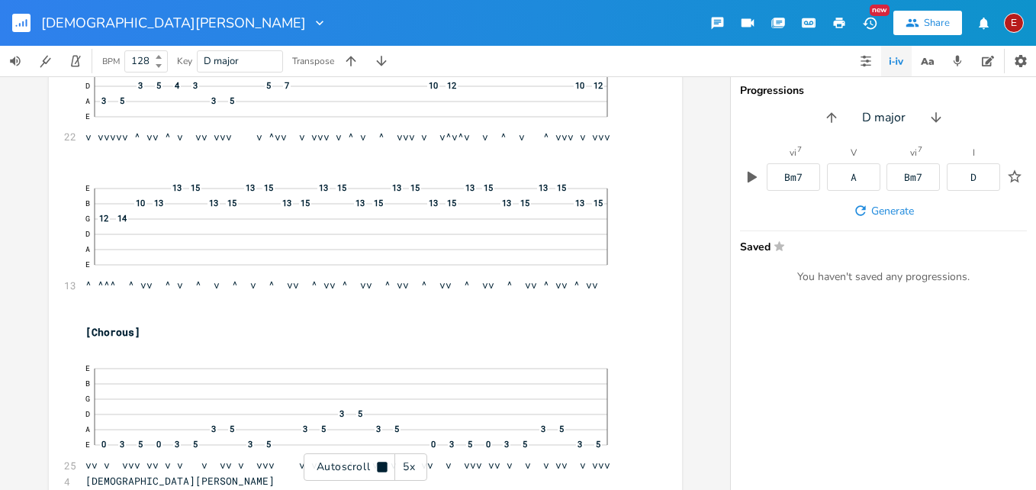
scroll to position [14607, 0]
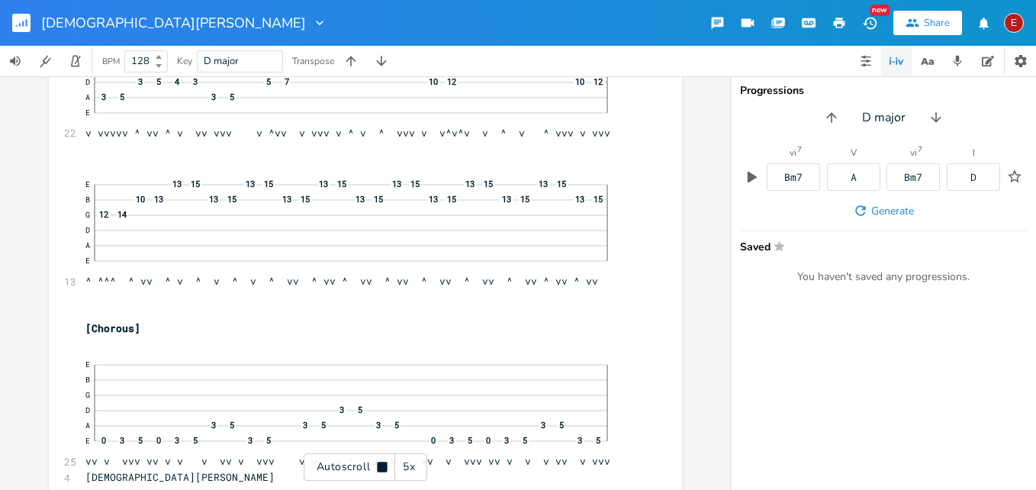
click at [381, 467] on icon at bounding box center [382, 467] width 10 height 10
click at [381, 467] on icon at bounding box center [383, 467] width 8 height 10
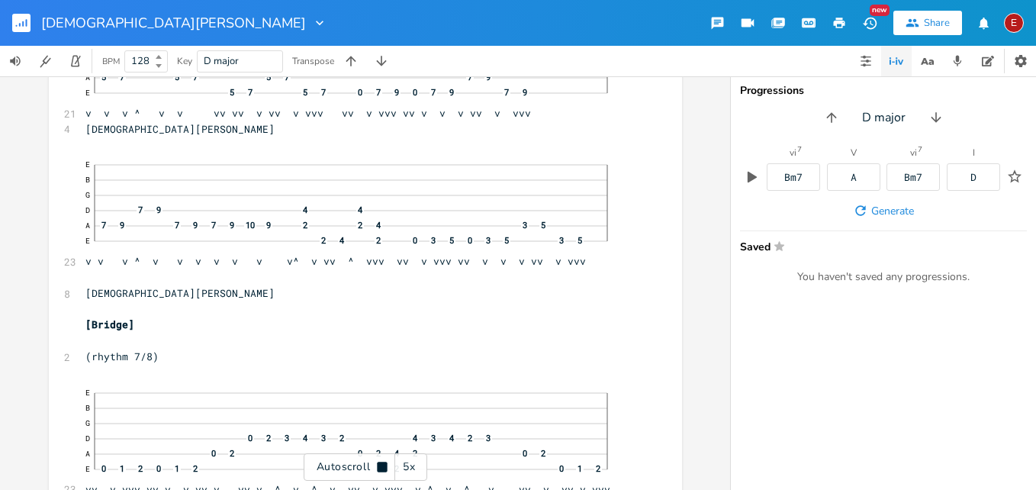
scroll to position [15254, 0]
click at [381, 467] on icon at bounding box center [382, 467] width 10 height 10
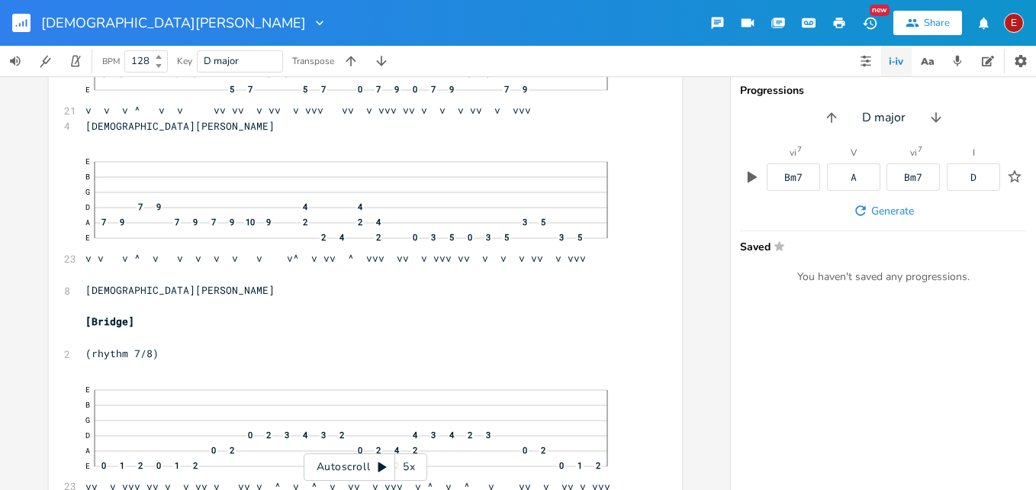
click at [381, 467] on icon at bounding box center [383, 467] width 8 height 10
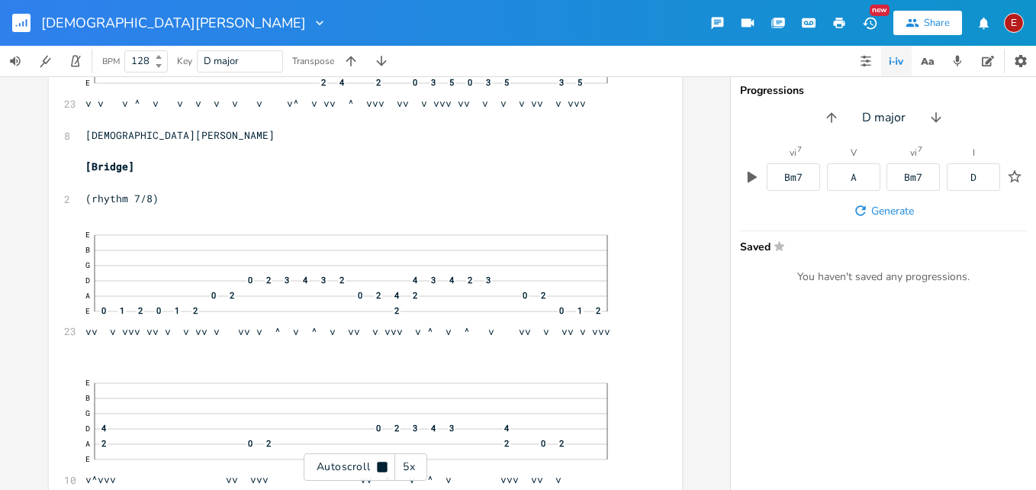
scroll to position [15410, 0]
click at [381, 467] on icon at bounding box center [382, 467] width 10 height 10
click at [380, 469] on icon at bounding box center [383, 467] width 8 height 10
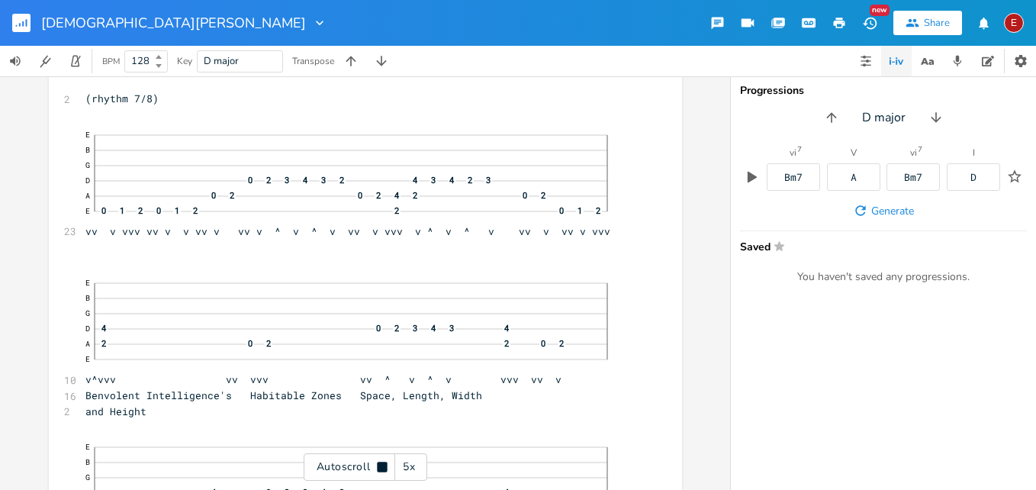
scroll to position [15513, 0]
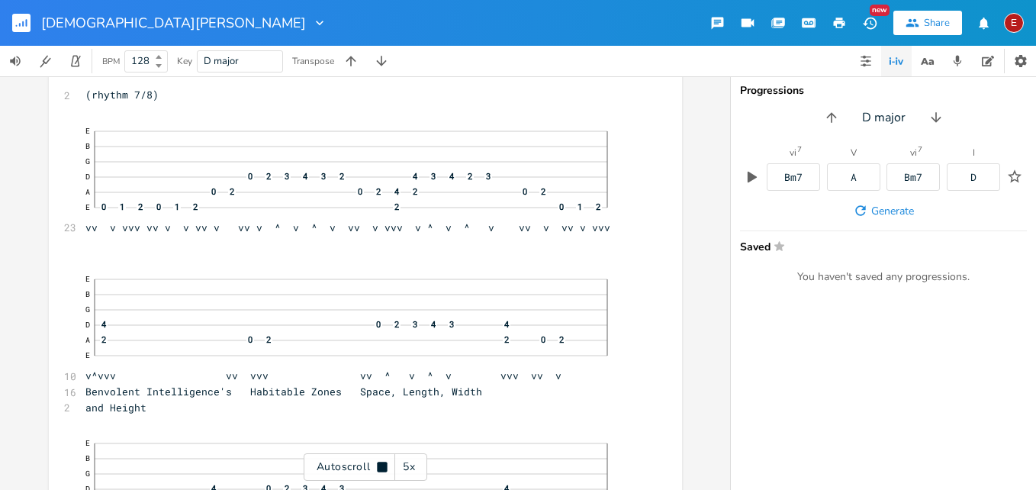
click at [380, 469] on icon at bounding box center [382, 467] width 10 height 10
click at [380, 469] on icon at bounding box center [383, 467] width 8 height 10
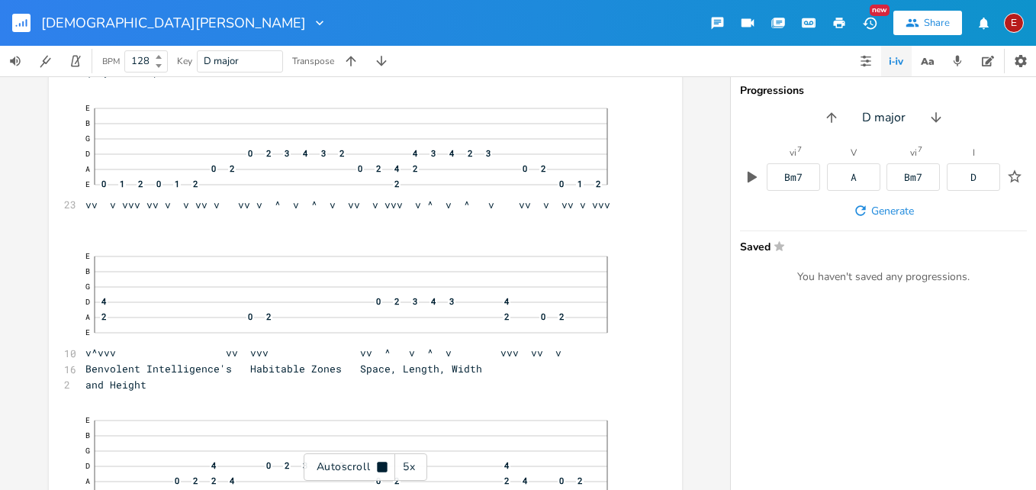
scroll to position [15539, 0]
click at [380, 469] on icon at bounding box center [382, 467] width 10 height 10
click at [504, 356] on span "E B G D 4 0 2 3 4 3 4 A 2 0 2 2 0 2 E v^vvv vv vvv vv ^ v ^ v vvv vv v" at bounding box center [357, 298] width 545 height 115
click at [382, 466] on icon at bounding box center [383, 467] width 8 height 10
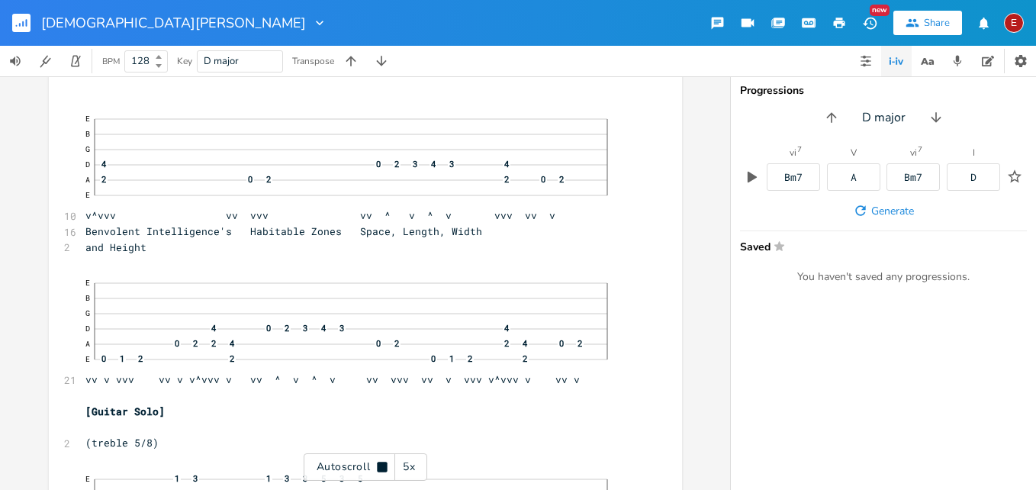
click at [382, 466] on icon at bounding box center [382, 467] width 10 height 10
click at [382, 466] on icon at bounding box center [383, 467] width 8 height 10
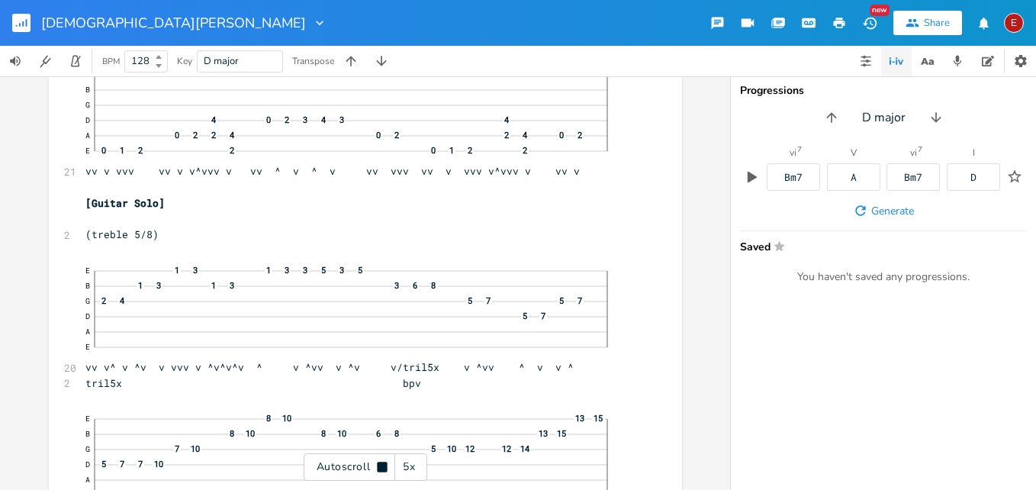
click at [385, 466] on icon at bounding box center [382, 467] width 10 height 10
click at [382, 467] on icon at bounding box center [383, 467] width 8 height 10
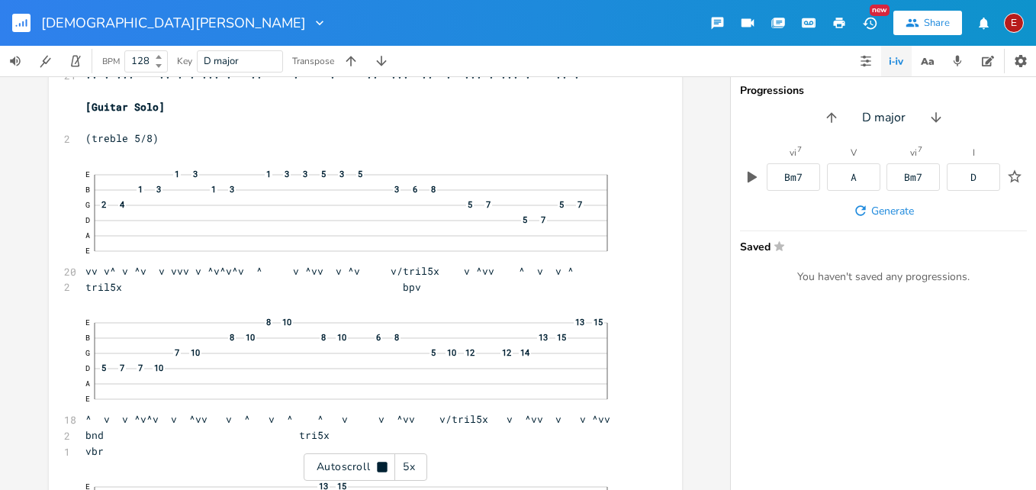
scroll to position [15980, 0]
click at [382, 467] on icon at bounding box center [382, 467] width 10 height 10
click at [382, 467] on icon at bounding box center [383, 467] width 8 height 10
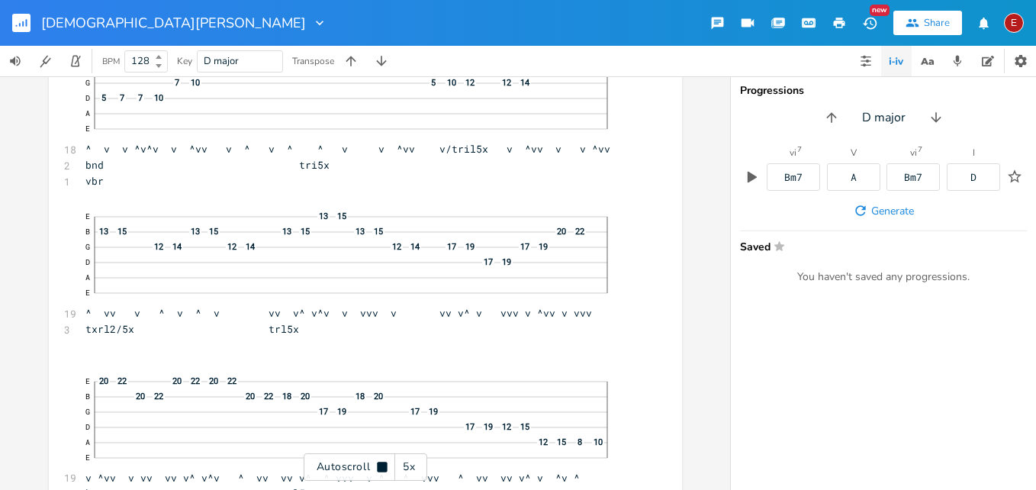
click at [382, 467] on icon at bounding box center [382, 467] width 10 height 10
click at [382, 467] on icon at bounding box center [383, 467] width 8 height 10
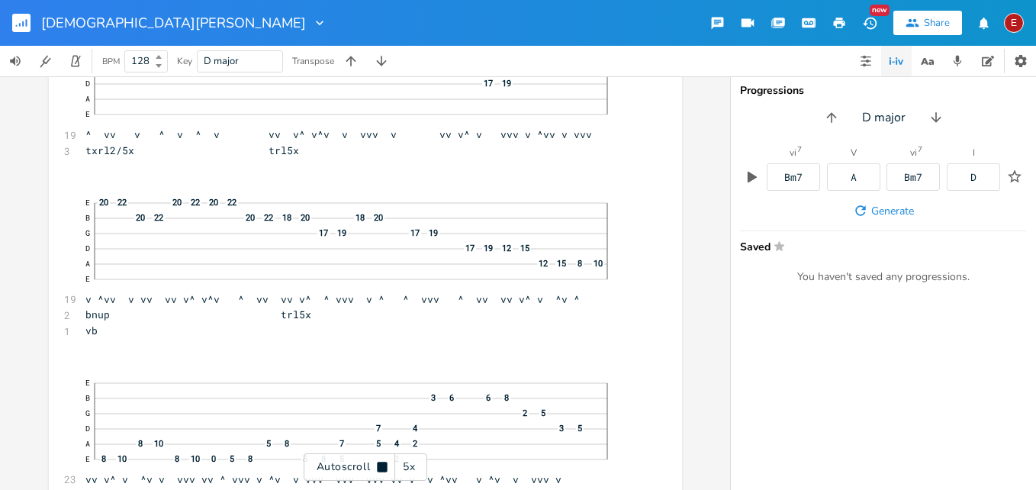
click at [382, 467] on icon at bounding box center [382, 467] width 10 height 10
click at [382, 467] on icon at bounding box center [383, 467] width 8 height 10
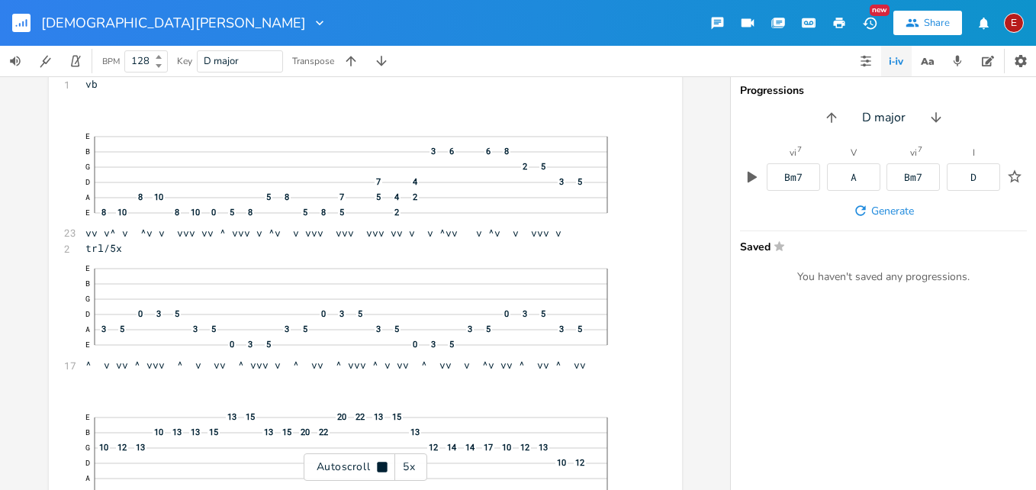
click at [382, 467] on icon at bounding box center [382, 467] width 10 height 10
click at [382, 467] on icon at bounding box center [383, 467] width 8 height 10
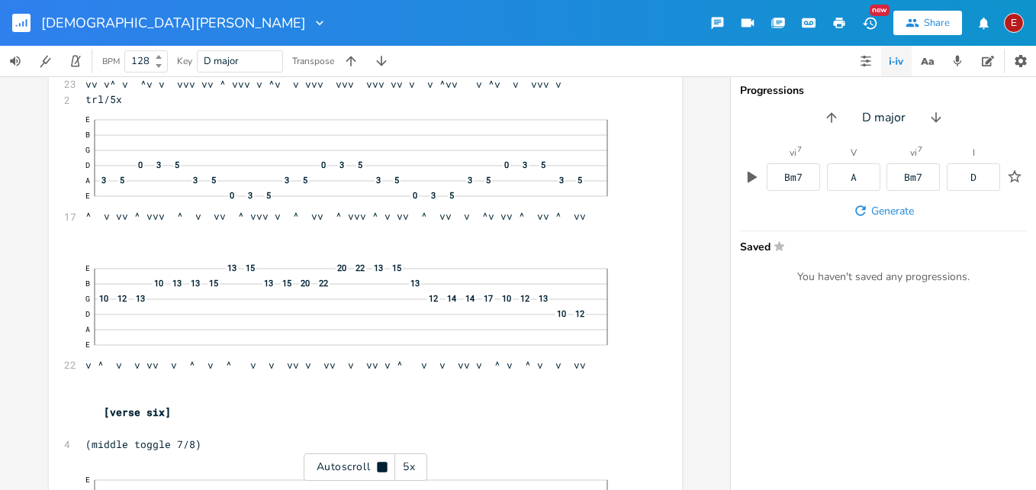
scroll to position [16825, 0]
click at [382, 467] on icon at bounding box center [382, 467] width 10 height 10
click at [382, 467] on icon at bounding box center [383, 467] width 8 height 10
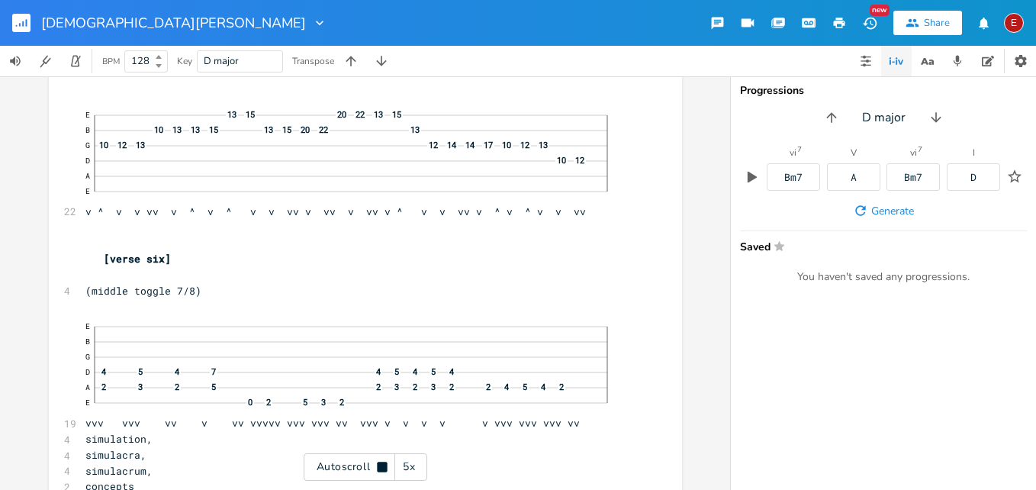
click at [382, 467] on icon at bounding box center [382, 467] width 10 height 10
click at [384, 467] on icon at bounding box center [383, 467] width 8 height 10
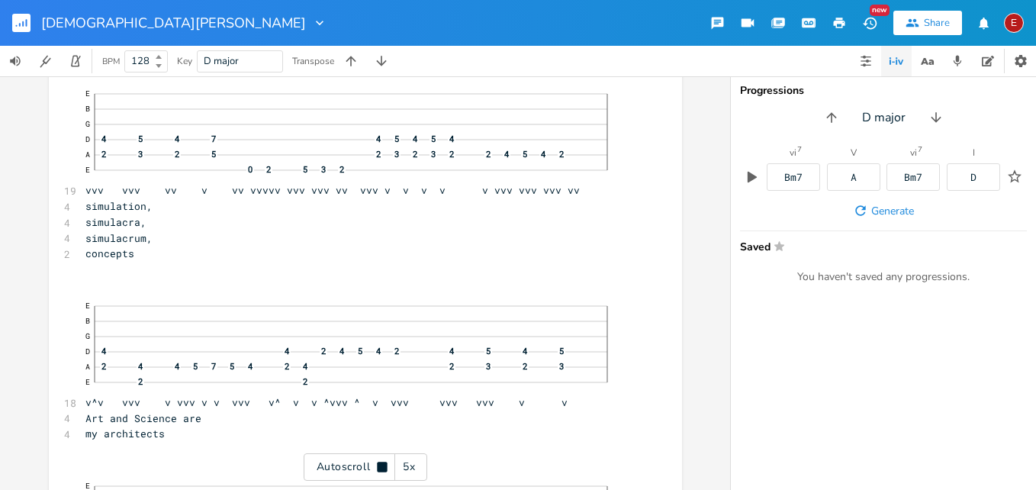
scroll to position [17211, 0]
click at [384, 467] on icon at bounding box center [382, 467] width 10 height 10
click at [384, 467] on icon at bounding box center [383, 467] width 8 height 10
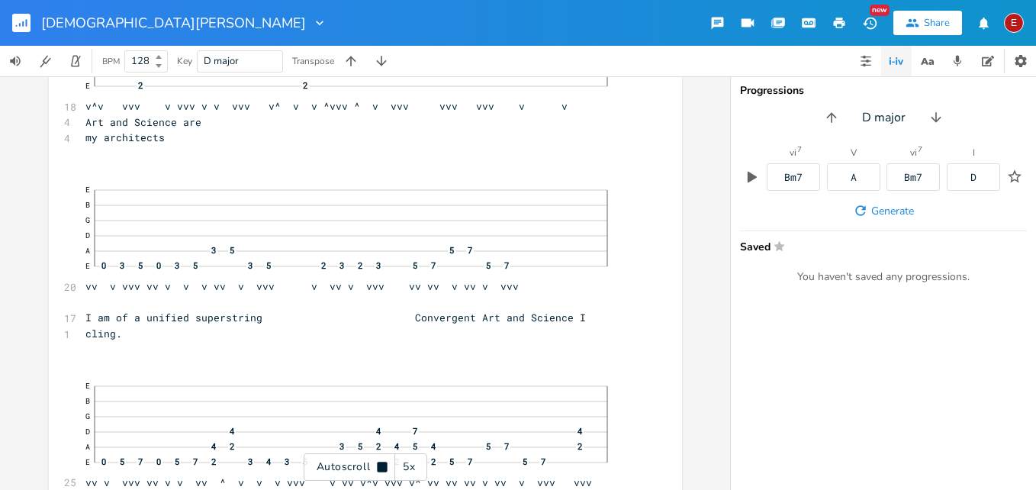
click at [384, 467] on icon at bounding box center [382, 467] width 10 height 10
click at [384, 467] on icon at bounding box center [383, 467] width 8 height 10
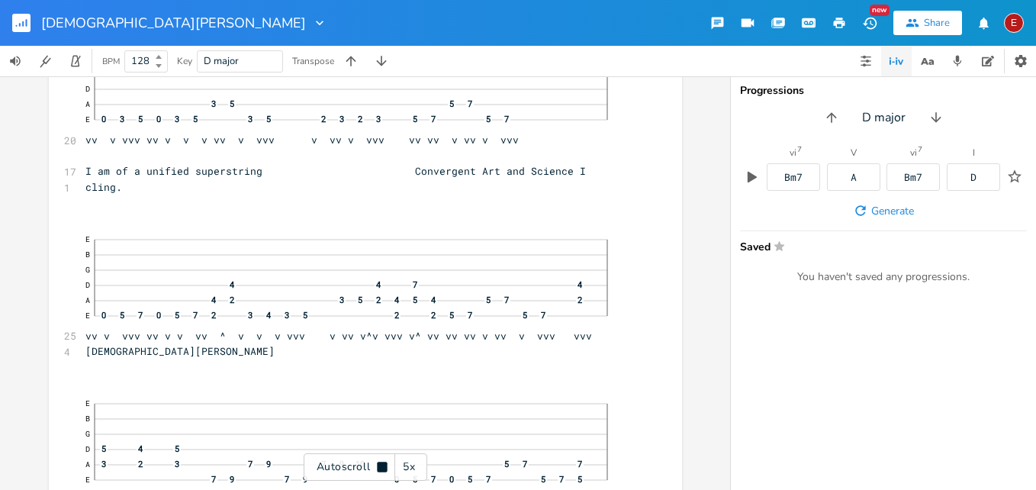
click at [384, 467] on icon at bounding box center [382, 467] width 10 height 10
click at [384, 467] on icon at bounding box center [383, 467] width 8 height 10
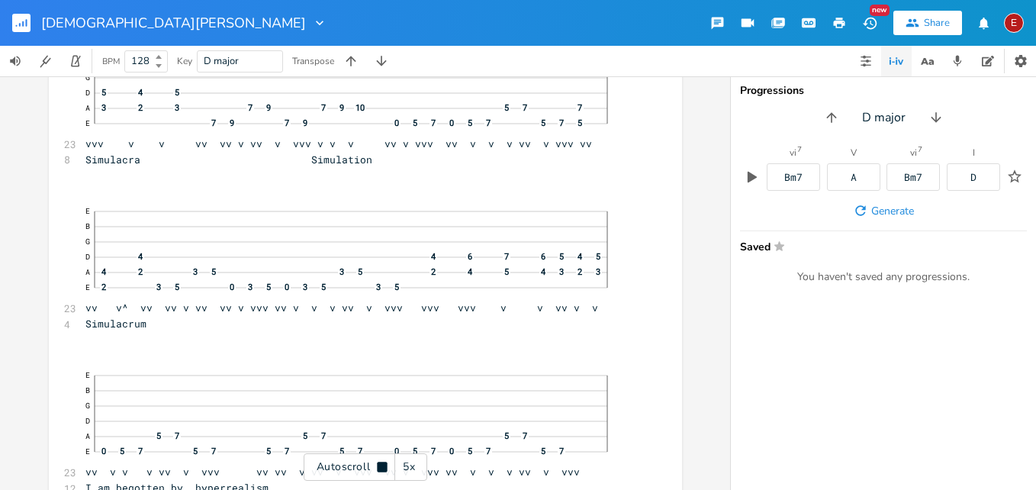
click at [384, 467] on icon at bounding box center [382, 467] width 10 height 10
click at [384, 467] on icon at bounding box center [383, 467] width 8 height 10
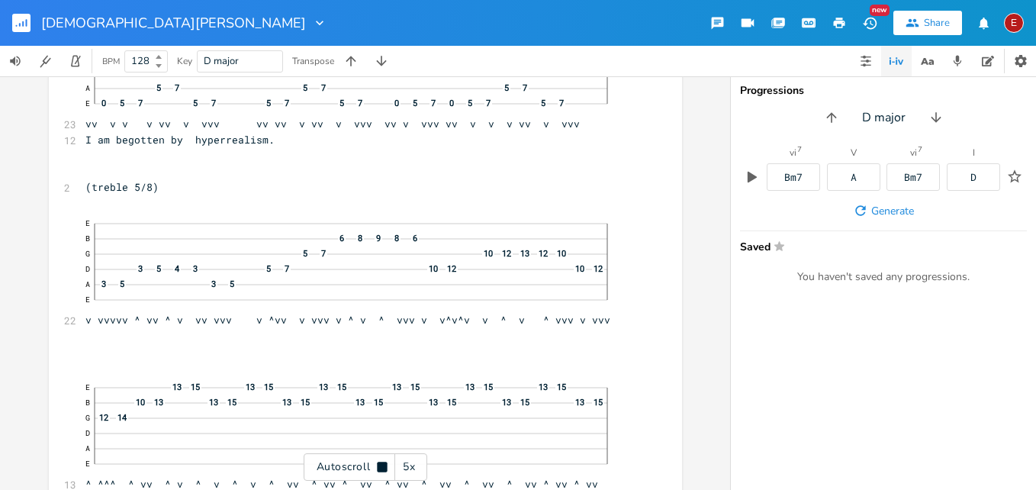
click at [384, 467] on icon at bounding box center [382, 467] width 10 height 10
click at [383, 460] on div "Autoscroll 5x" at bounding box center [366, 466] width 124 height 27
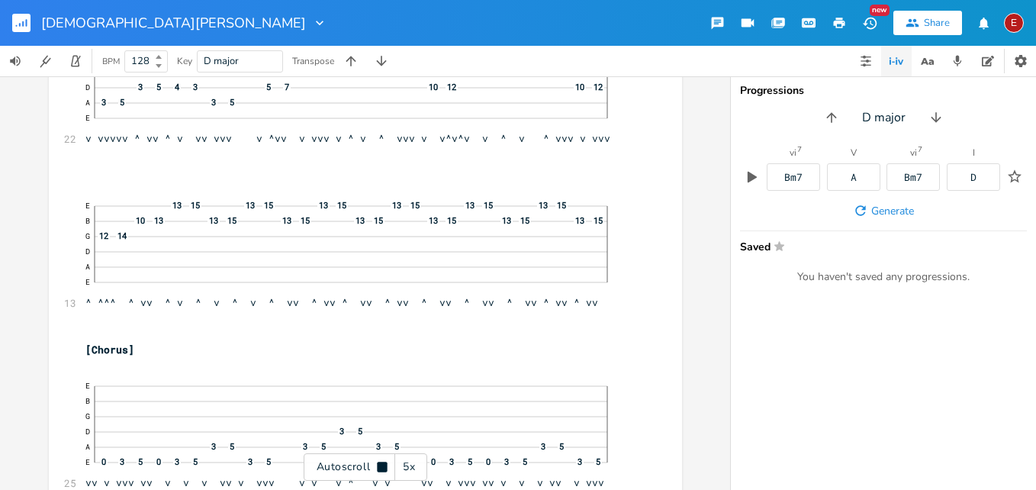
click at [383, 460] on div "Autoscroll 5x" at bounding box center [366, 466] width 124 height 27
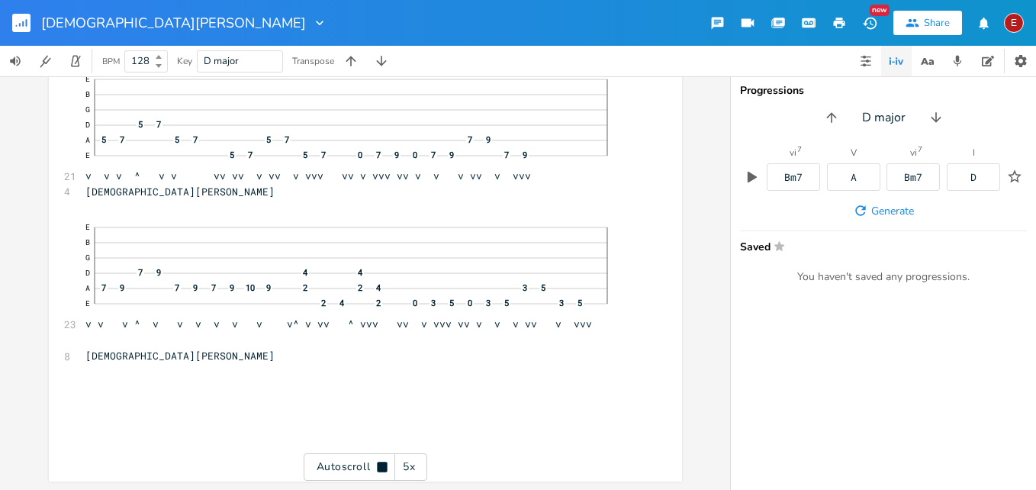
scroll to position [19141, 0]
click at [383, 460] on div "Autoscroll 5x" at bounding box center [366, 466] width 124 height 27
